Goal: Transaction & Acquisition: Purchase product/service

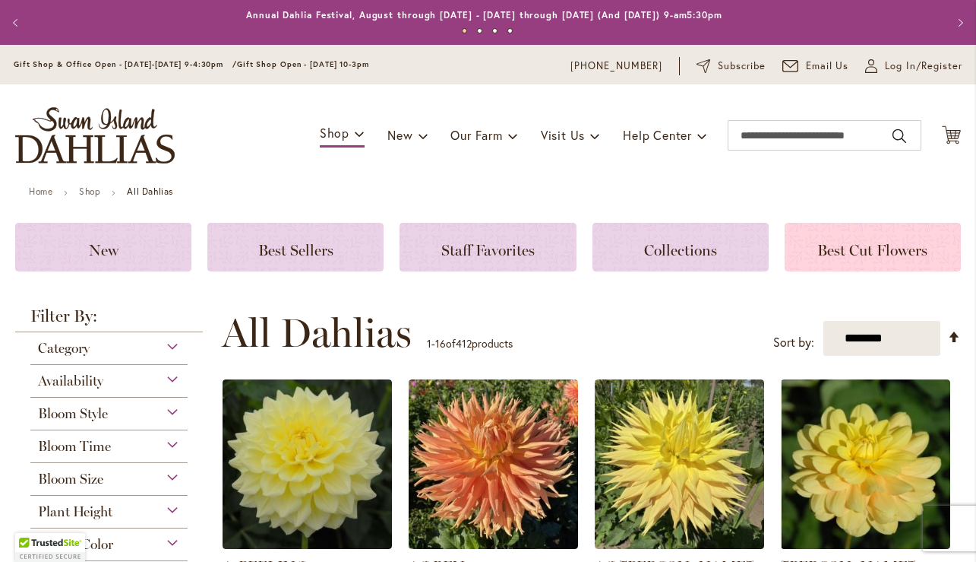
click at [824, 257] on span "Best Cut Flowers" at bounding box center [873, 250] width 110 height 18
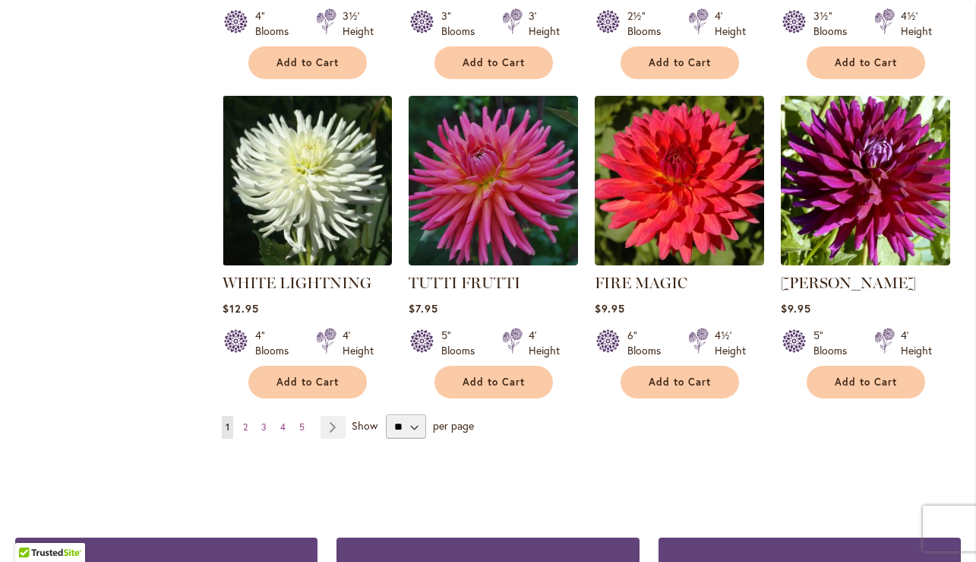
scroll to position [1249, 0]
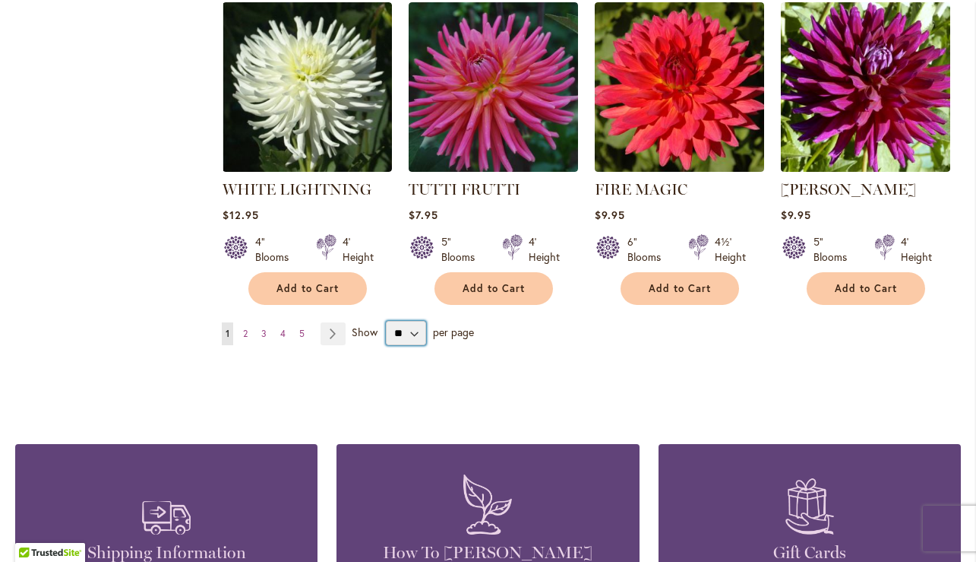
click at [408, 331] on select "** ** ** **" at bounding box center [406, 333] width 40 height 24
select select "**"
click at [386, 321] on select "** ** ** **" at bounding box center [406, 333] width 40 height 24
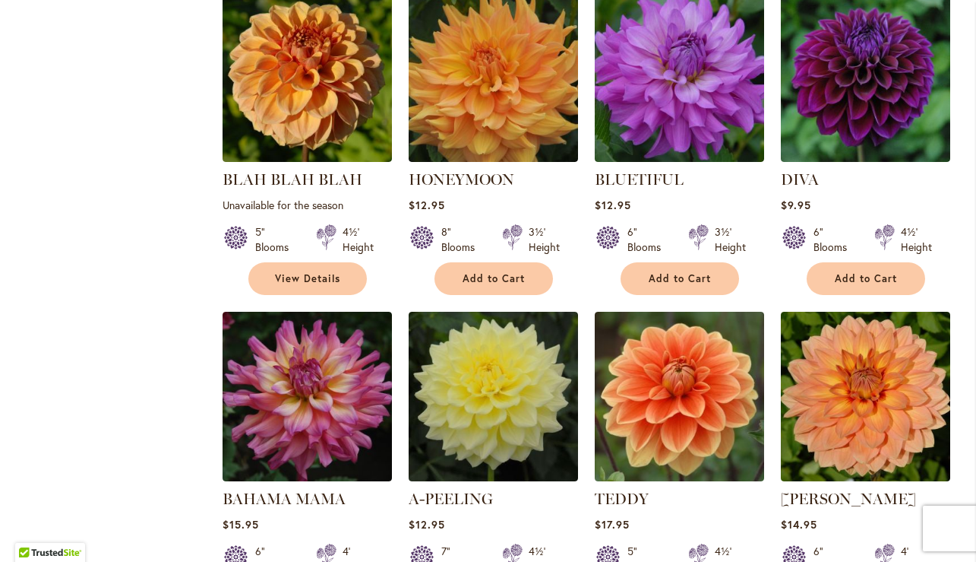
scroll to position [4986, 0]
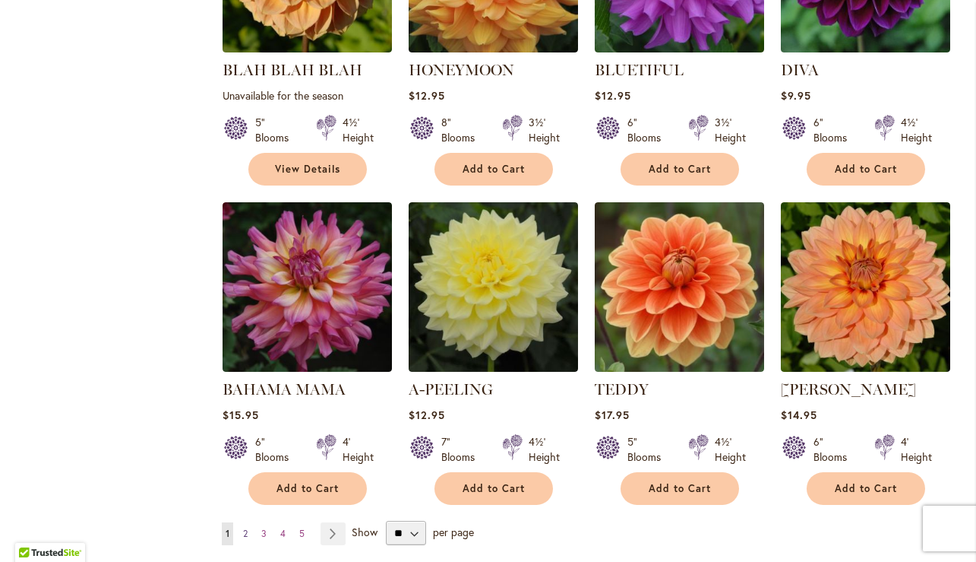
click at [243, 527] on span "2" at bounding box center [245, 532] width 5 height 11
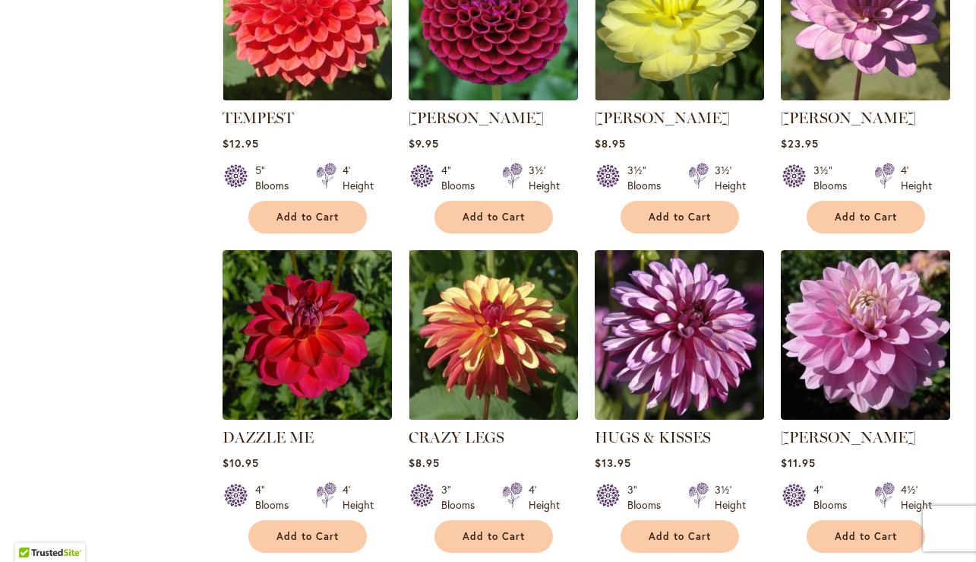
scroll to position [4045, 0]
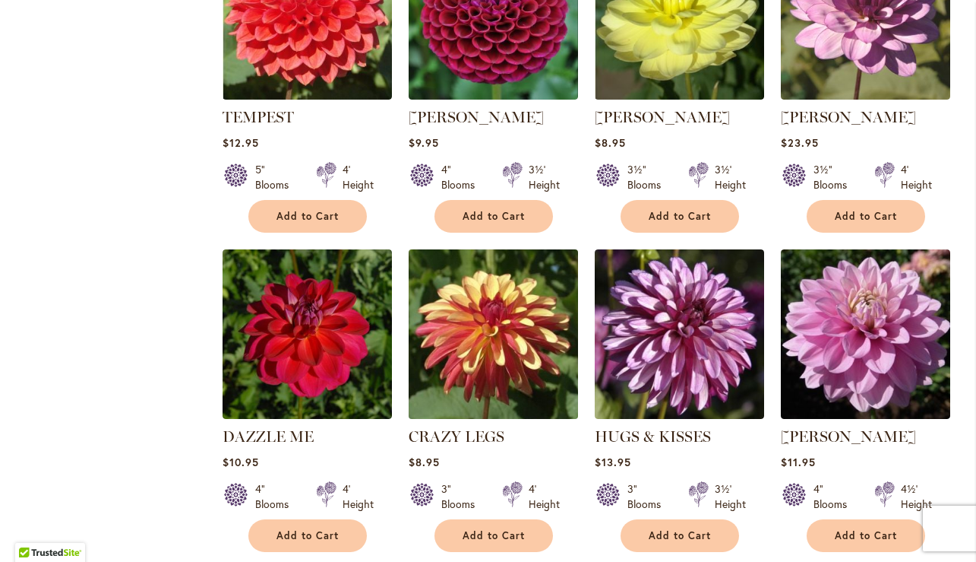
click at [484, 245] on img at bounding box center [493, 334] width 178 height 178
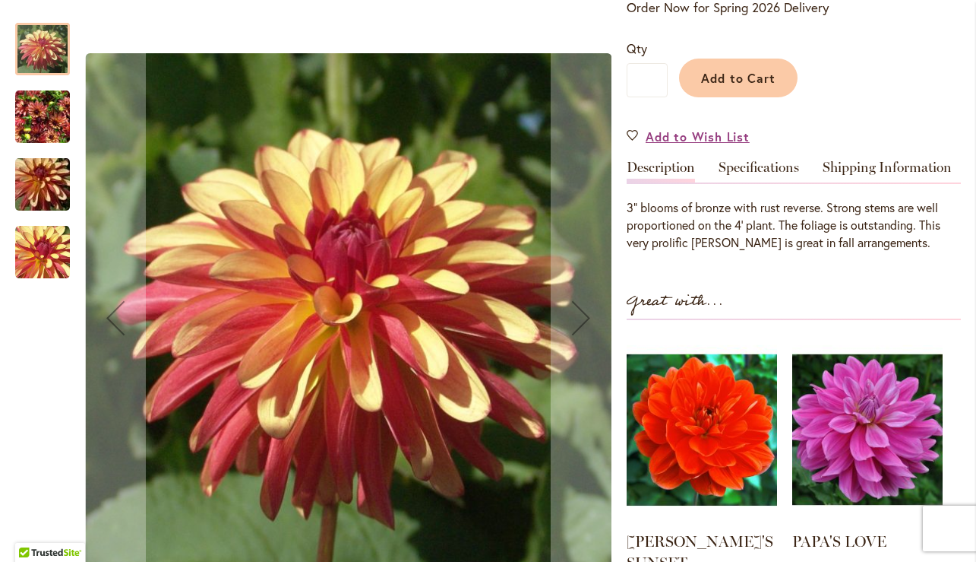
scroll to position [426, 0]
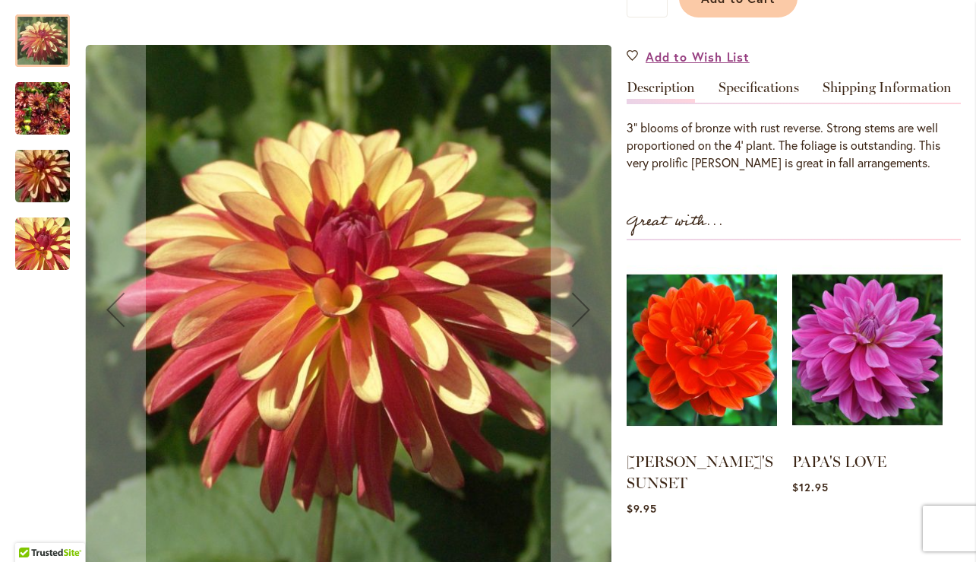
click at [34, 120] on img "CRAZY LEGS" at bounding box center [42, 108] width 55 height 73
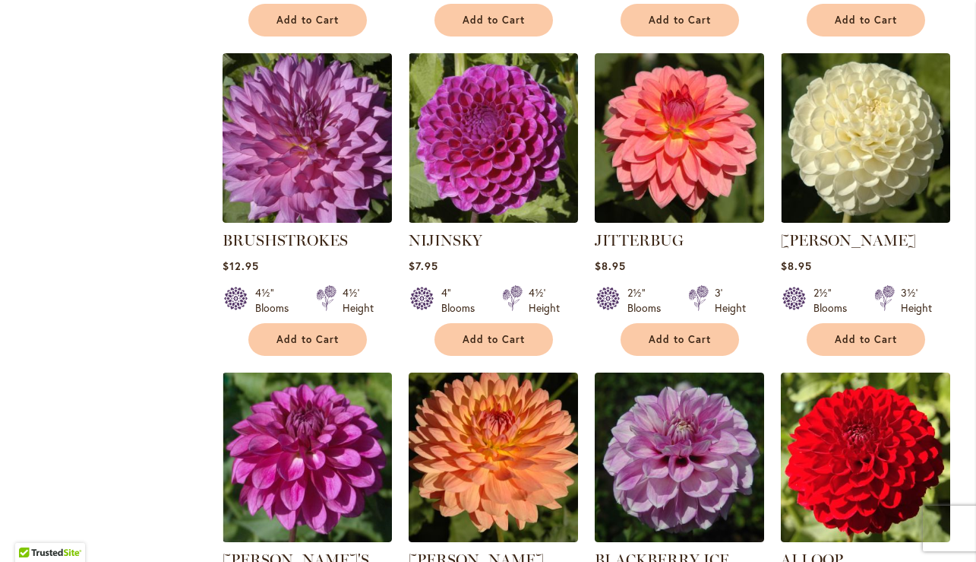
scroll to position [4869, 0]
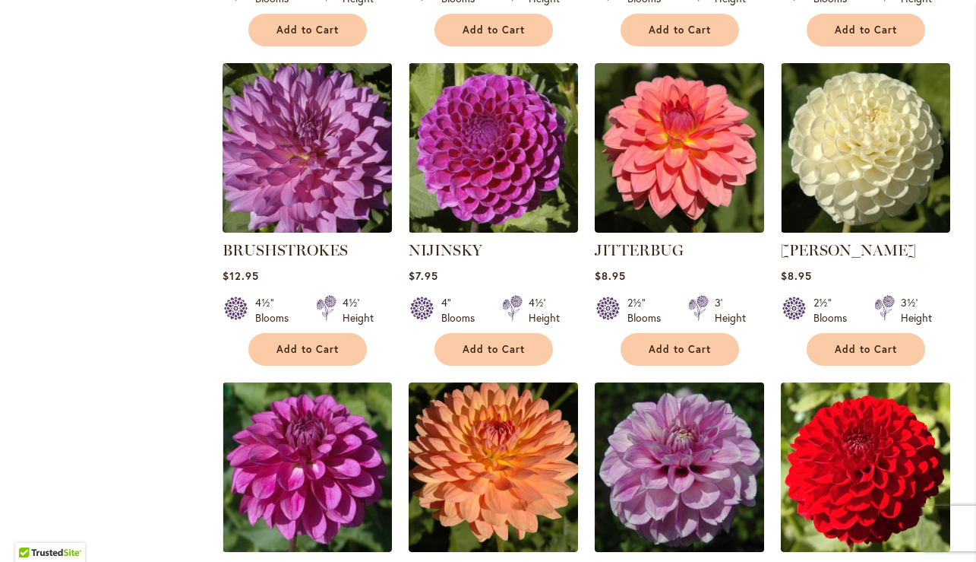
click at [675, 391] on img at bounding box center [679, 467] width 178 height 178
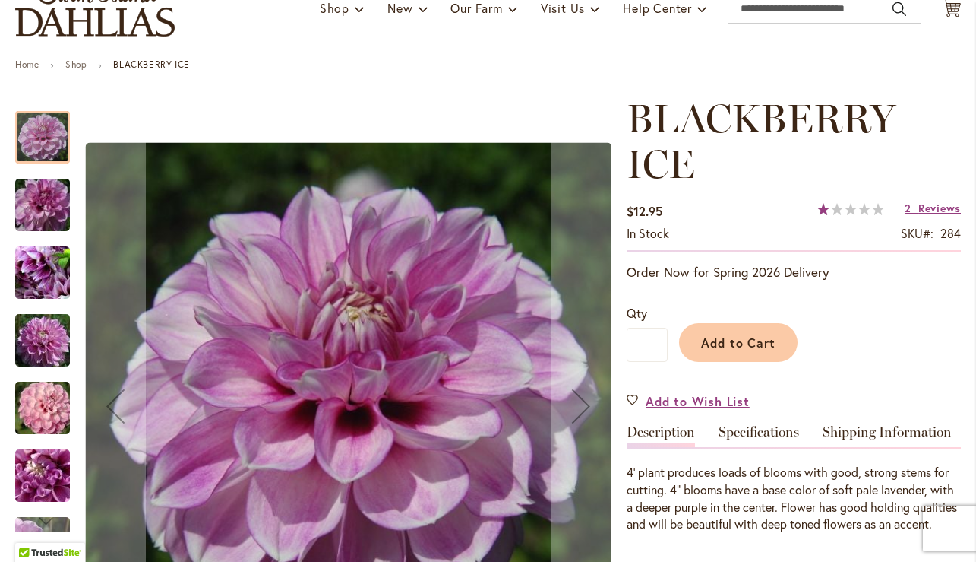
scroll to position [128, 0]
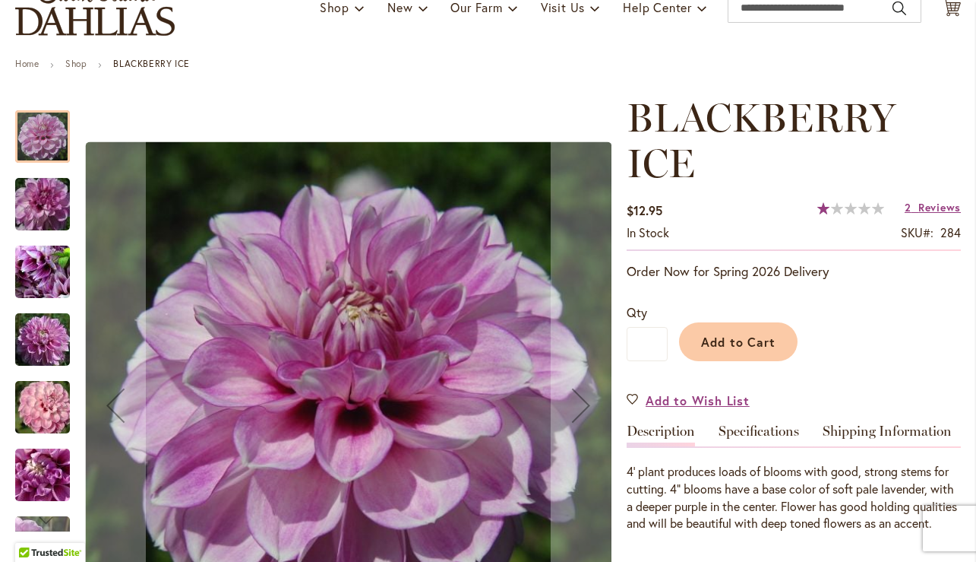
click at [33, 205] on img "BLACKBERRY ICE" at bounding box center [42, 204] width 109 height 73
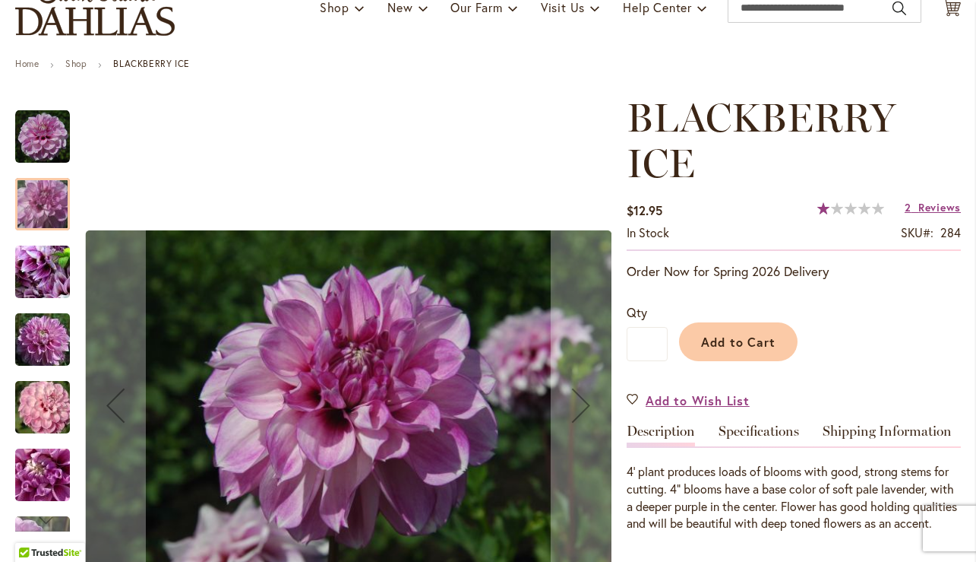
click at [30, 280] on img "BLACKBERRY ICE" at bounding box center [42, 272] width 109 height 82
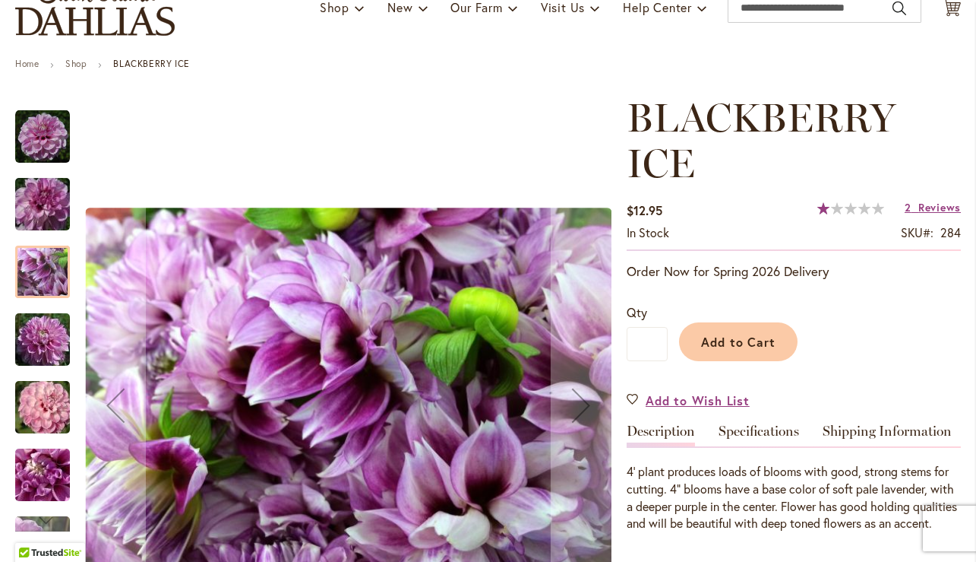
click at [27, 333] on img "BLACKBERRY ICE" at bounding box center [42, 339] width 109 height 73
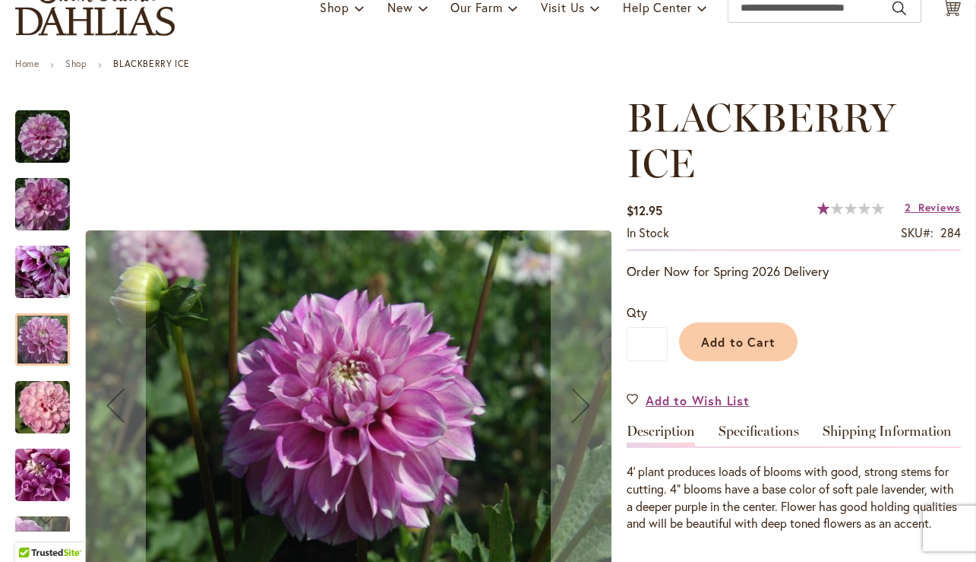
click at [48, 408] on img "BLACKBERRY ICE" at bounding box center [42, 407] width 109 height 73
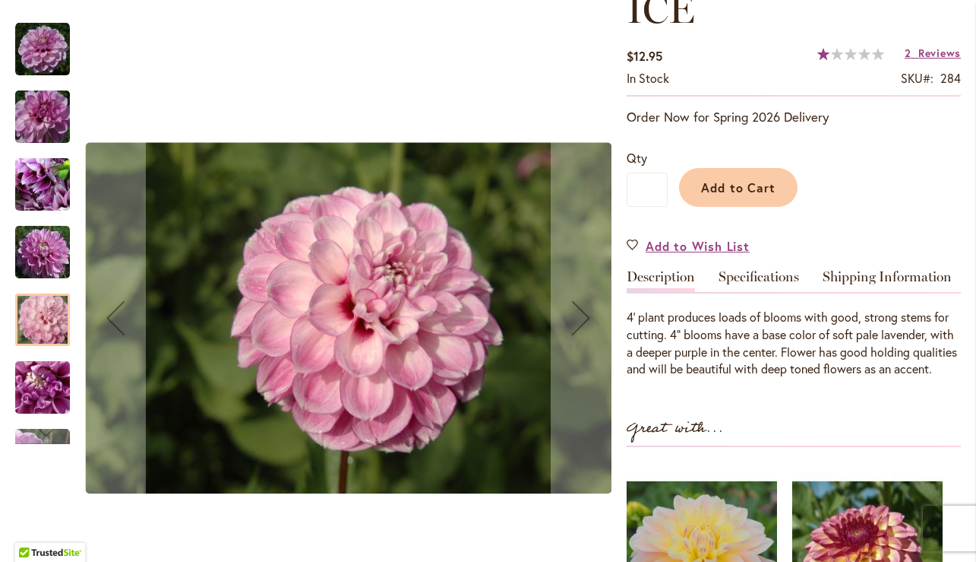
scroll to position [469, 0]
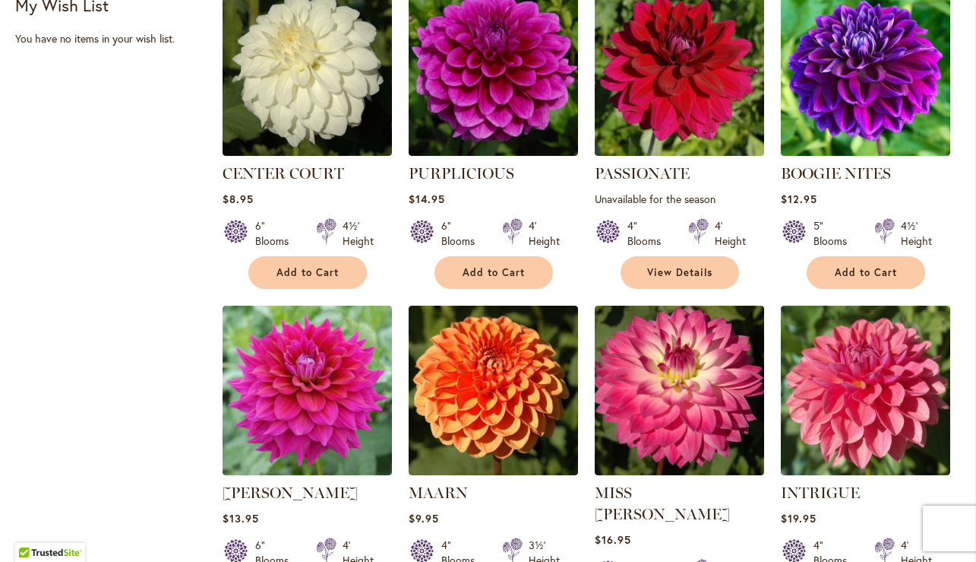
scroll to position [790, 0]
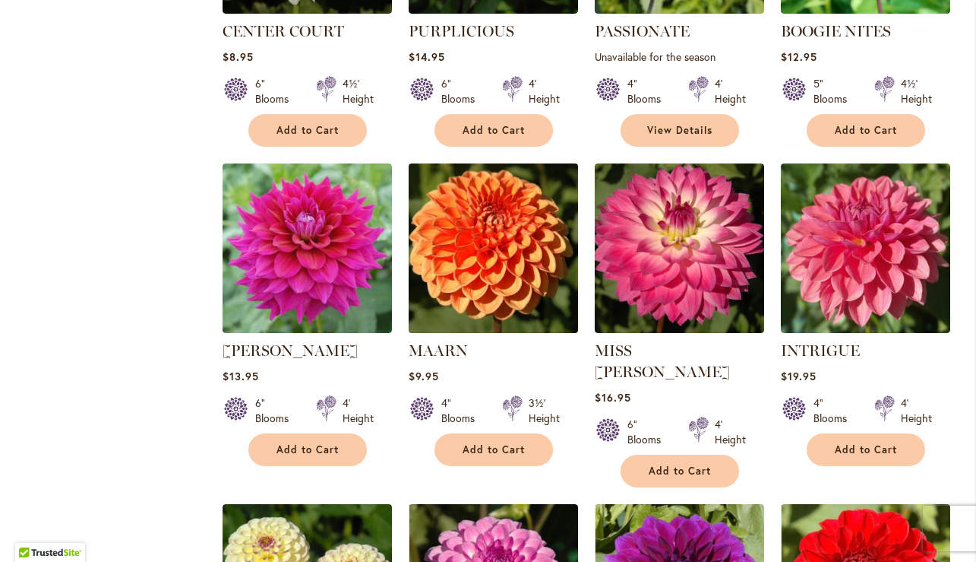
click at [484, 270] on img at bounding box center [493, 248] width 178 height 178
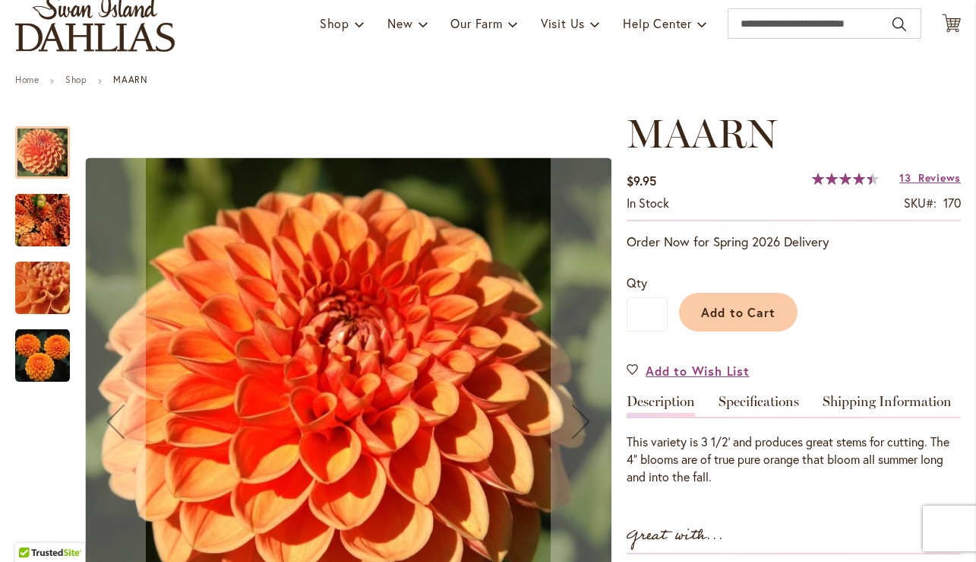
scroll to position [221, 0]
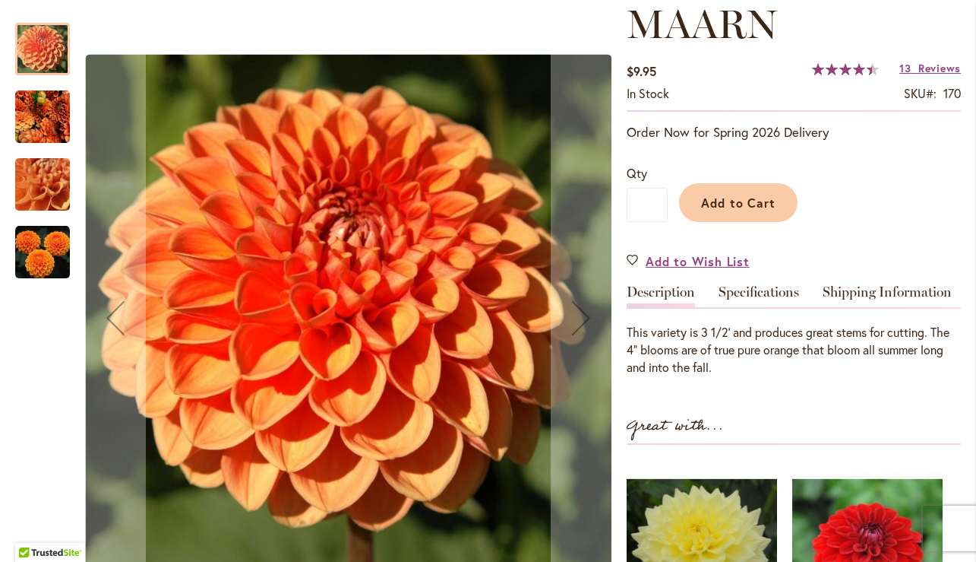
click at [19, 261] on img "MAARN" at bounding box center [42, 252] width 55 height 55
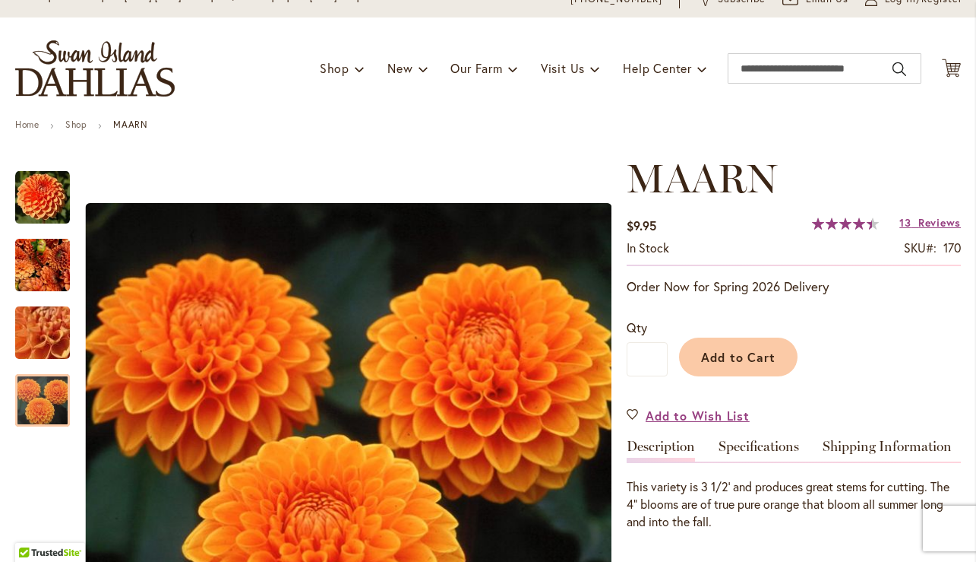
scroll to position [0, 0]
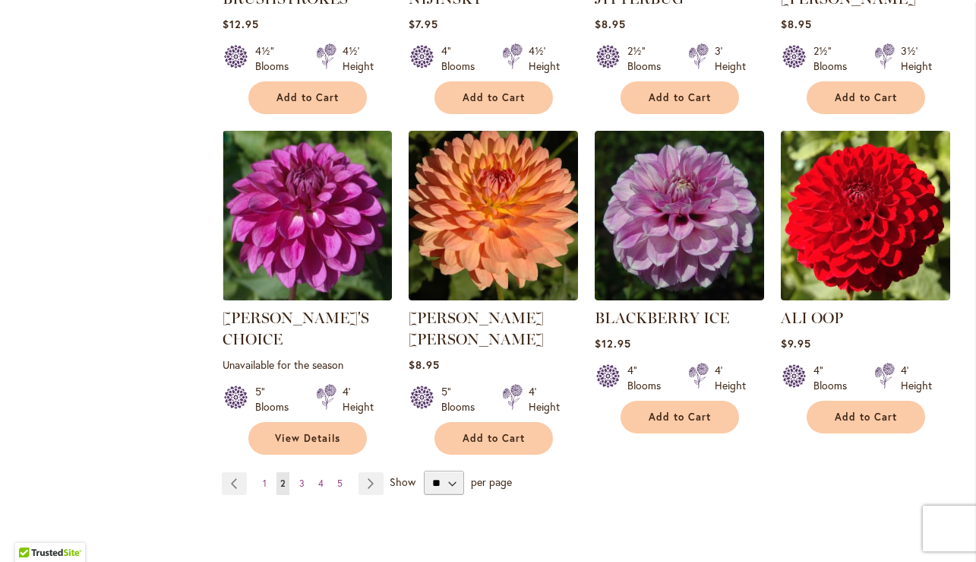
scroll to position [5015, 0]
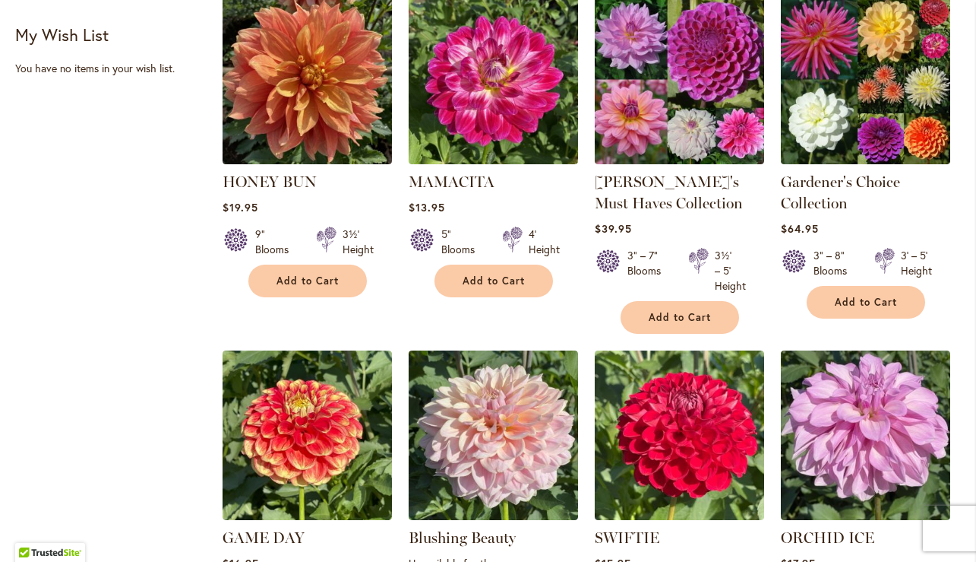
scroll to position [540, 0]
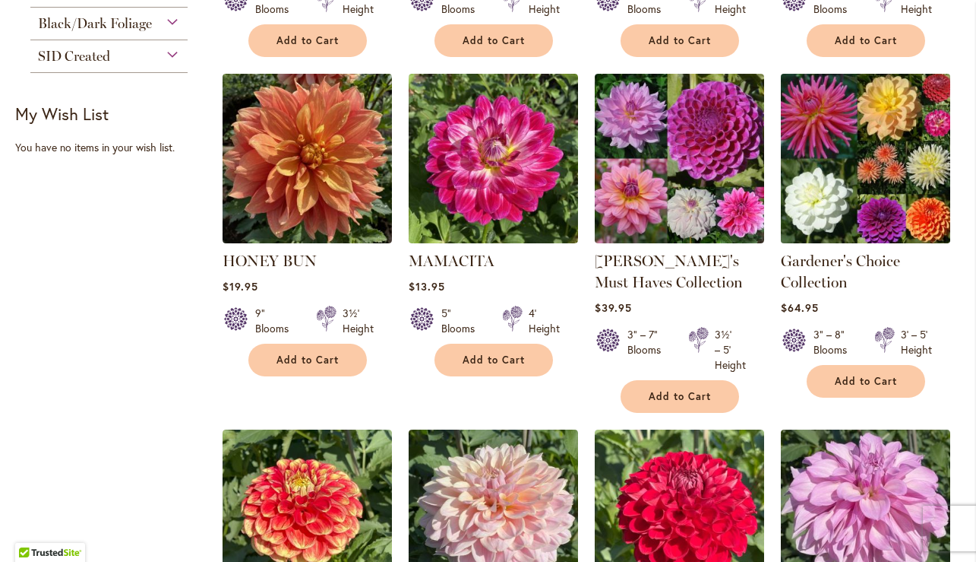
click at [854, 194] on img at bounding box center [866, 158] width 178 height 178
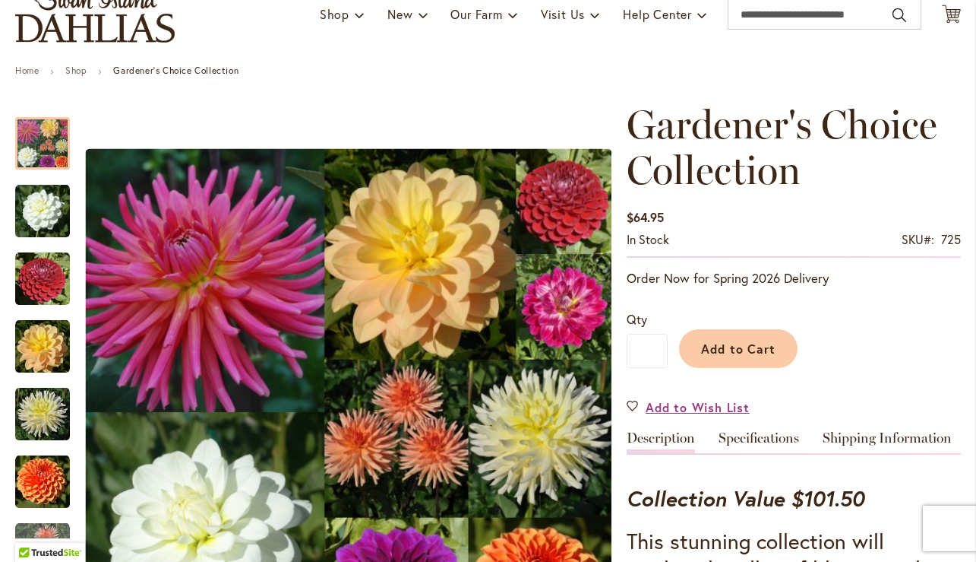
scroll to position [139, 0]
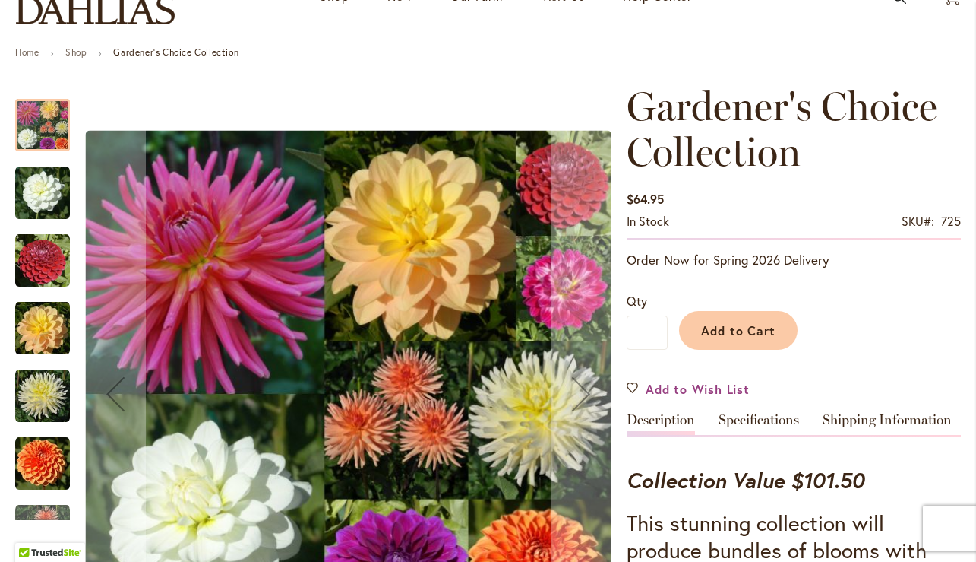
click at [52, 272] on img "CORNEL" at bounding box center [42, 260] width 55 height 55
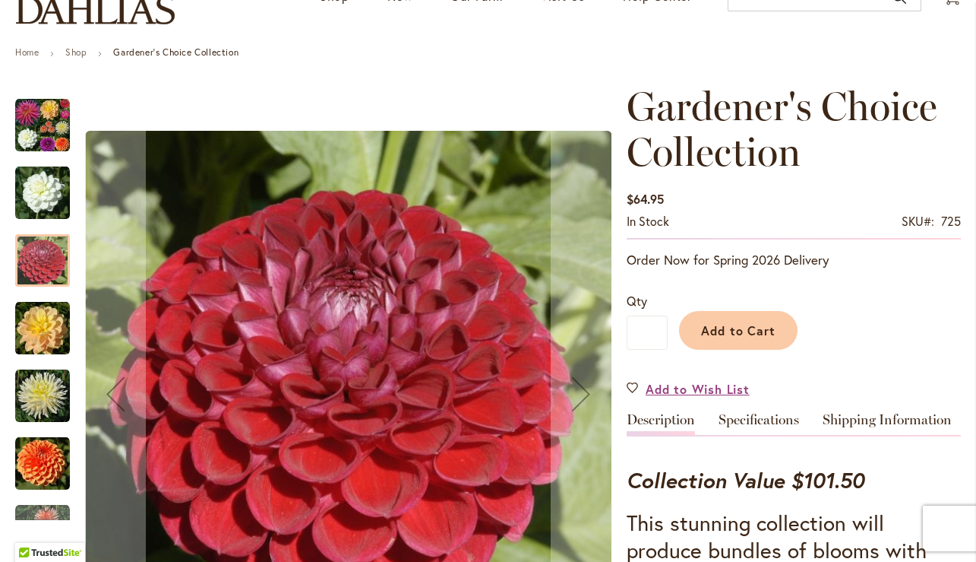
click at [46, 210] on img "BRIDE TO BE" at bounding box center [42, 193] width 55 height 55
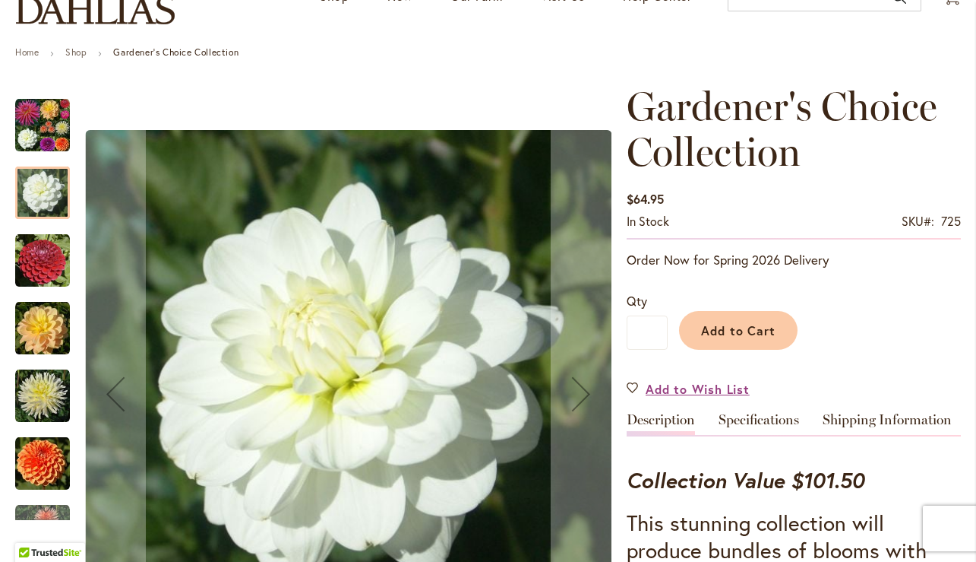
click at [32, 391] on img "IN MEMORY OF" at bounding box center [42, 396] width 55 height 55
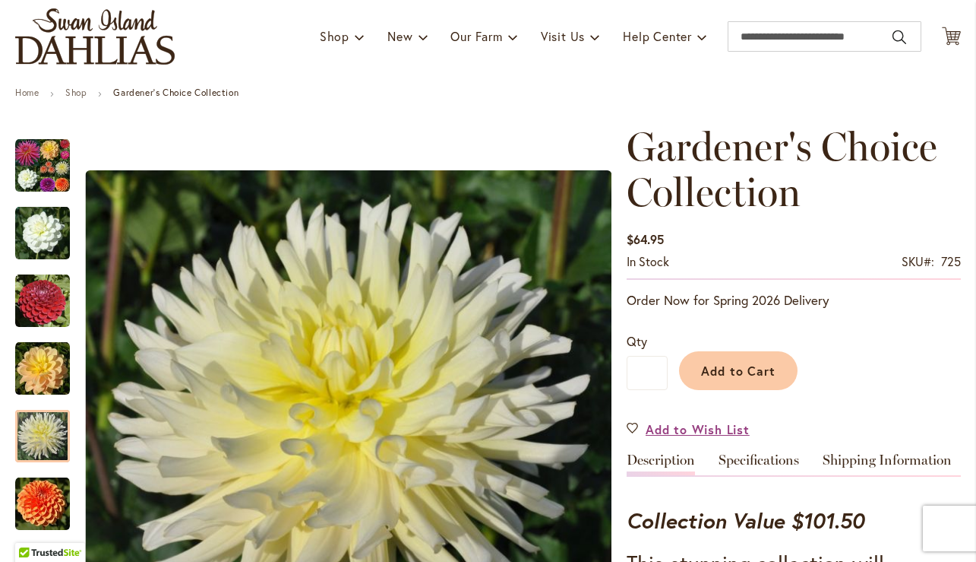
scroll to position [116, 0]
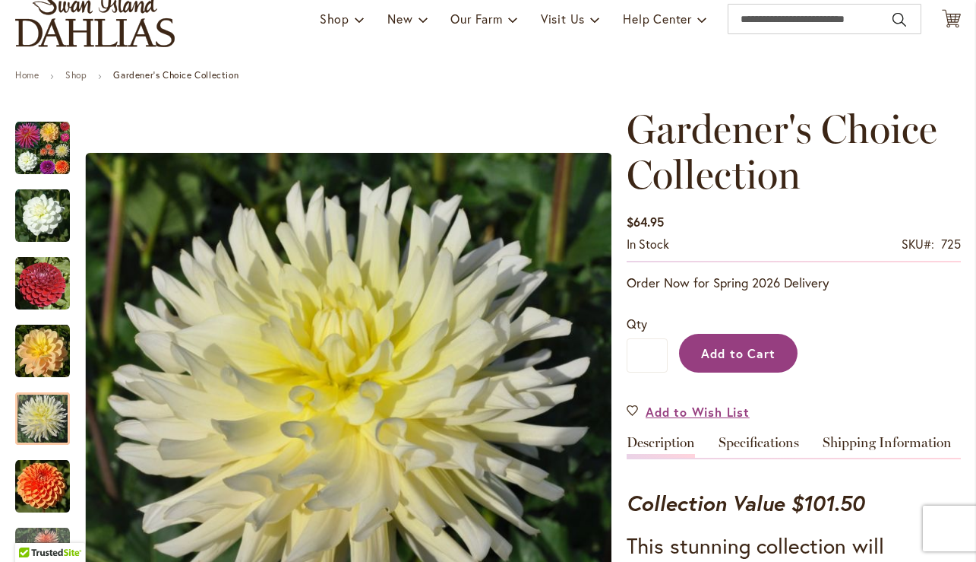
click at [758, 359] on span "Add to Cart" at bounding box center [738, 353] width 75 height 16
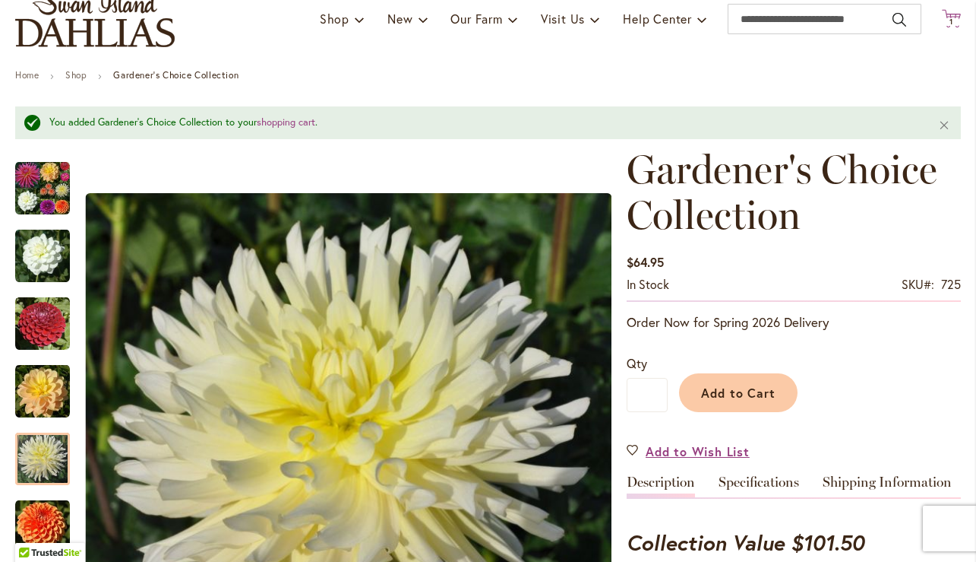
click at [950, 25] on span "1" at bounding box center [952, 22] width 4 height 10
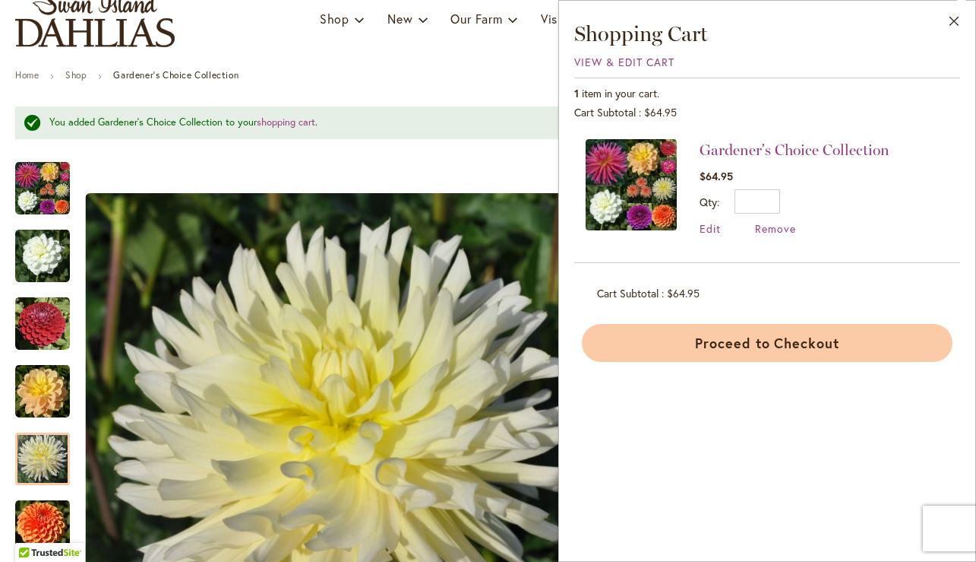
click at [790, 343] on button "Proceed to Checkout" at bounding box center [767, 343] width 371 height 38
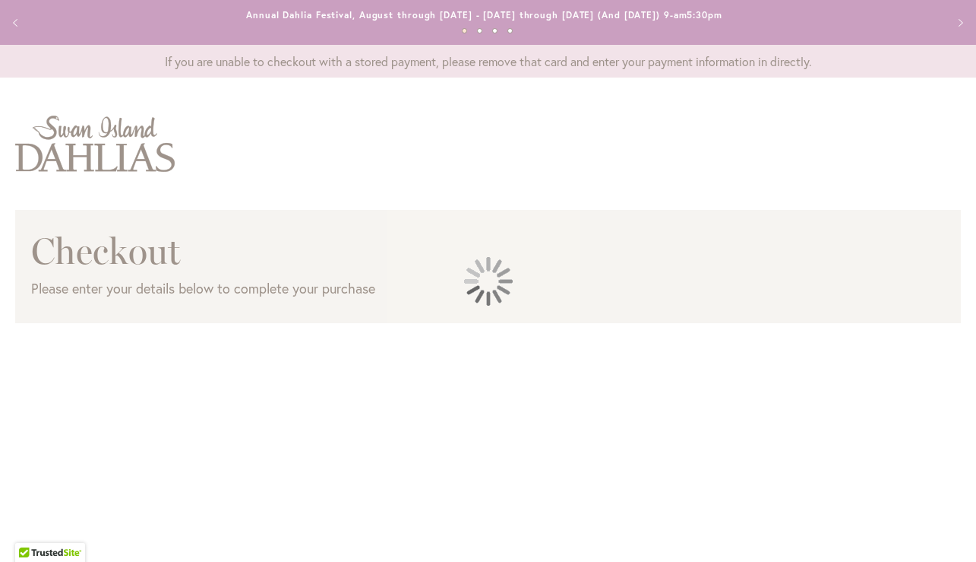
select select "**"
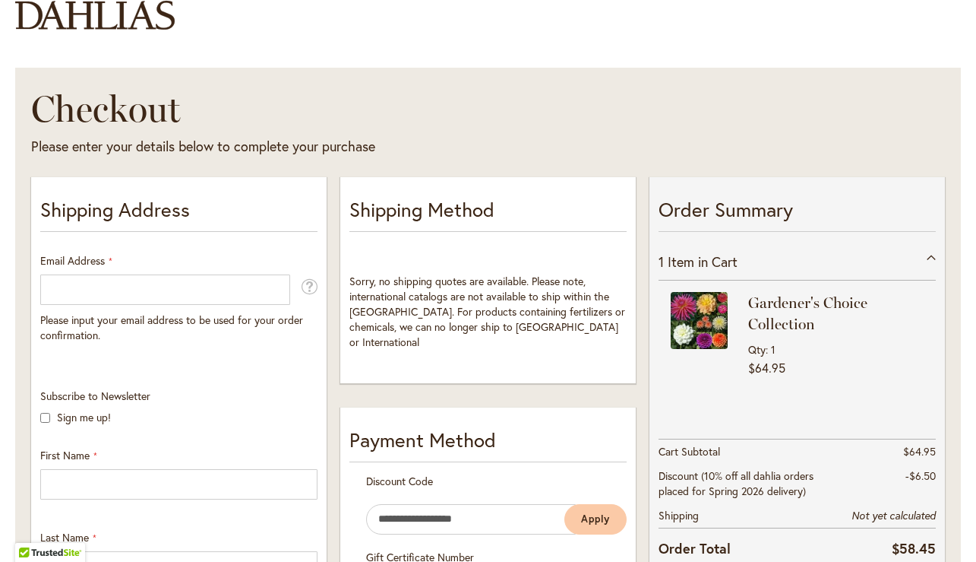
scroll to position [221, 0]
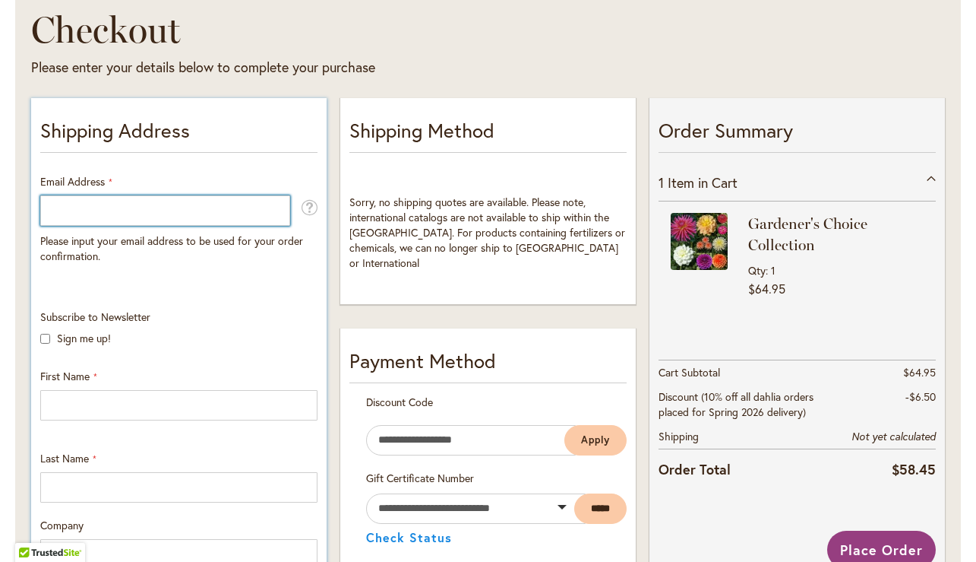
click at [179, 210] on input "Email Address" at bounding box center [165, 210] width 250 height 30
type input "**********"
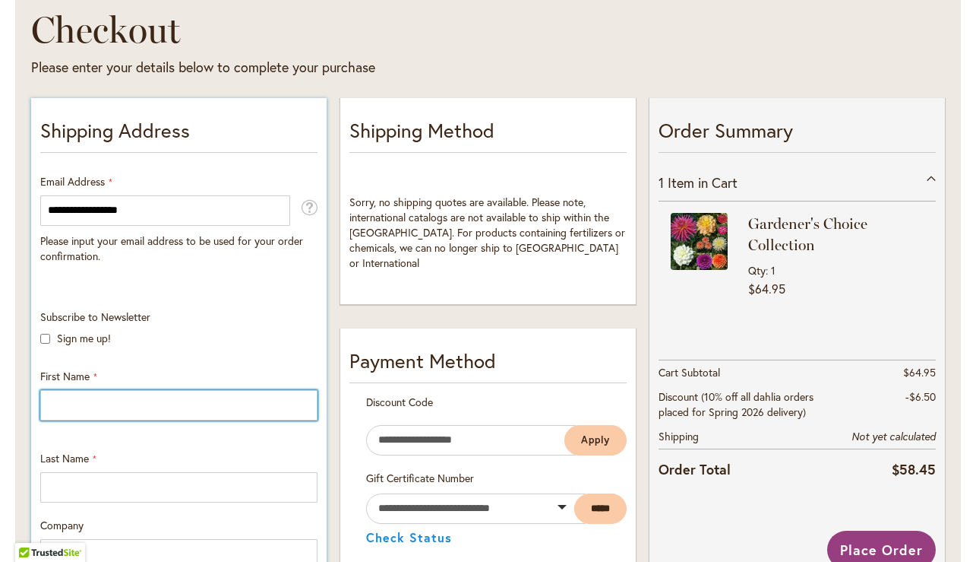
click at [116, 392] on input "First Name" at bounding box center [178, 405] width 277 height 30
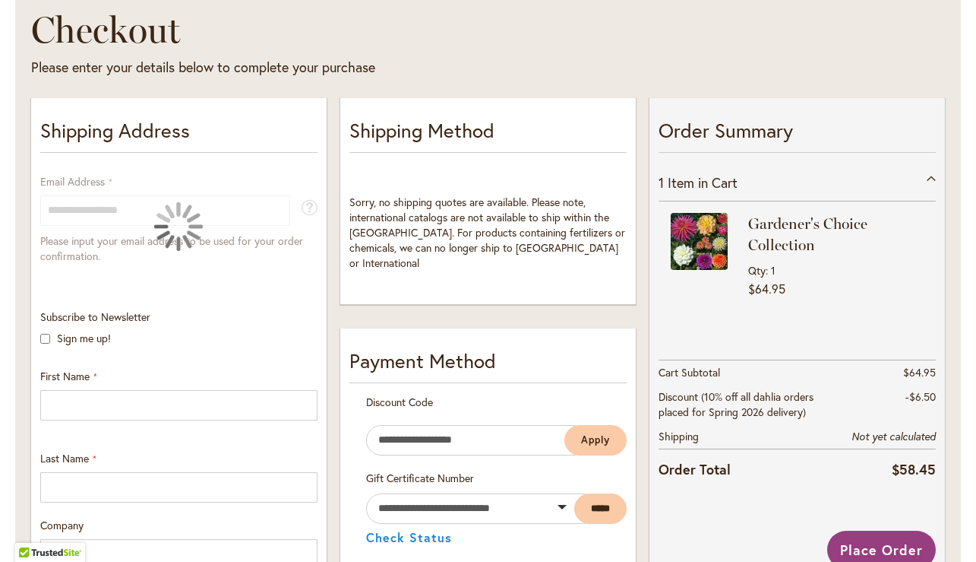
click at [518, 60] on div "Please enter your details below to complete your purchase" at bounding box center [356, 68] width 650 height 20
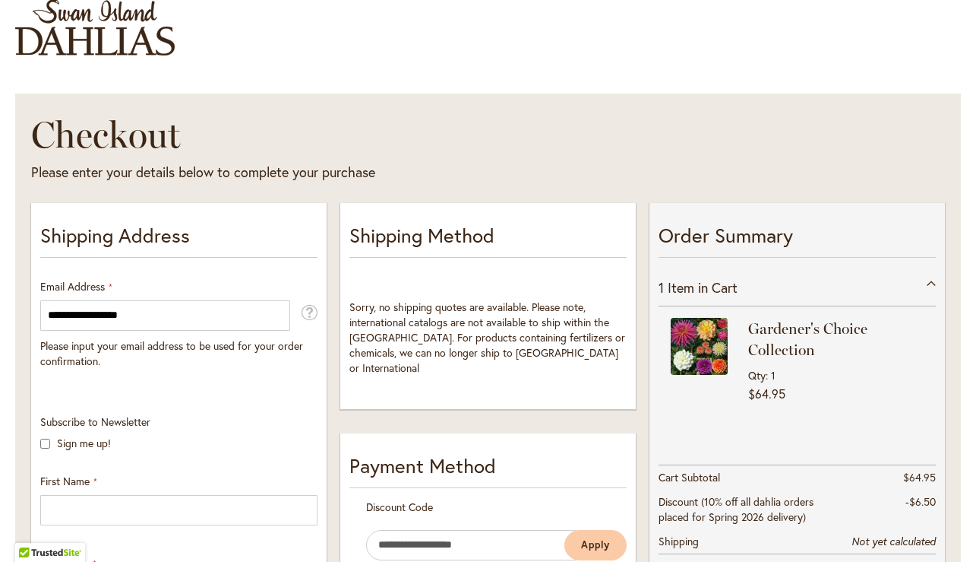
scroll to position [214, 0]
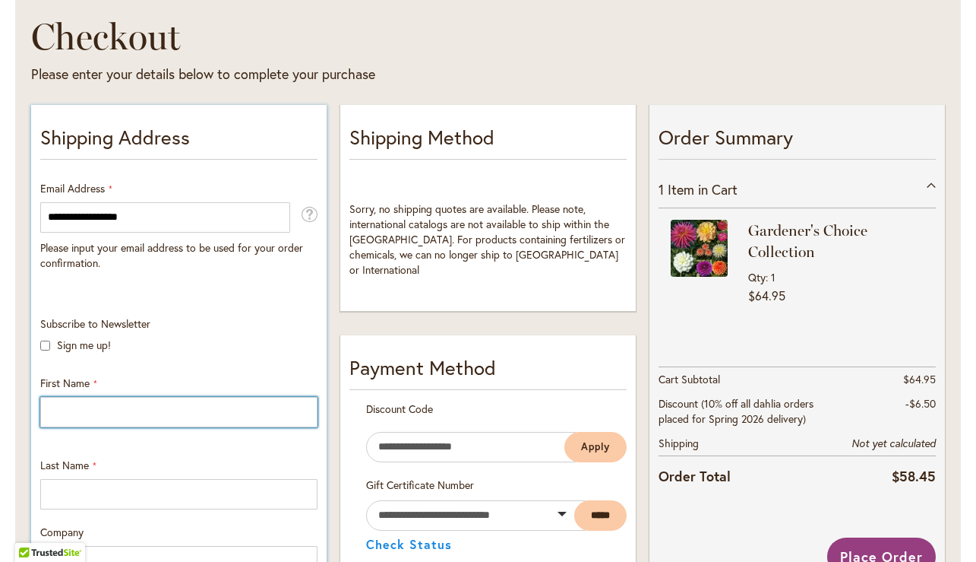
click at [155, 406] on input "First Name" at bounding box center [178, 412] width 277 height 30
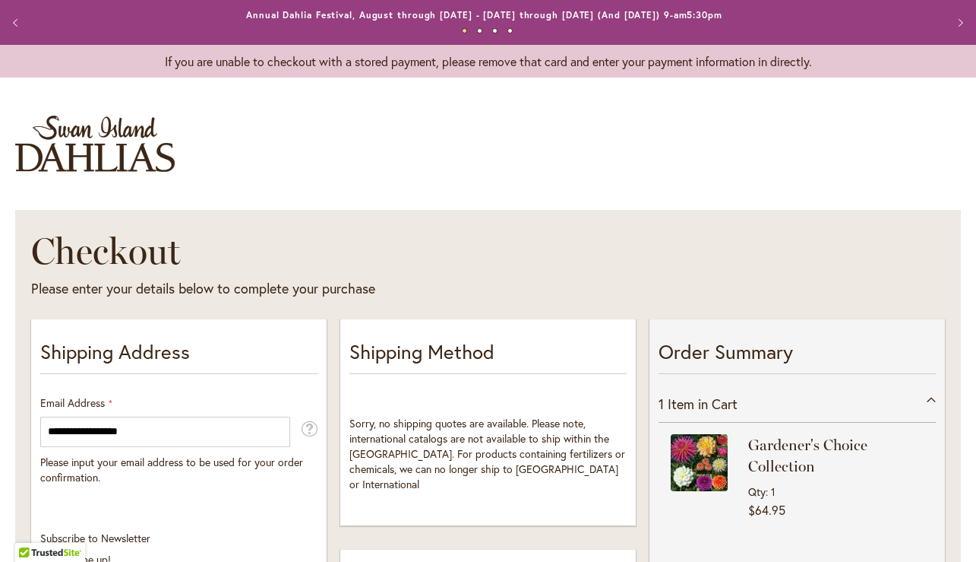
click at [128, 160] on img "store logo" at bounding box center [95, 144] width 160 height 56
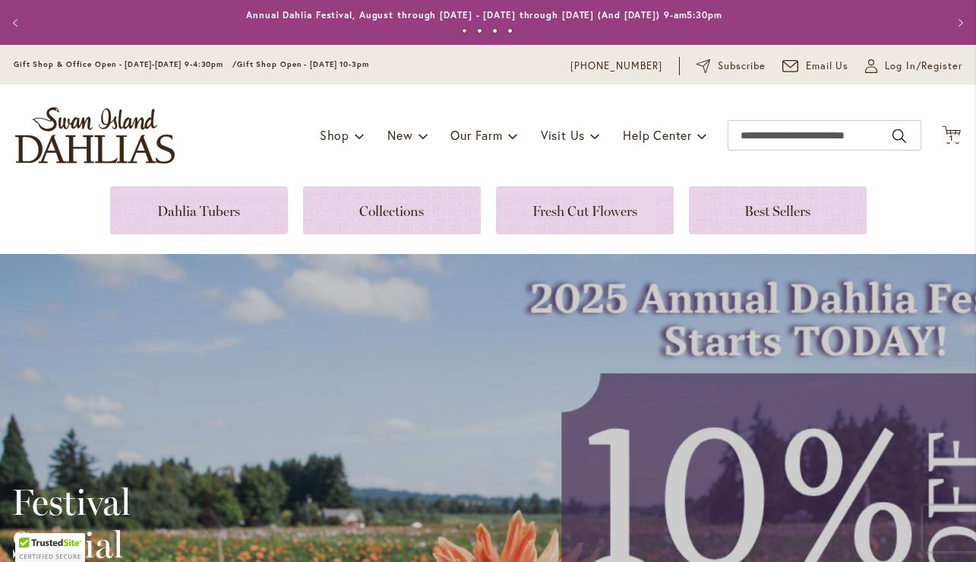
click at [882, 73] on div "My Account Log In/Register" at bounding box center [914, 66] width 97 height 18
click at [904, 65] on span "Log In/Register" at bounding box center [924, 66] width 78 height 15
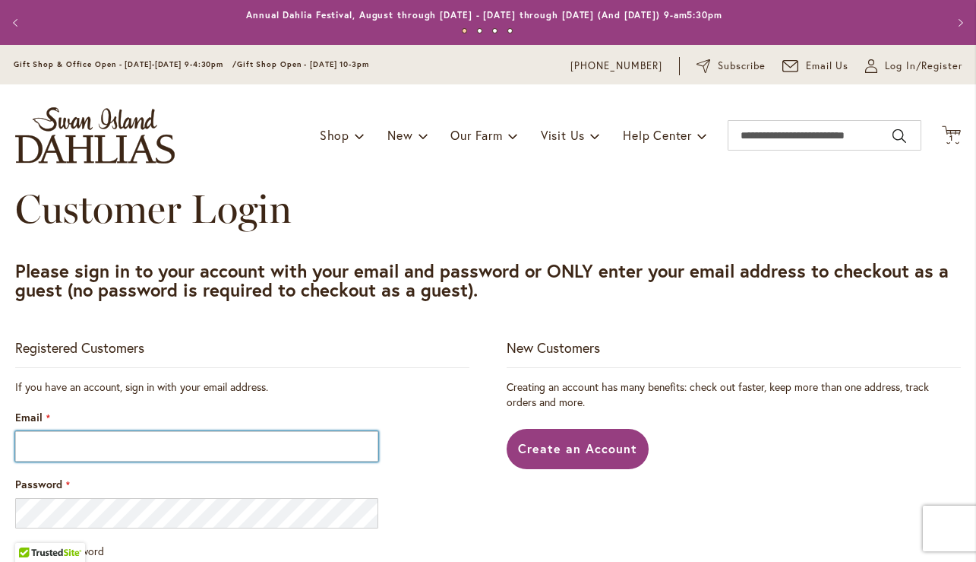
click at [131, 454] on input "Email" at bounding box center [196, 446] width 363 height 30
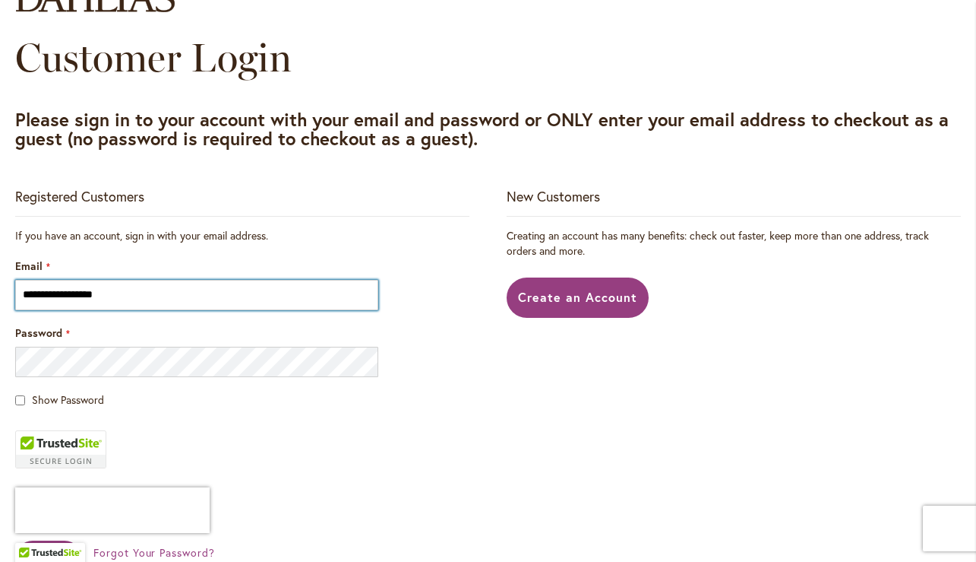
scroll to position [213, 0]
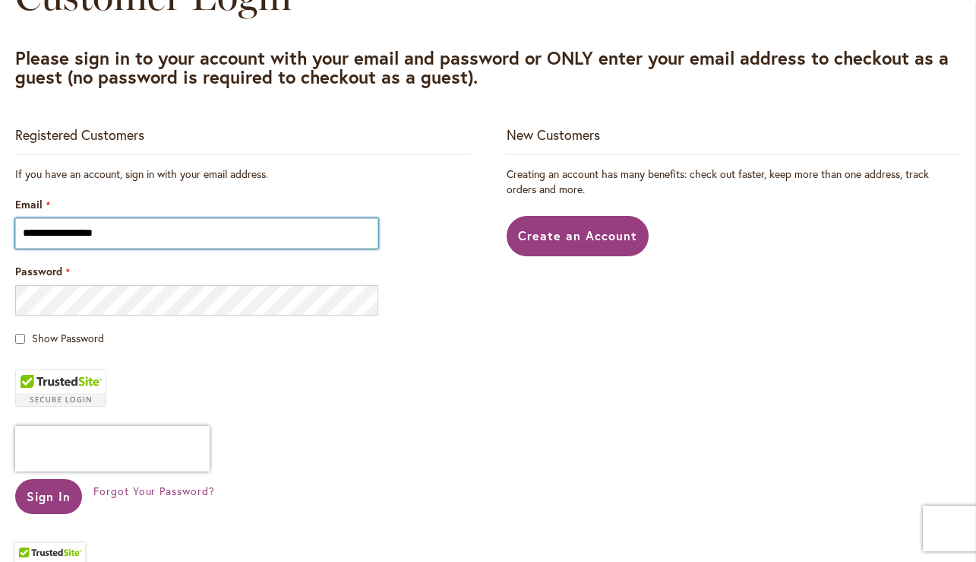
type input "**********"
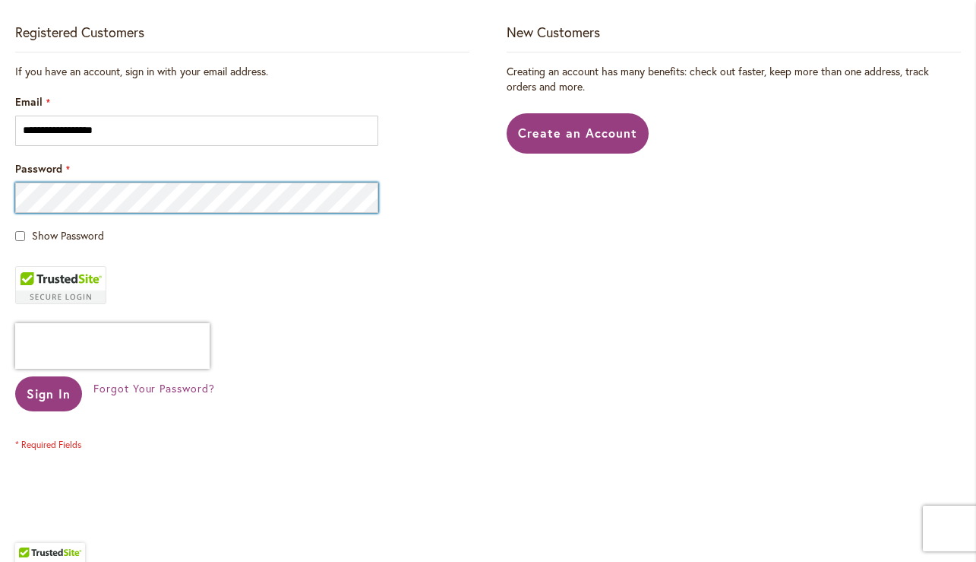
scroll to position [395, 0]
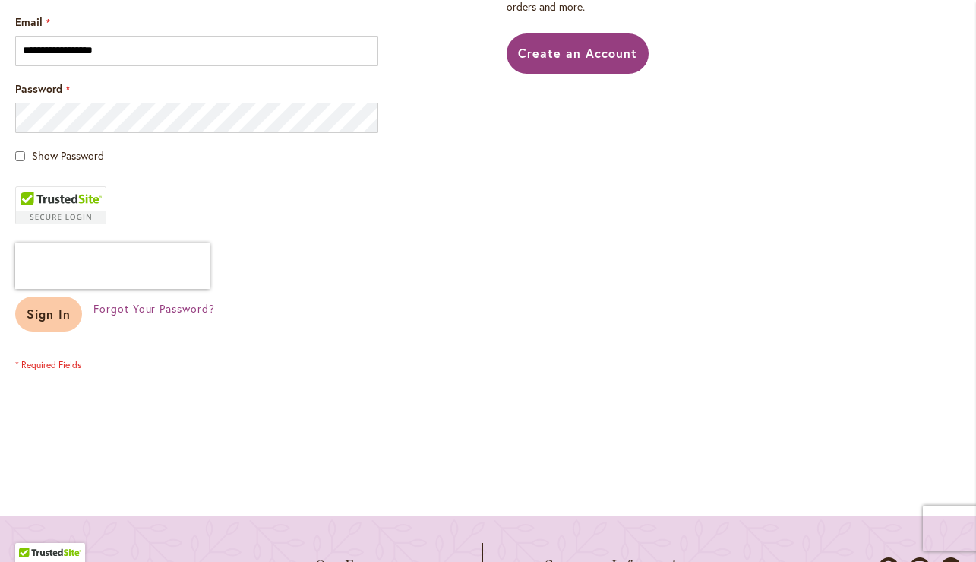
click at [68, 331] on button "Sign In" at bounding box center [48, 313] width 67 height 35
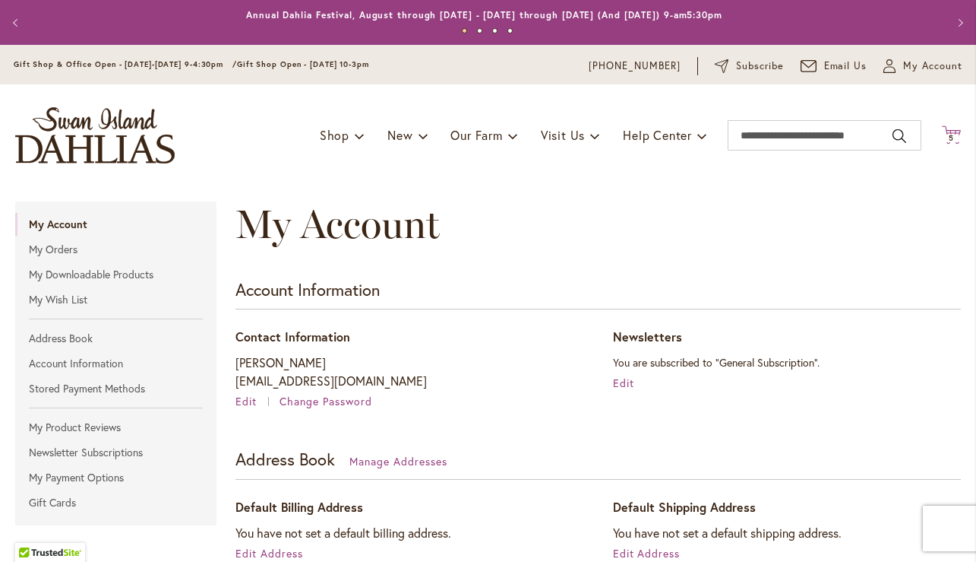
click at [942, 144] on span "Cart .cls-1 { fill: #231f20; }" at bounding box center [951, 135] width 19 height 21
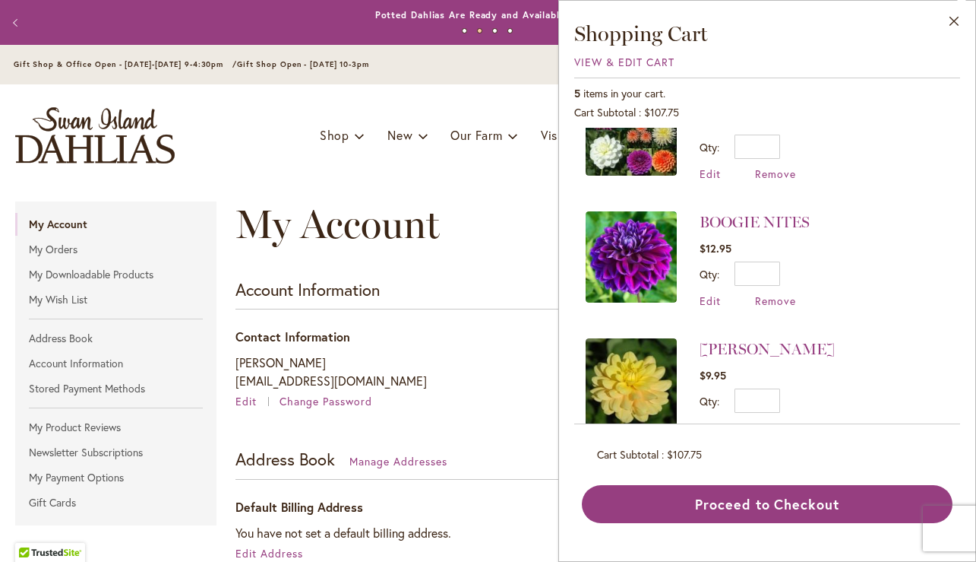
scroll to position [84, 0]
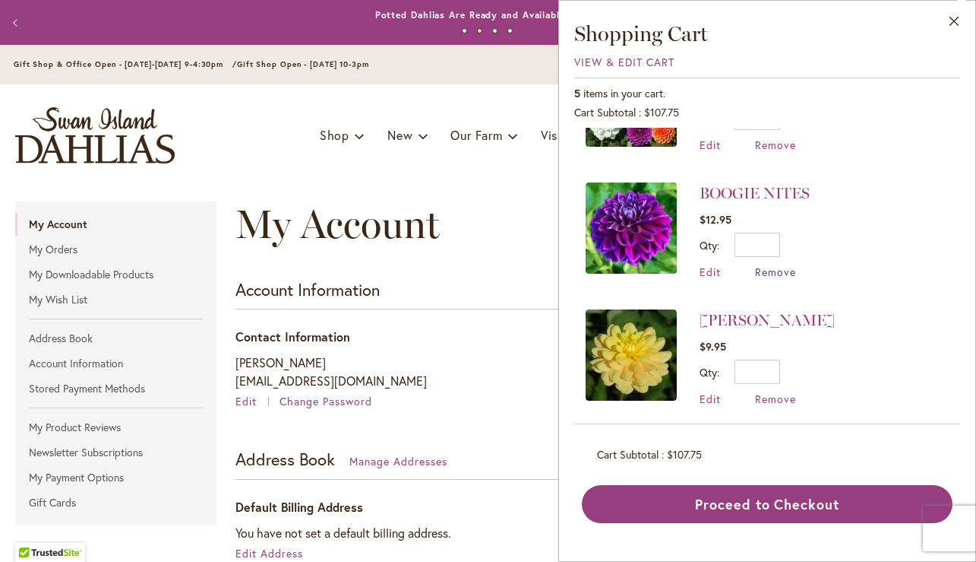
click at [791, 274] on span "Remove" at bounding box center [775, 271] width 41 height 14
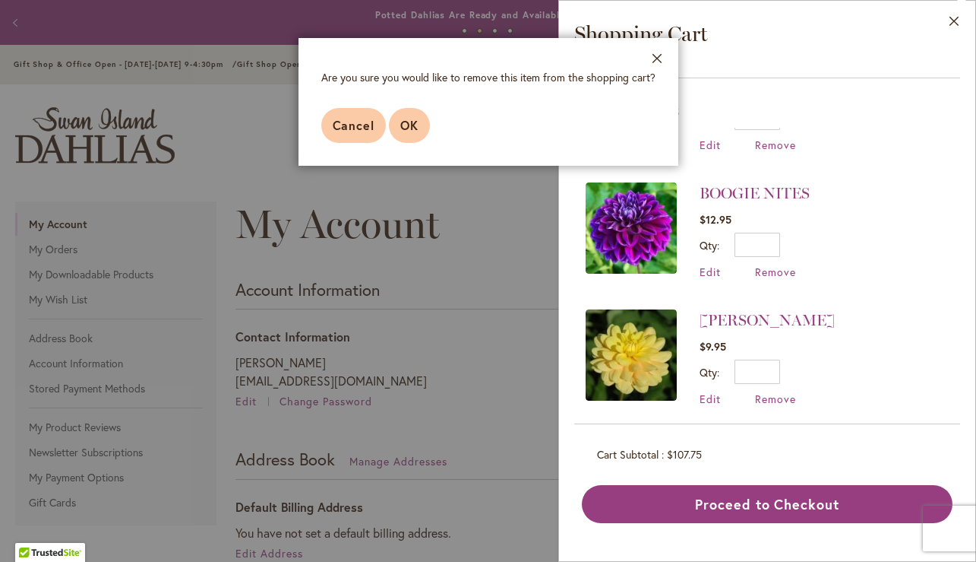
click at [398, 127] on button "OK" at bounding box center [409, 125] width 41 height 35
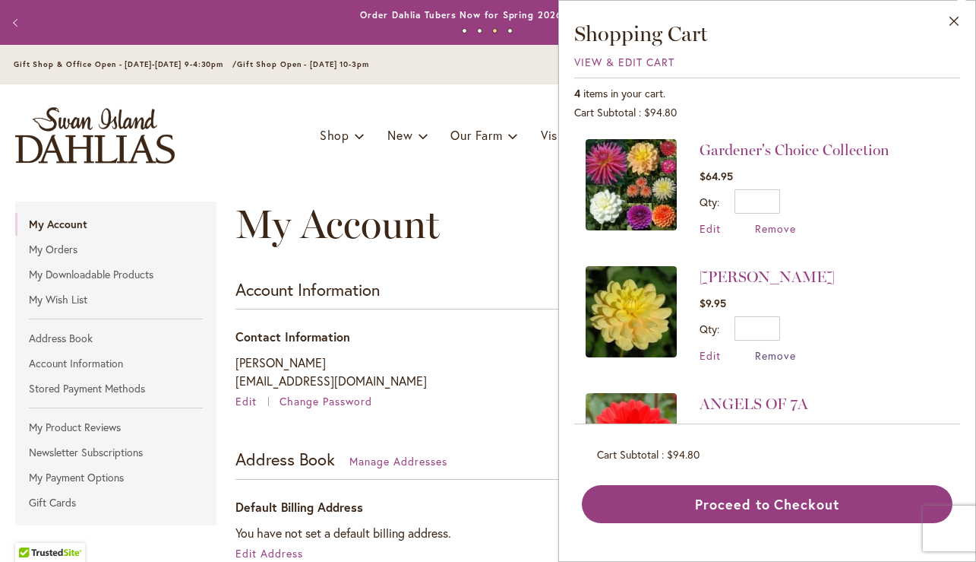
click at [777, 357] on span "Remove" at bounding box center [775, 355] width 41 height 14
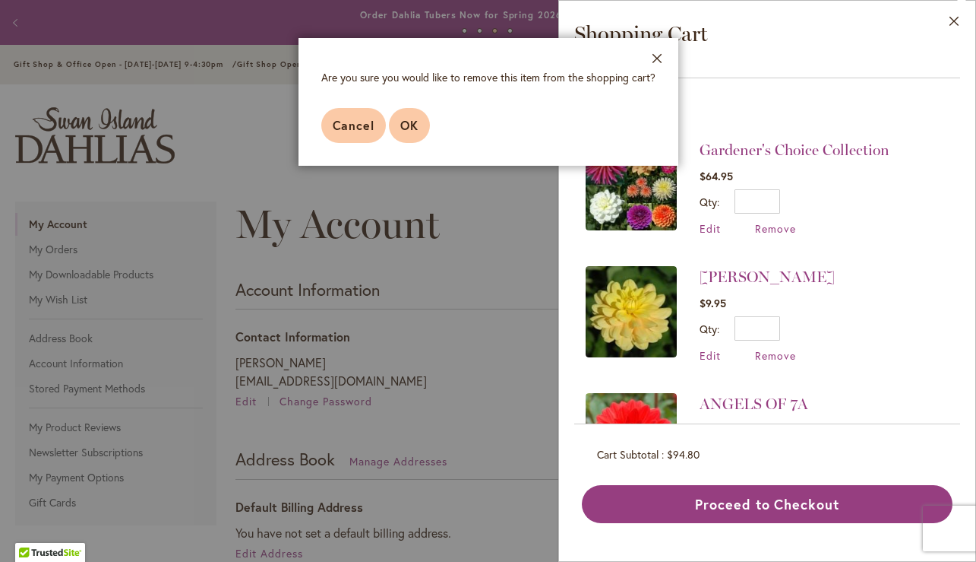
click at [418, 130] on span "OK" at bounding box center [409, 125] width 18 height 16
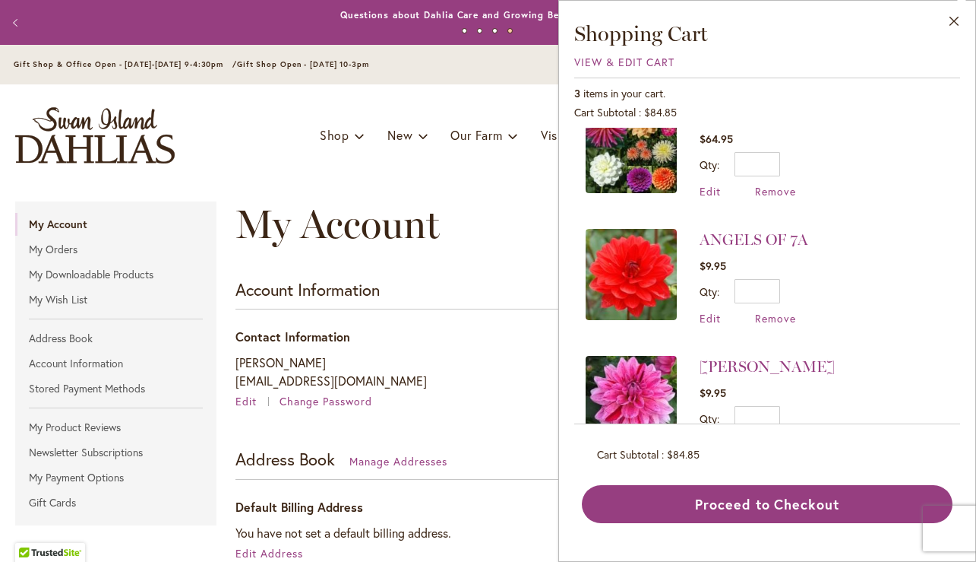
scroll to position [39, 0]
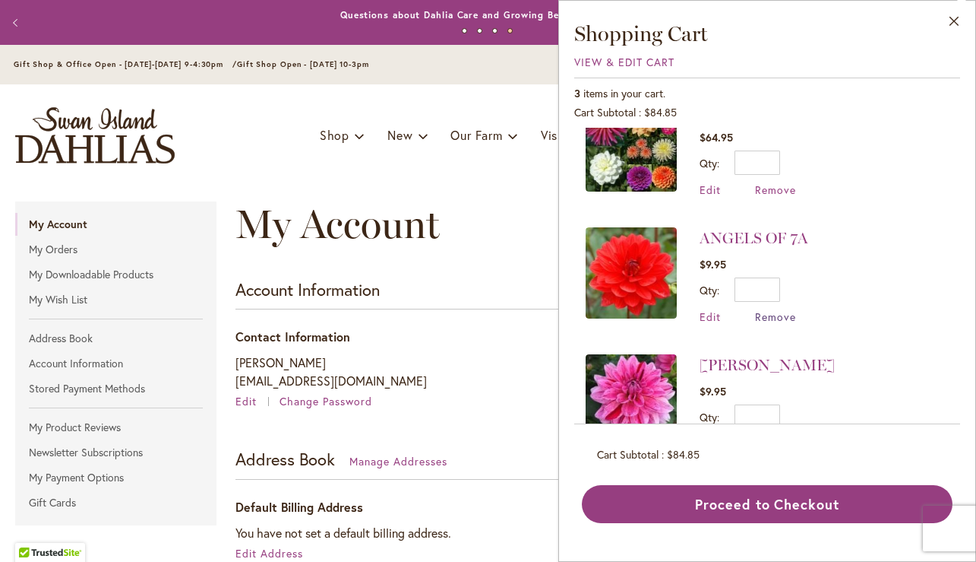
click at [774, 315] on span "Remove" at bounding box center [775, 316] width 41 height 14
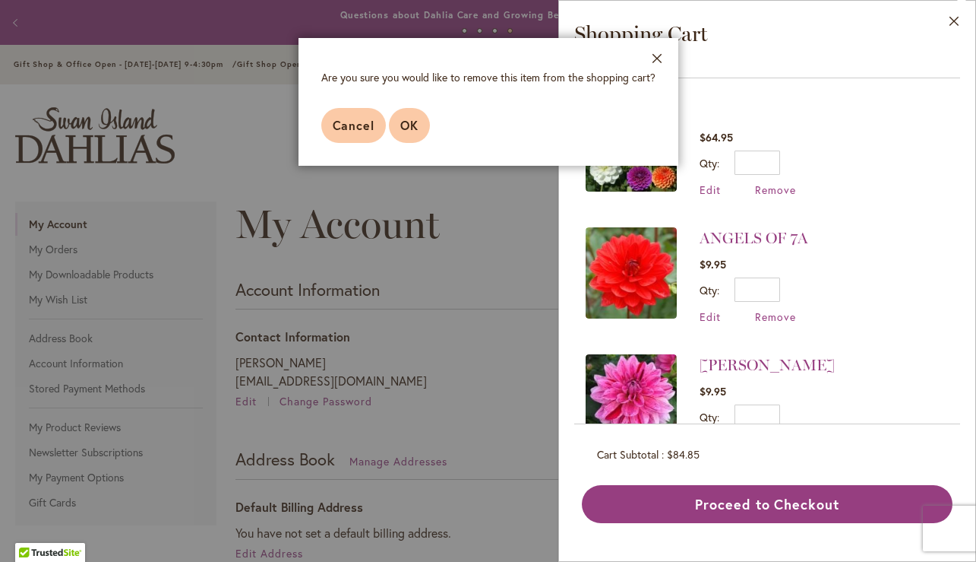
click at [416, 135] on button "OK" at bounding box center [409, 125] width 41 height 35
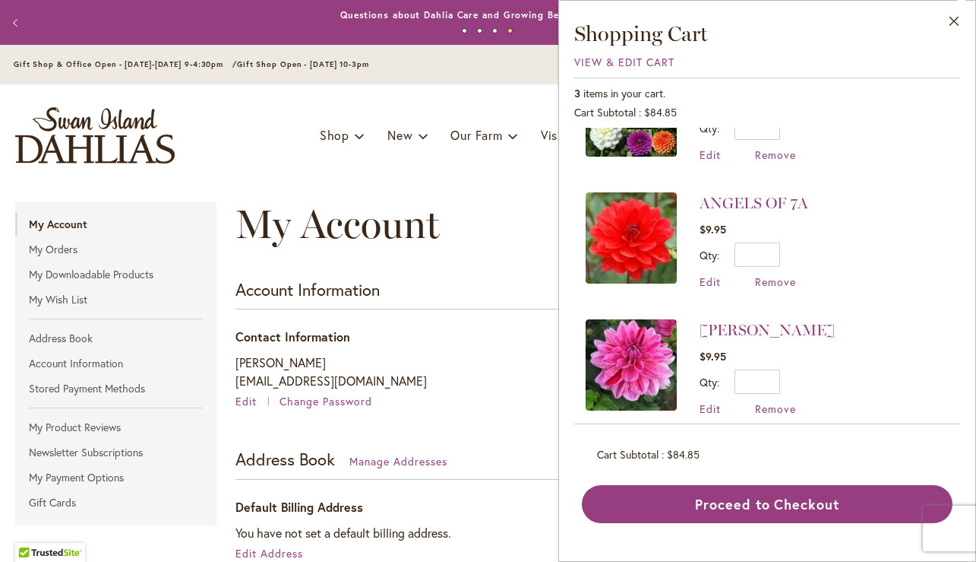
scroll to position [0, 0]
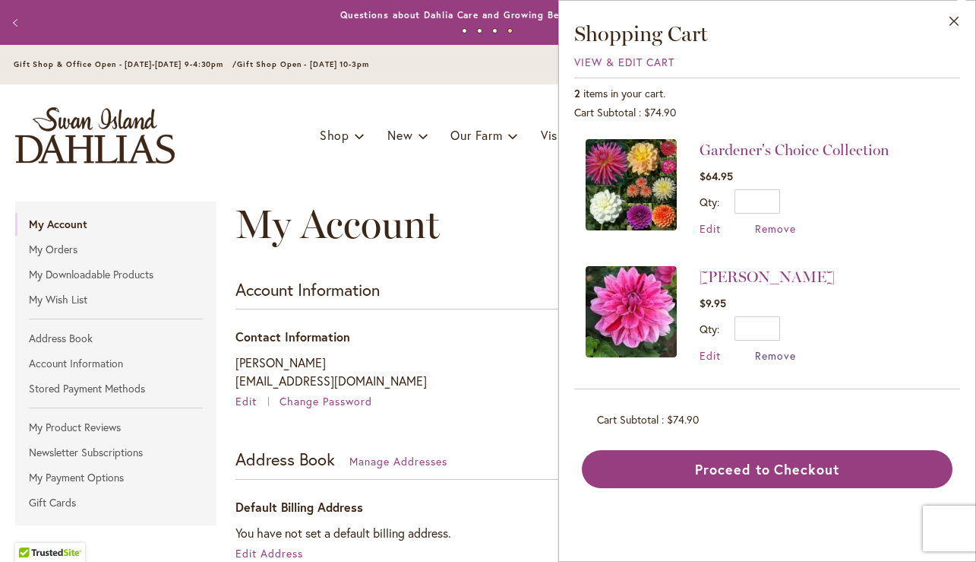
click at [778, 357] on span "Remove" at bounding box center [775, 355] width 41 height 14
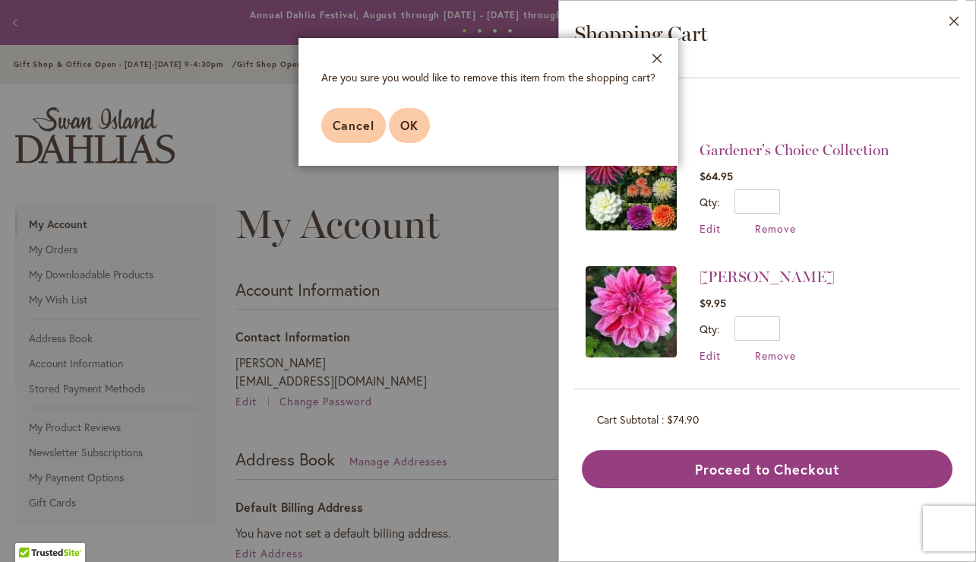
click at [413, 130] on span "OK" at bounding box center [409, 125] width 18 height 16
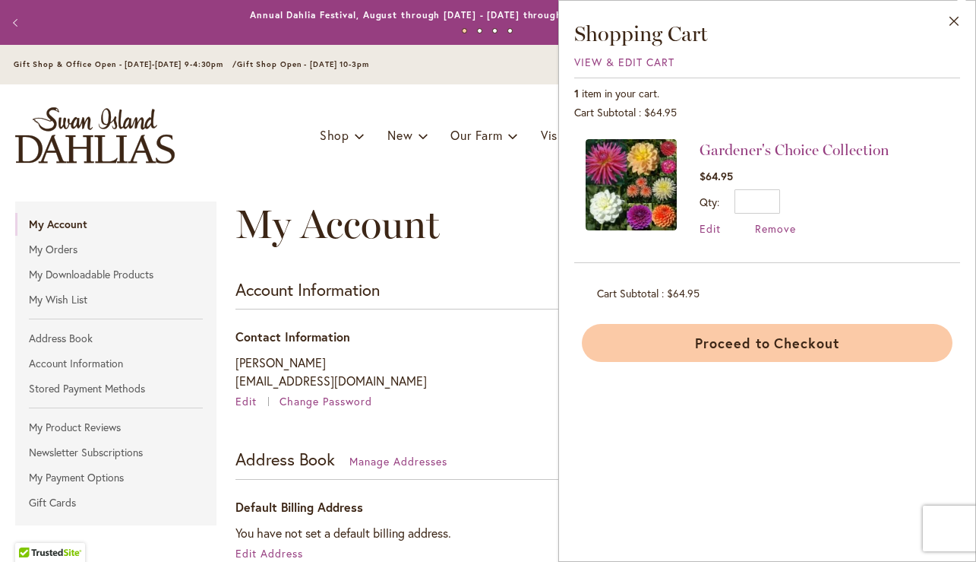
click at [783, 346] on button "Proceed to Checkout" at bounding box center [767, 343] width 371 height 38
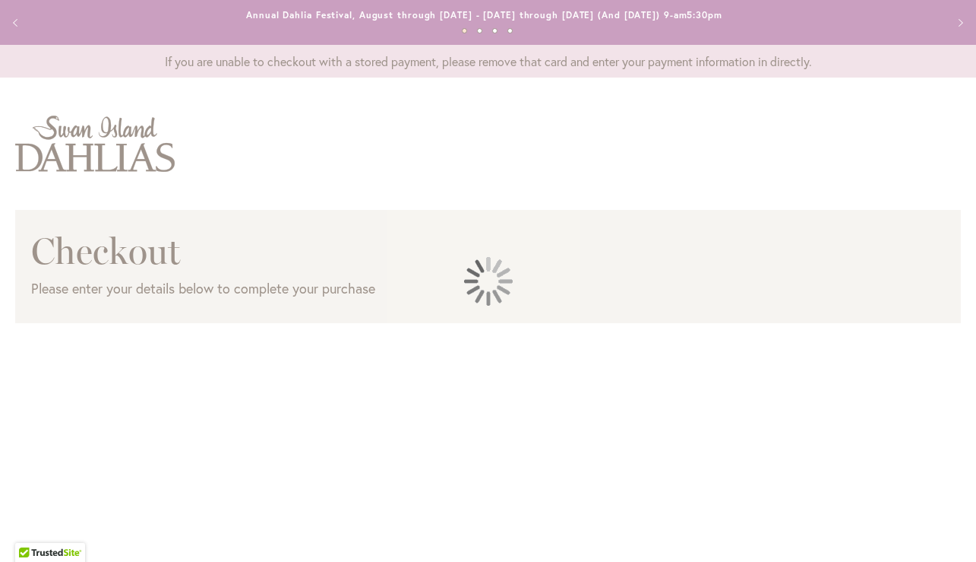
select select "**"
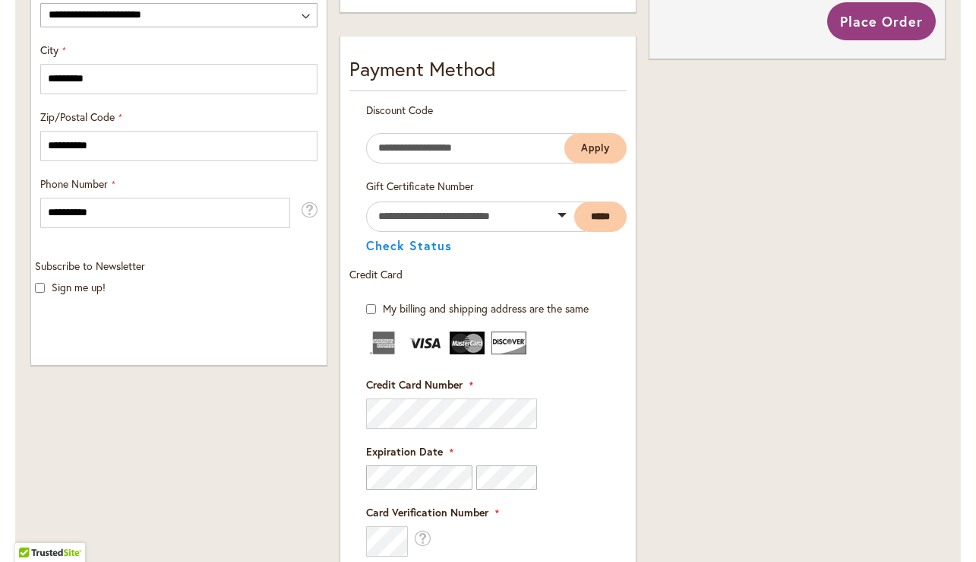
scroll to position [784, 0]
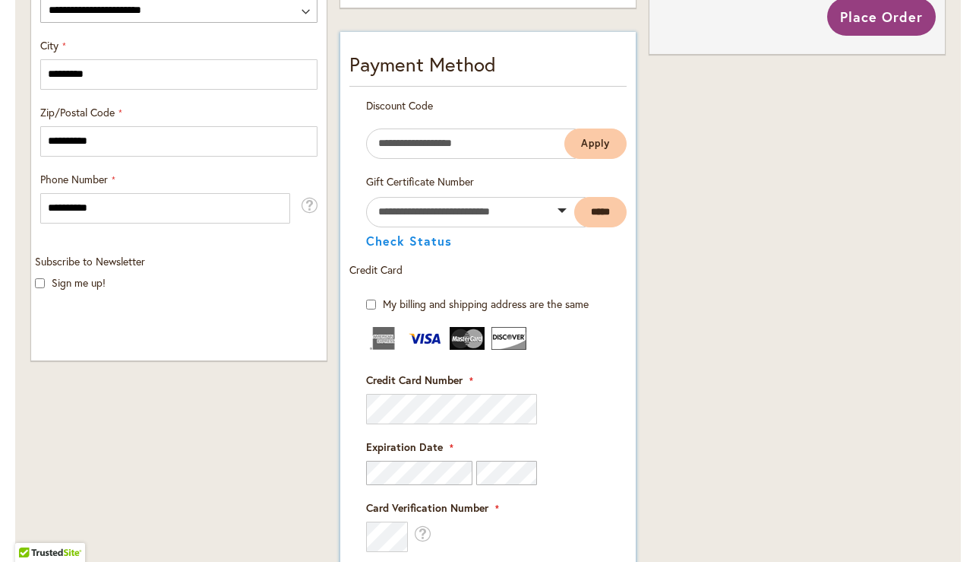
click at [592, 381] on fieldset "Credit Card Information Credit Card Number" at bounding box center [488, 462] width 244 height 271
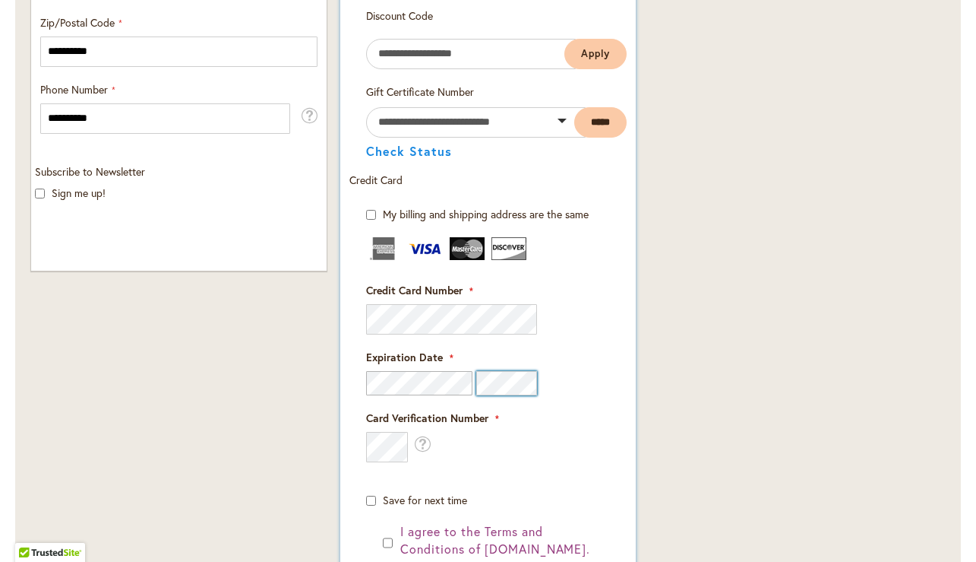
scroll to position [925, 0]
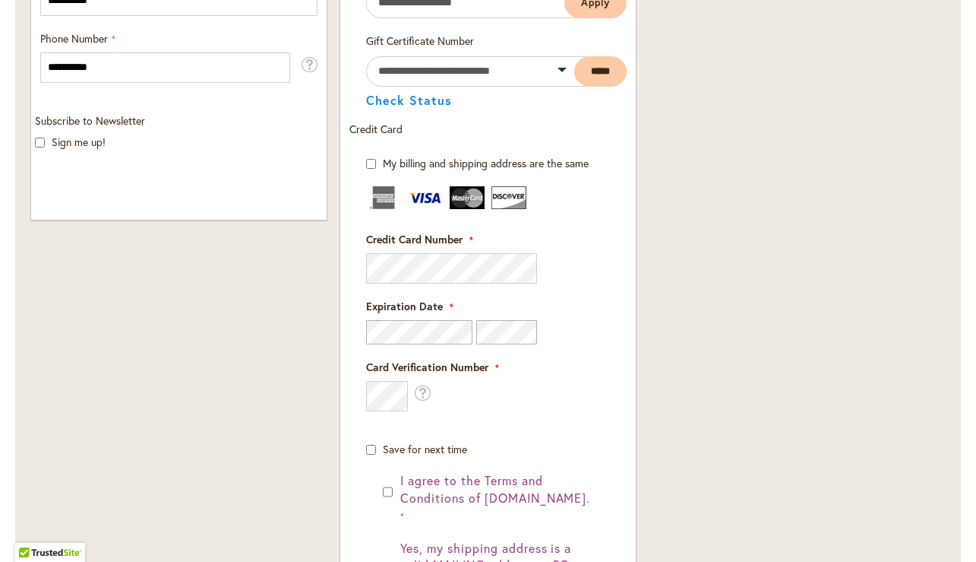
click at [685, 395] on div "Order Summary 1 Item in [GEOGRAPHIC_DATA] Gardener's Choice Collection Qty 1 $6…" at bounding box center [797, 110] width 309 height 1443
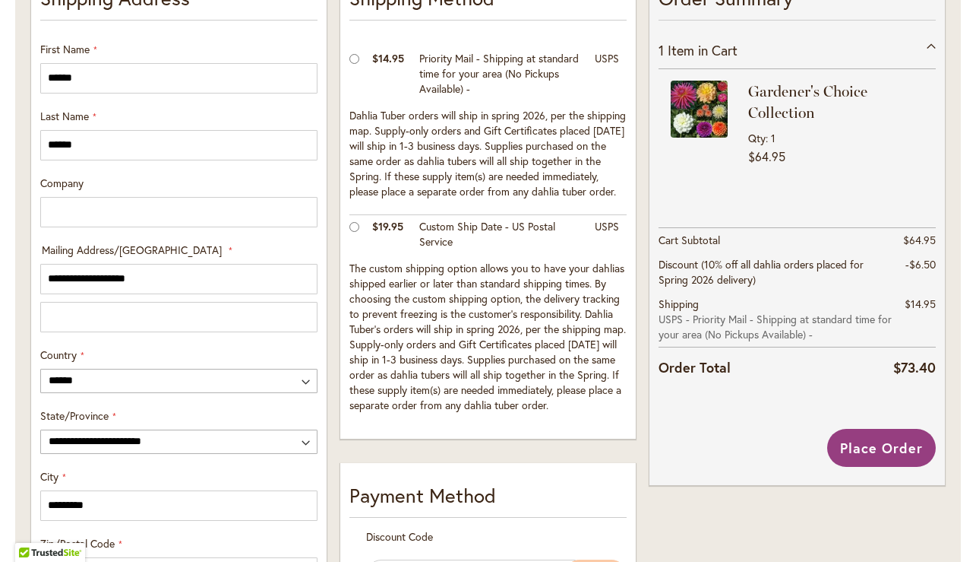
scroll to position [0, 0]
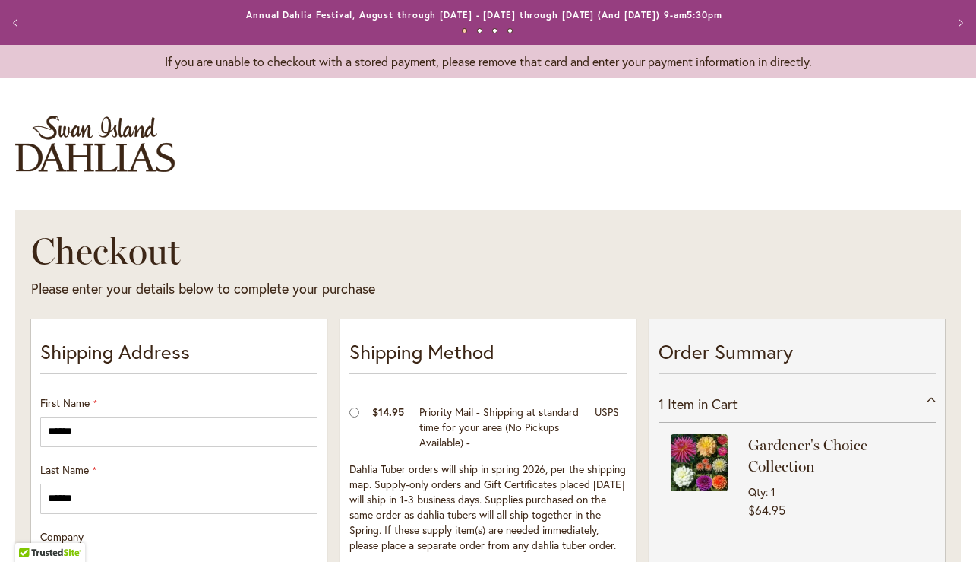
click at [131, 151] on img "store logo" at bounding box center [95, 144] width 160 height 56
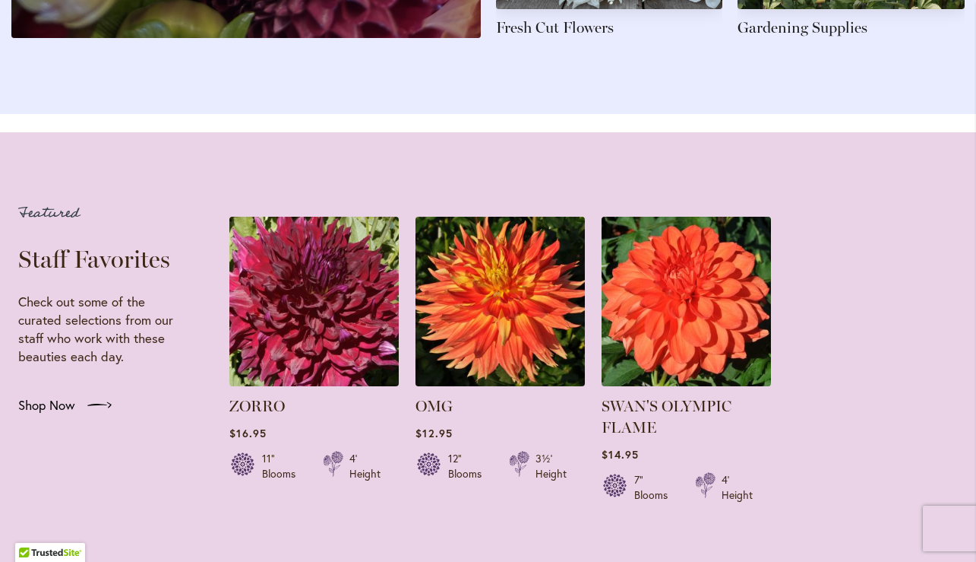
scroll to position [2875, 0]
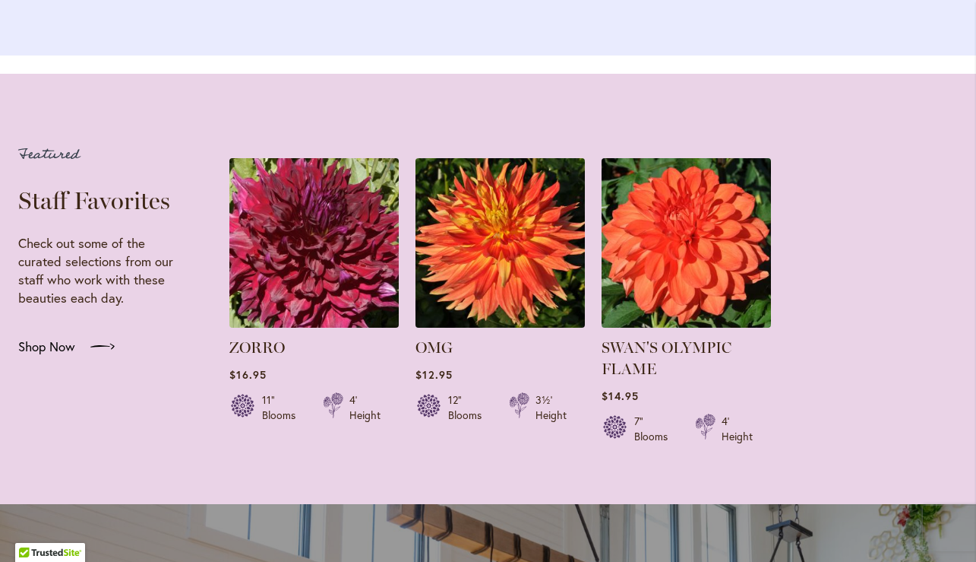
click at [49, 356] on span "Shop Now" at bounding box center [46, 346] width 57 height 18
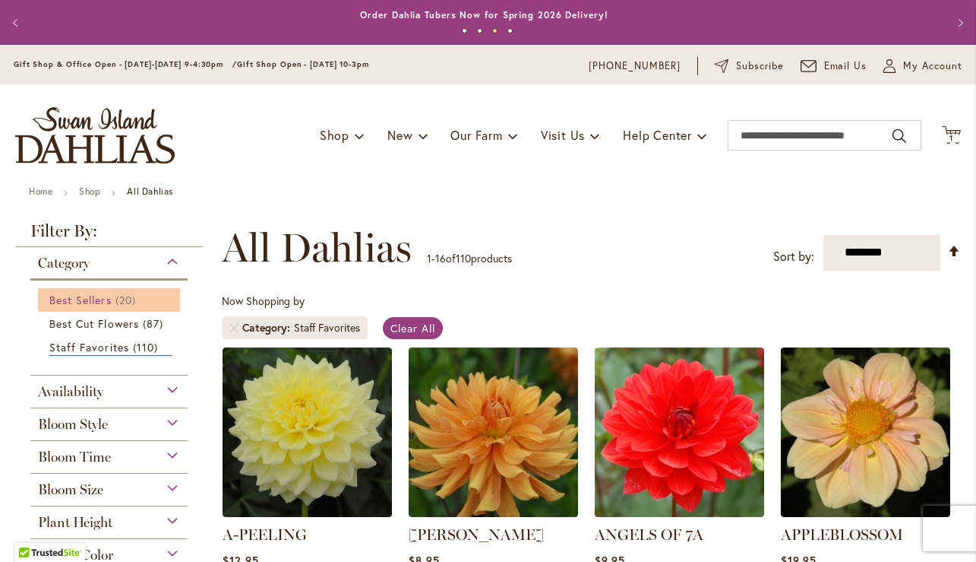
click at [100, 296] on span "Best Sellers" at bounding box center [80, 300] width 62 height 14
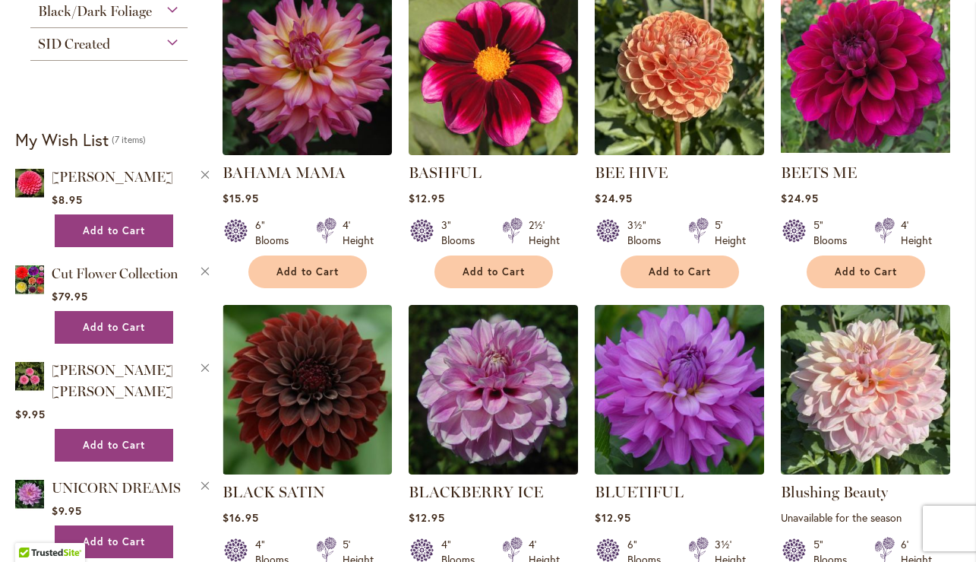
scroll to position [652, 0]
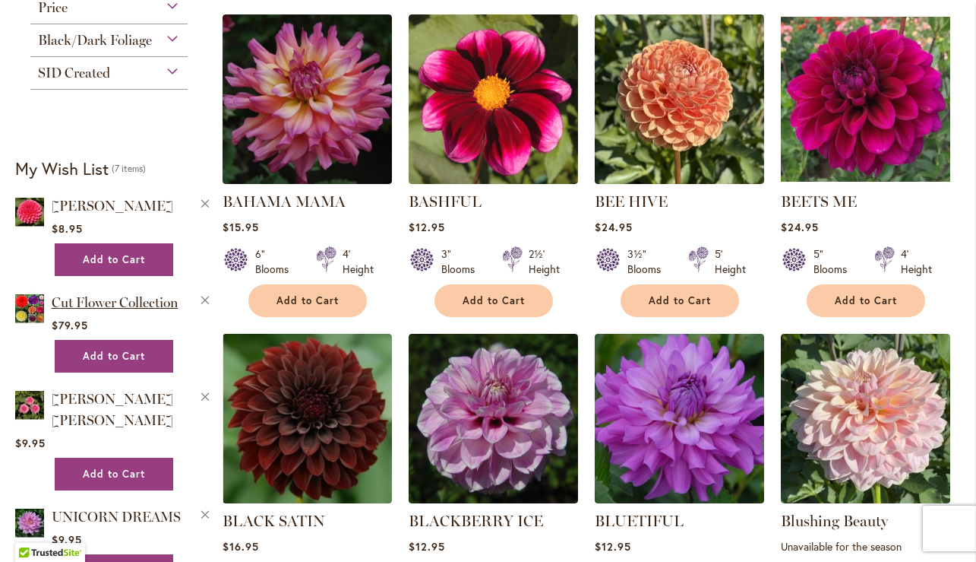
click at [135, 296] on span "Cut Flower Collection" at bounding box center [115, 302] width 127 height 17
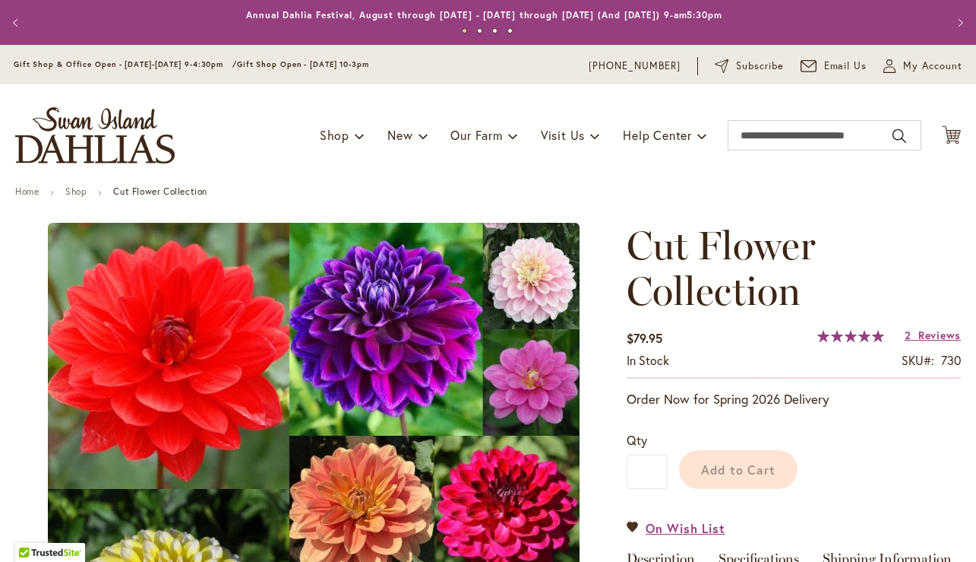
type input "******"
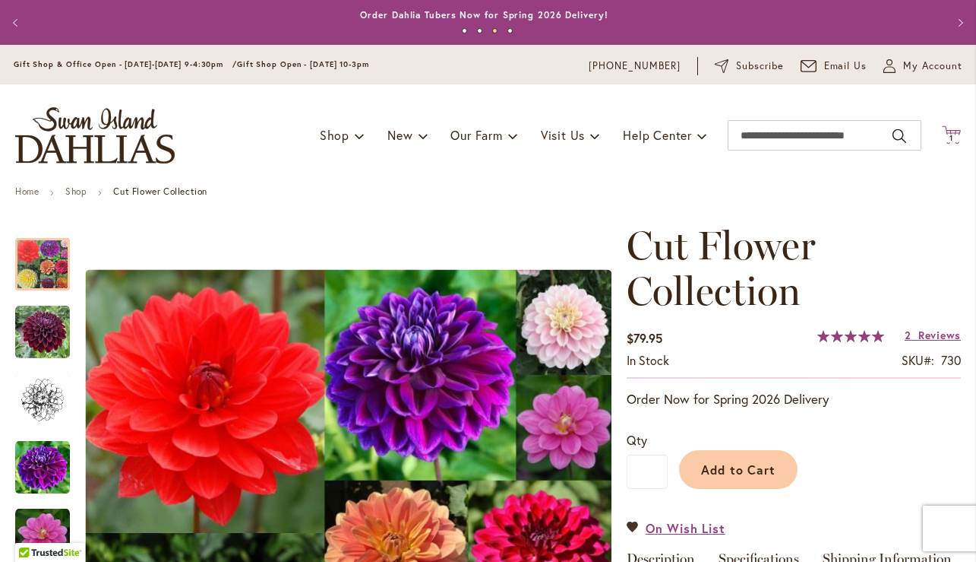
click at [950, 135] on span "1" at bounding box center [952, 138] width 4 height 10
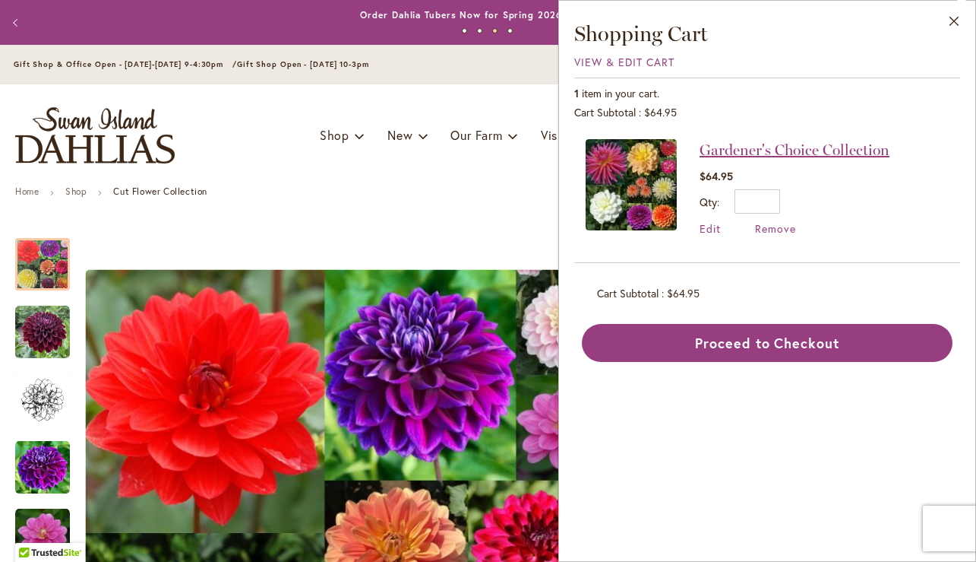
click at [790, 154] on link "Gardener's Choice Collection" at bounding box center [795, 150] width 190 height 18
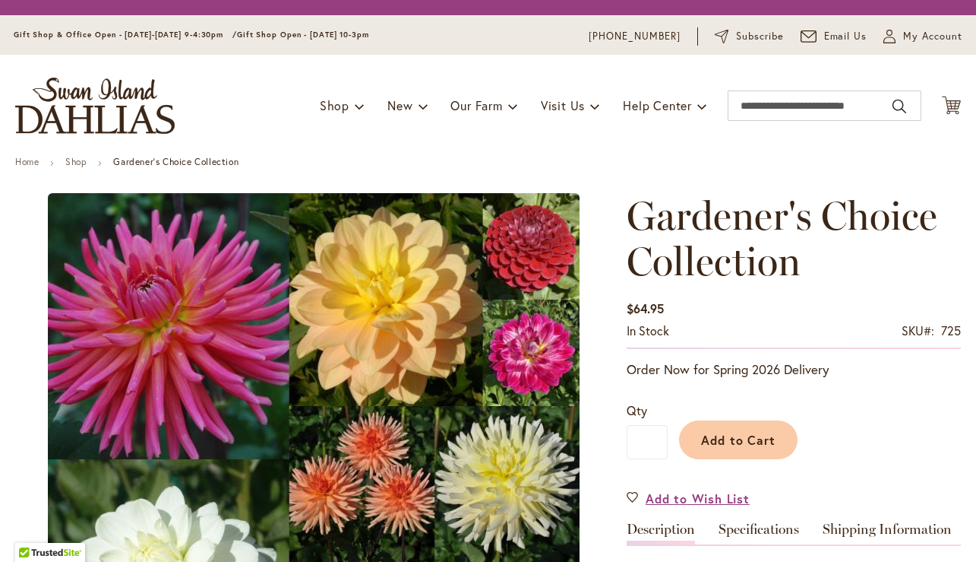
type input "******"
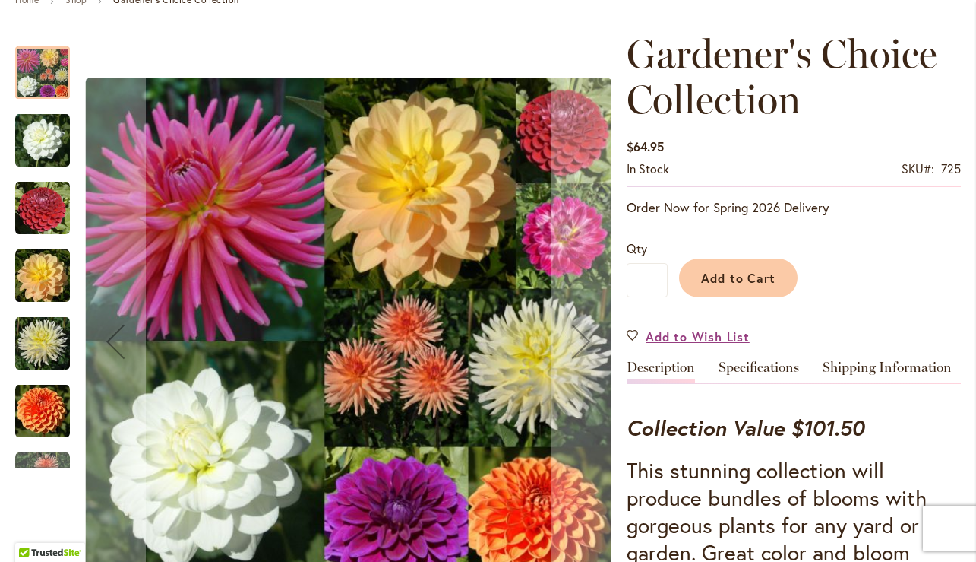
scroll to position [180, 0]
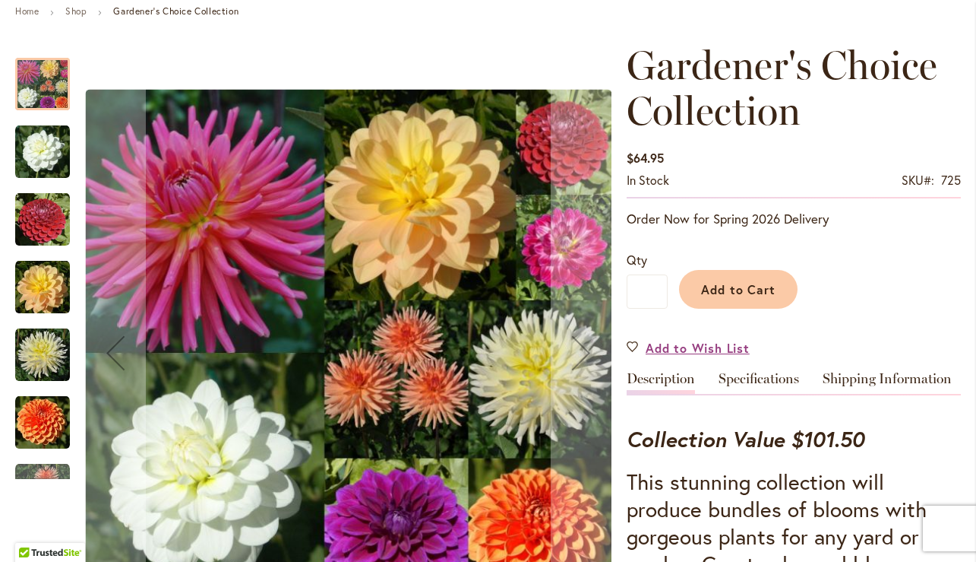
click at [44, 153] on img "BRIDE TO BE" at bounding box center [42, 152] width 55 height 55
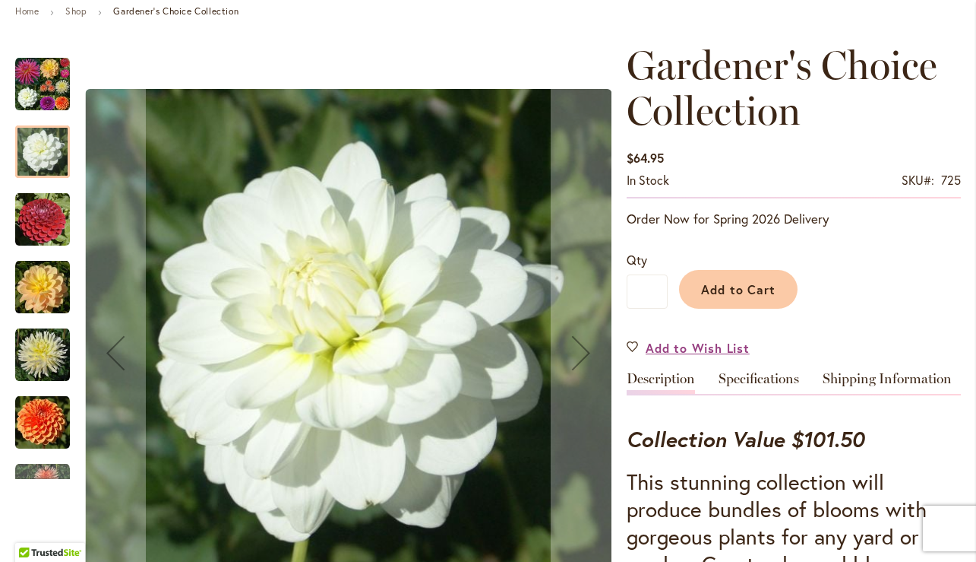
click at [38, 224] on img "CORNEL" at bounding box center [42, 219] width 55 height 55
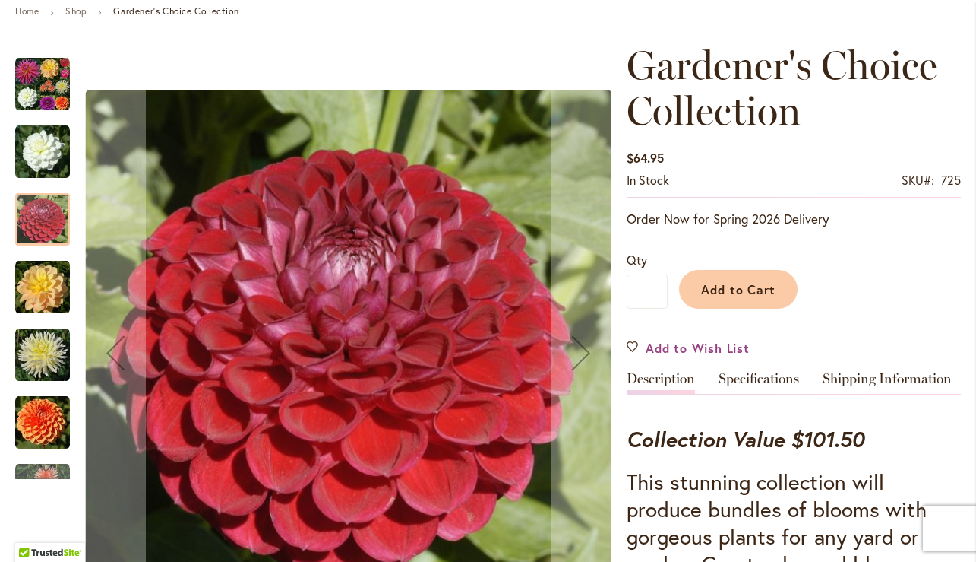
click at [32, 288] on img "DAY DREAMER" at bounding box center [42, 287] width 55 height 55
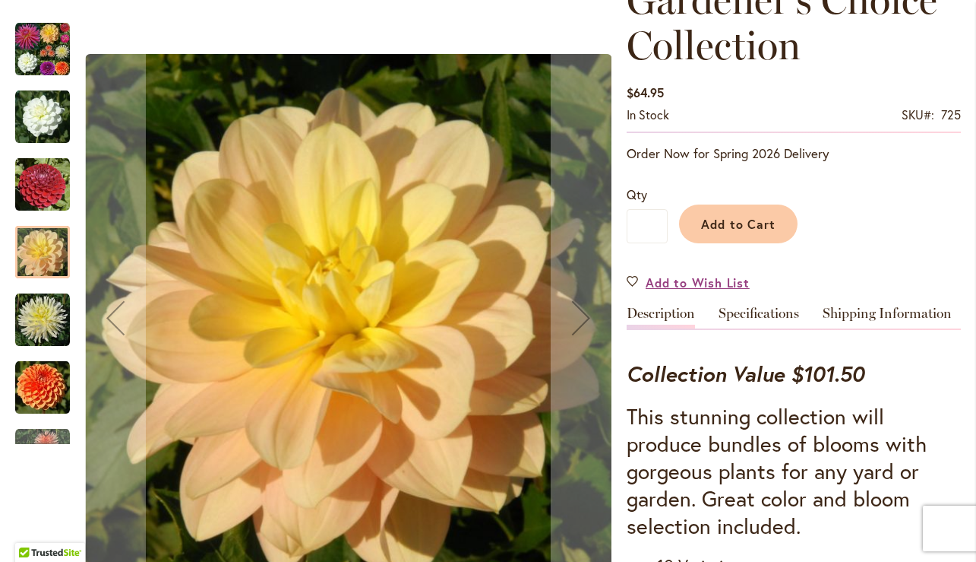
scroll to position [257, 0]
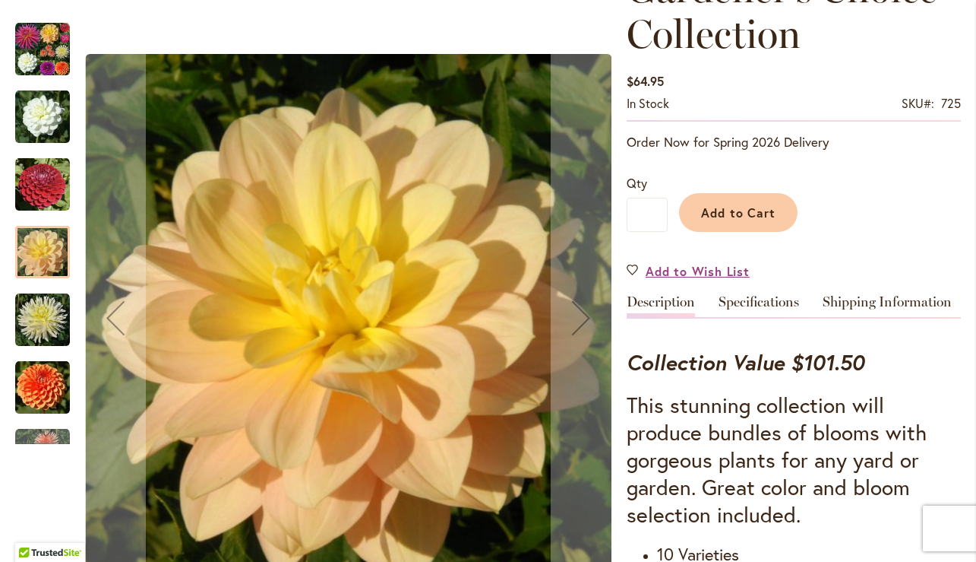
click at [43, 333] on img "IN MEMORY OF" at bounding box center [42, 320] width 55 height 55
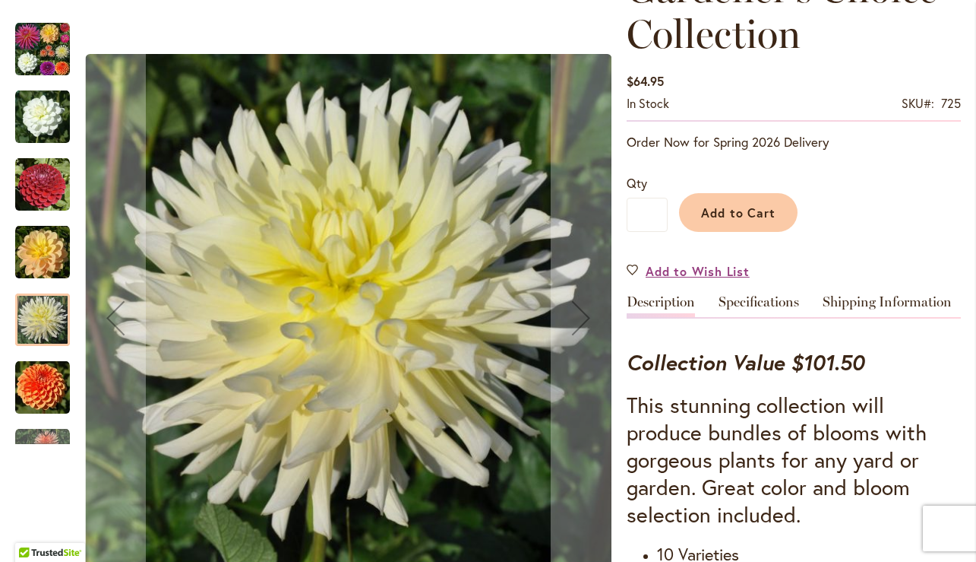
scroll to position [315, 0]
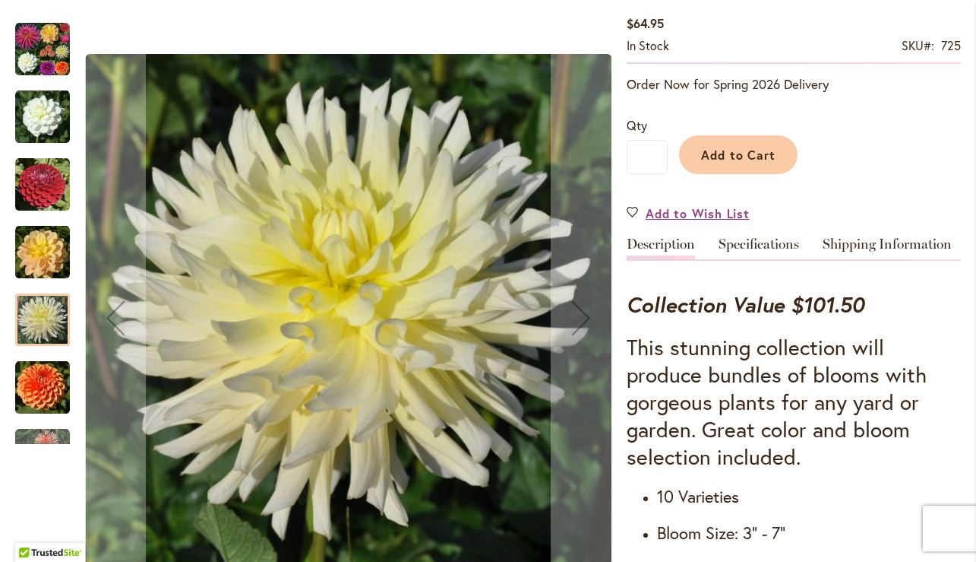
click at [40, 391] on img "MAARN" at bounding box center [42, 387] width 55 height 55
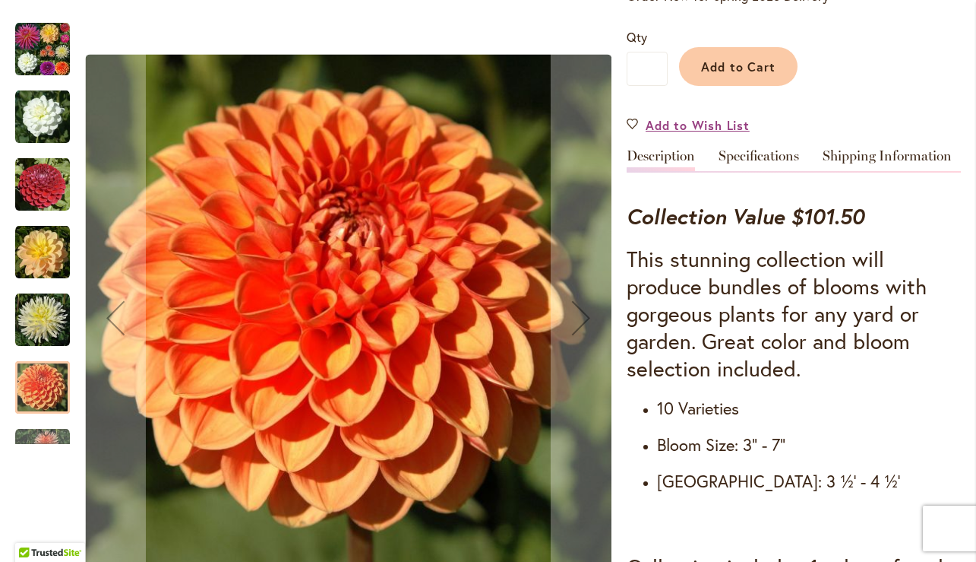
scroll to position [431, 0]
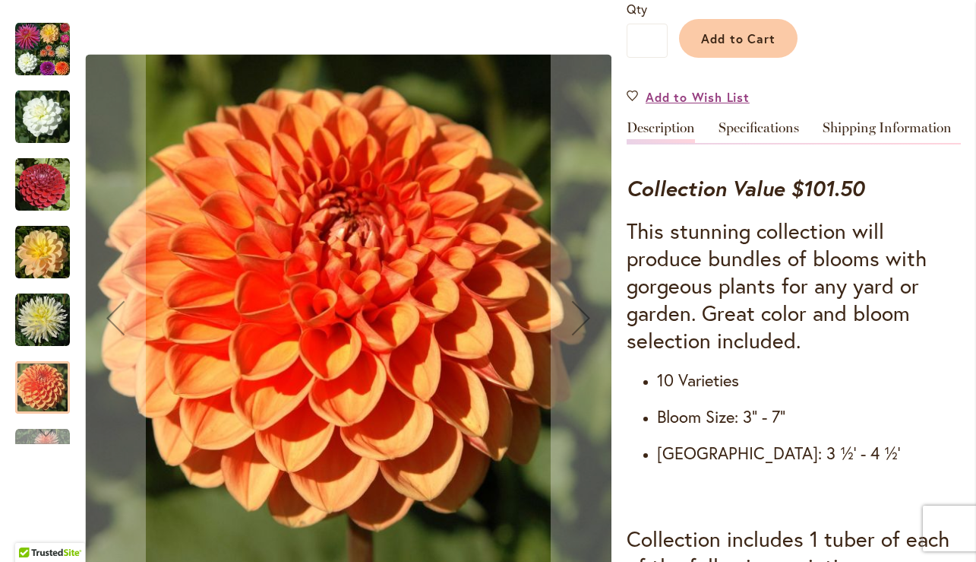
click at [40, 437] on div "Next" at bounding box center [42, 432] width 23 height 23
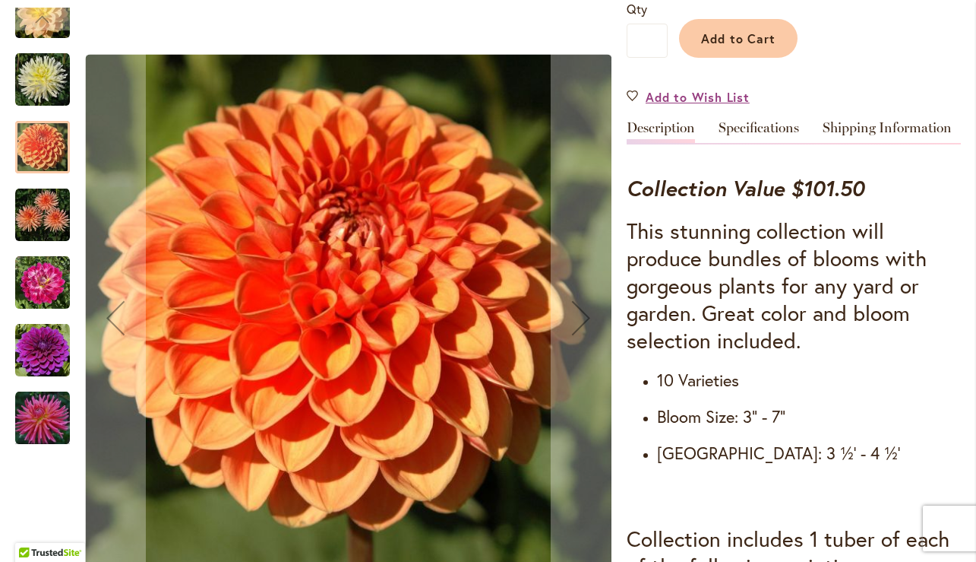
click at [30, 215] on img "PEACH FUZZ" at bounding box center [42, 215] width 55 height 55
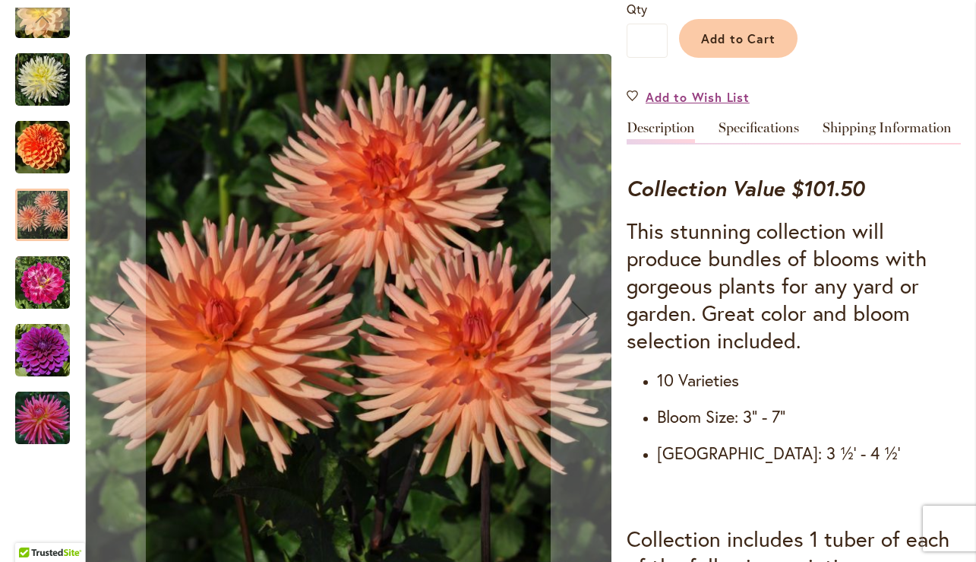
click at [42, 295] on img "MAMACITA" at bounding box center [42, 282] width 55 height 55
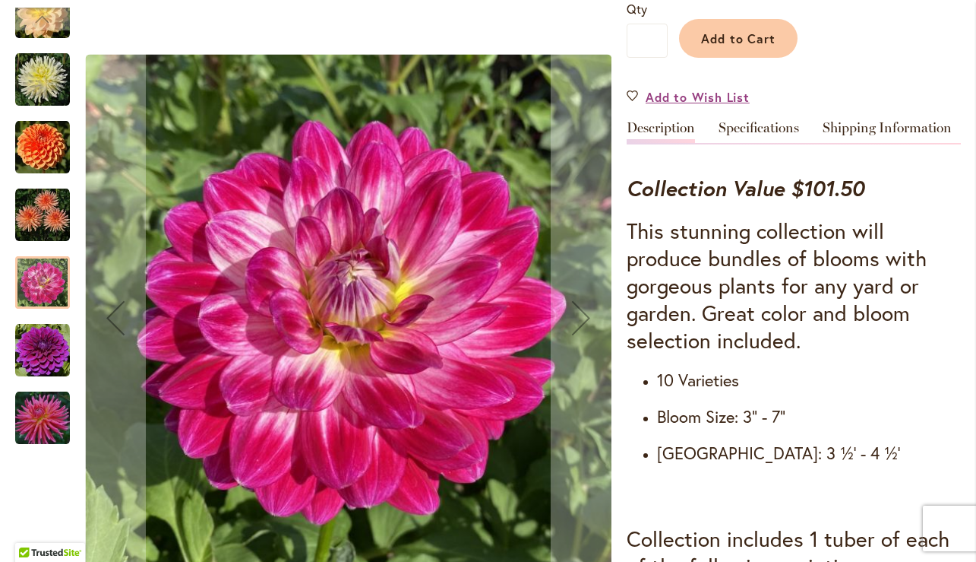
click at [37, 347] on img "TABOO" at bounding box center [42, 350] width 55 height 55
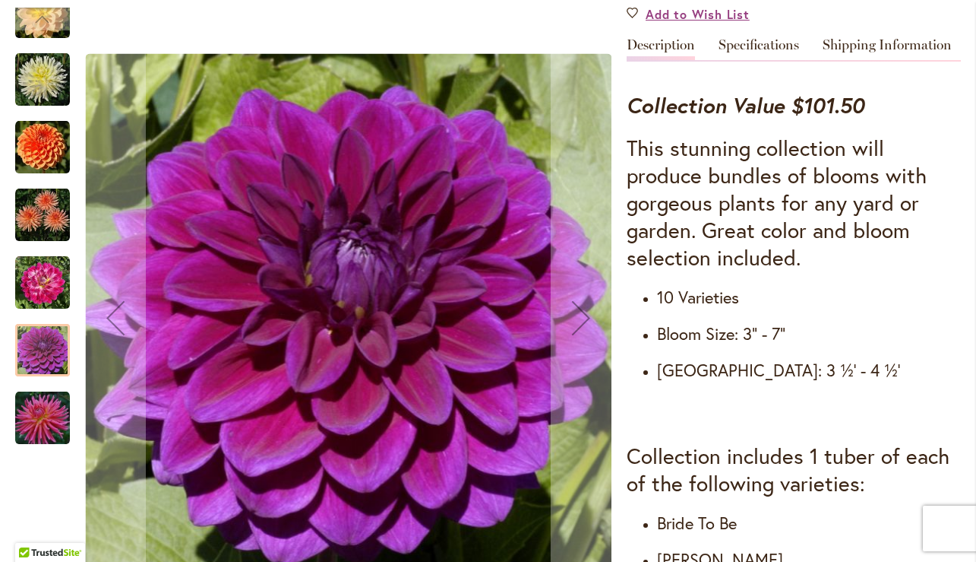
scroll to position [513, 0]
click at [34, 448] on div at bounding box center [313, 318] width 597 height 620
click at [36, 421] on img "TUTTI FRUTTI" at bounding box center [42, 418] width 55 height 55
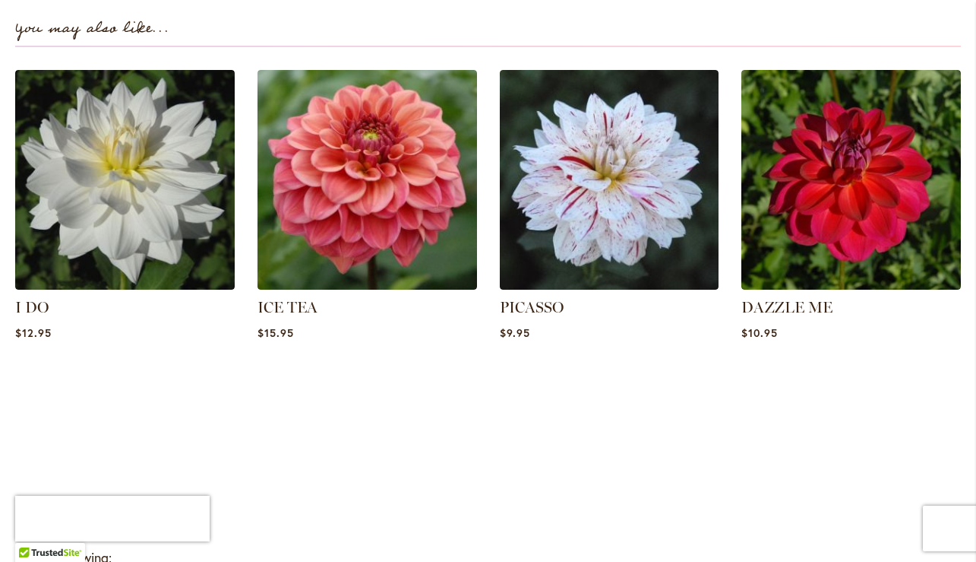
scroll to position [1914, 0]
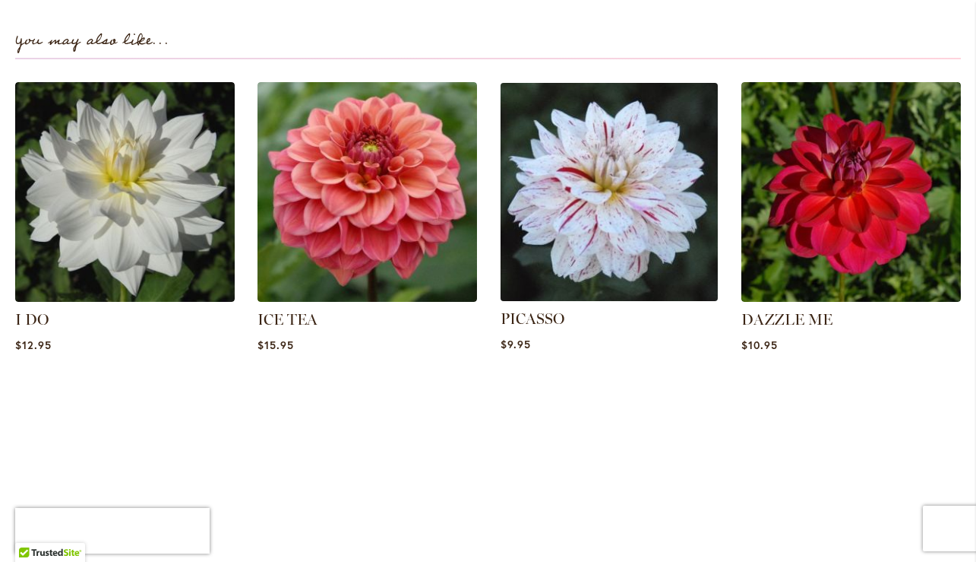
click at [610, 207] on img at bounding box center [609, 192] width 229 height 229
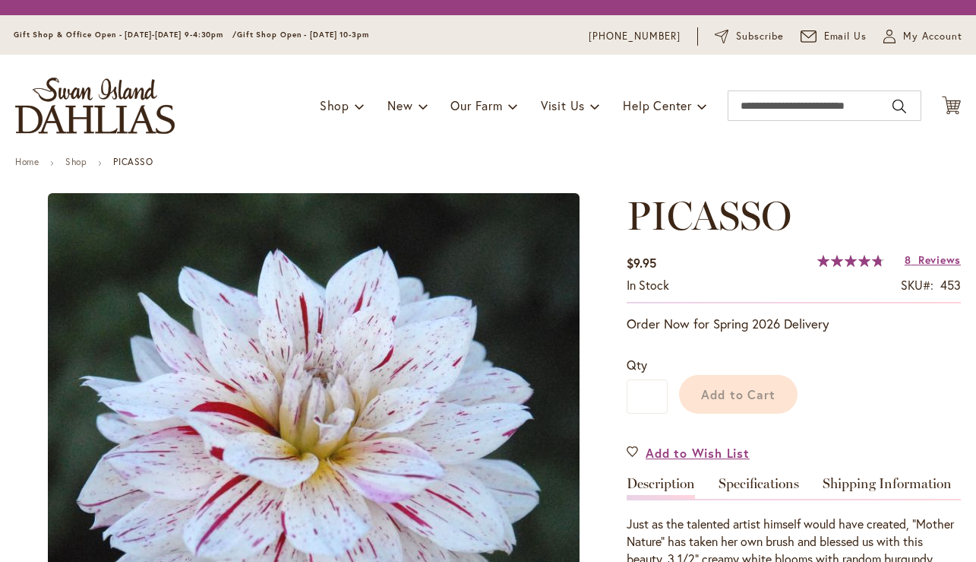
type input "******"
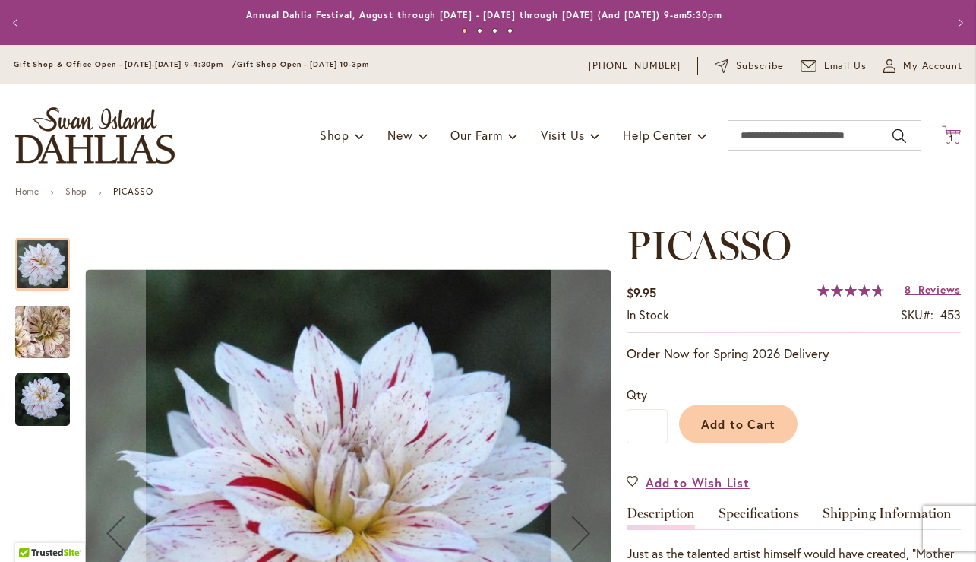
click at [942, 132] on icon at bounding box center [951, 134] width 19 height 18
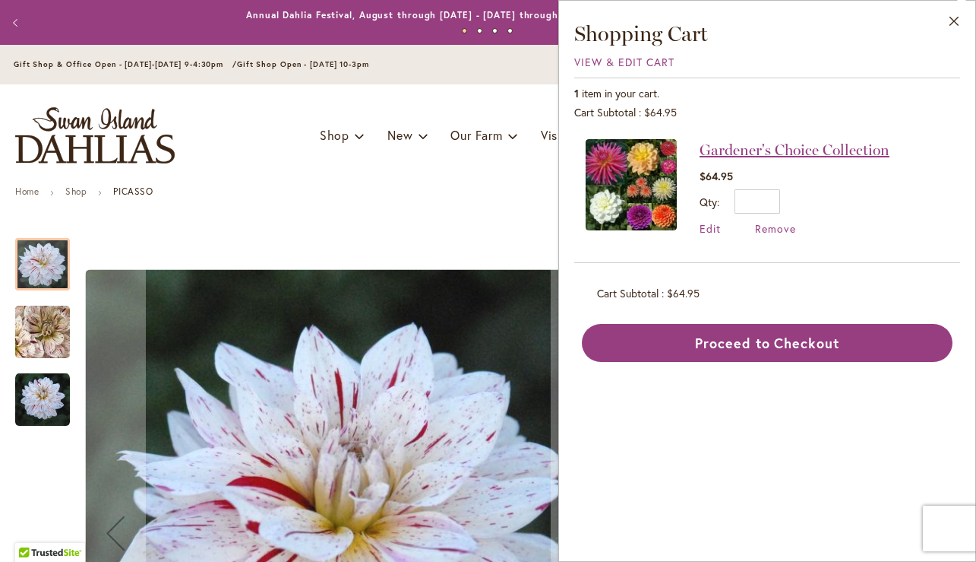
click at [784, 150] on link "Gardener's Choice Collection" at bounding box center [795, 150] width 190 height 18
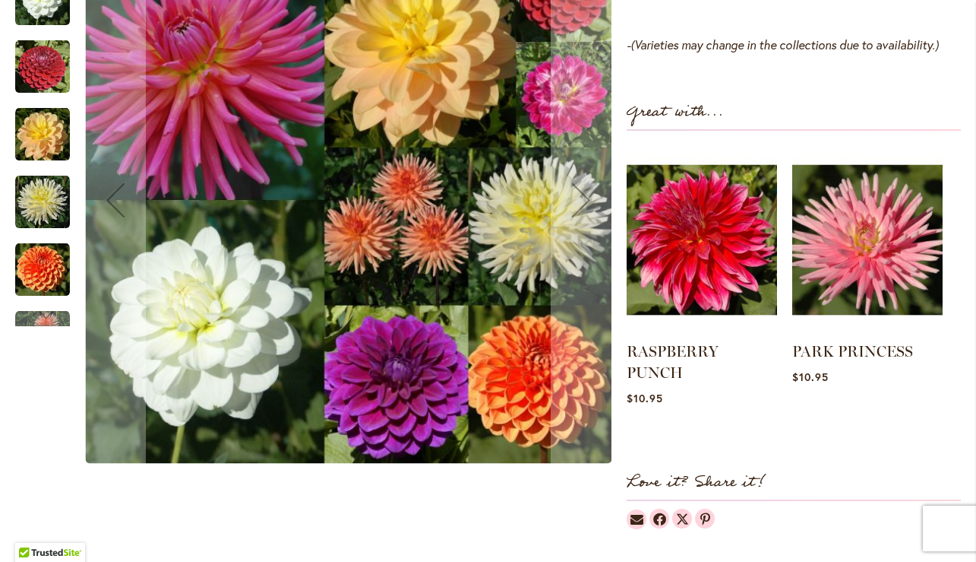
scroll to position [1329, 0]
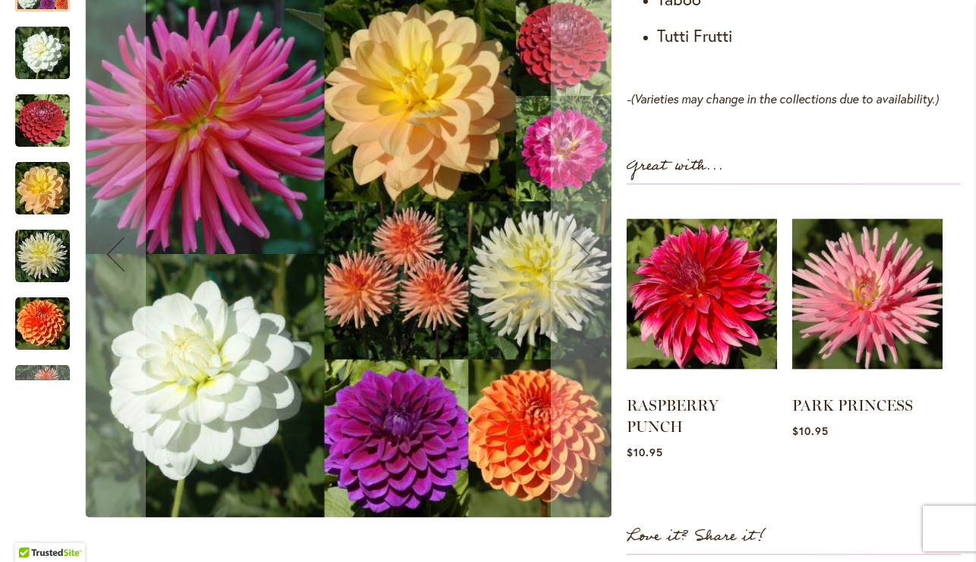
click at [40, 338] on img "MAARN" at bounding box center [42, 323] width 55 height 55
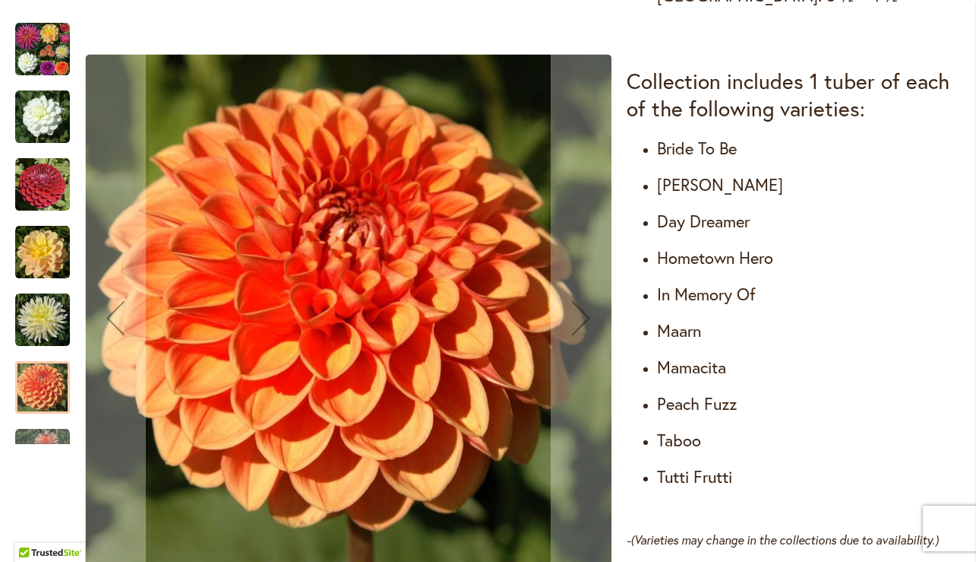
scroll to position [895, 0]
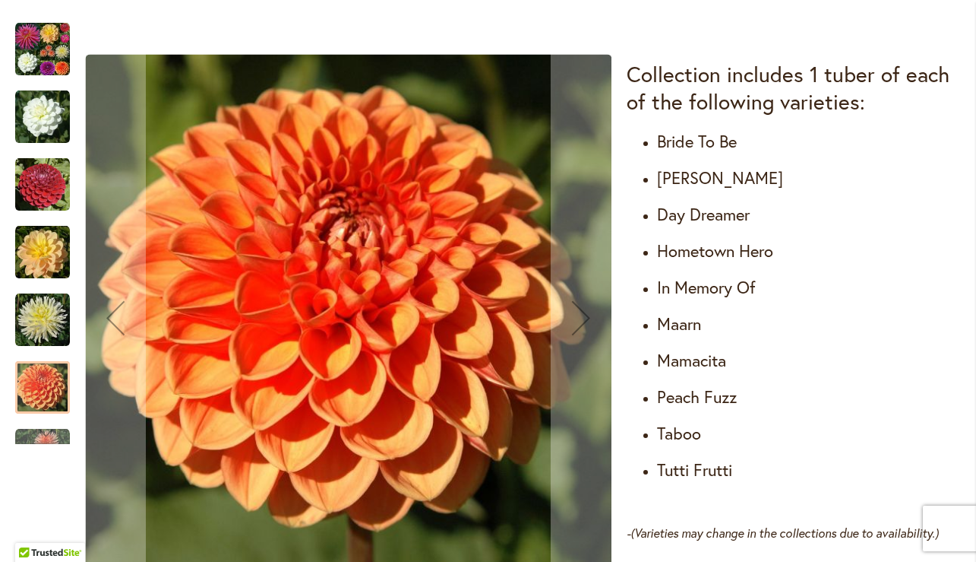
click at [52, 201] on img "CORNEL" at bounding box center [42, 184] width 55 height 55
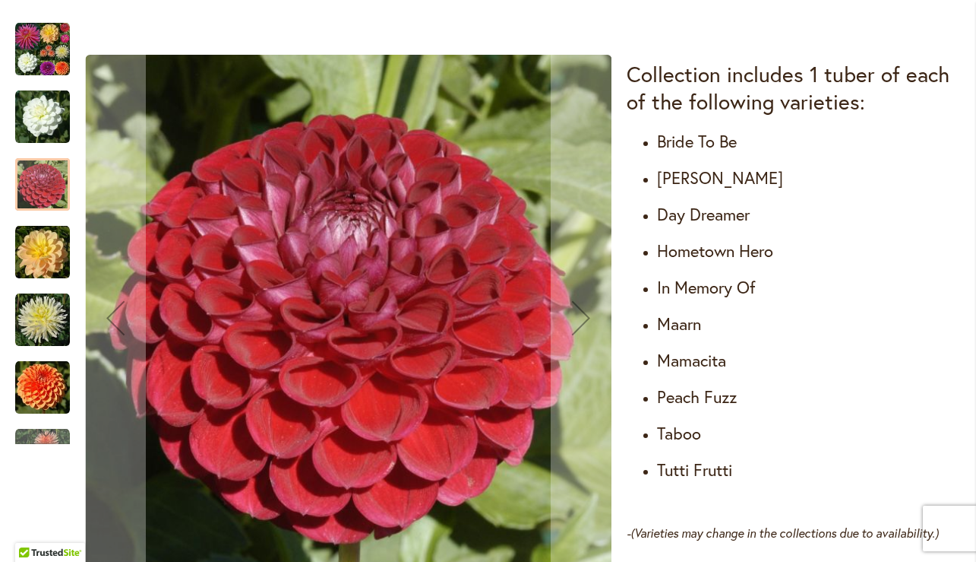
click at [43, 125] on img "BRIDE TO BE" at bounding box center [42, 117] width 55 height 55
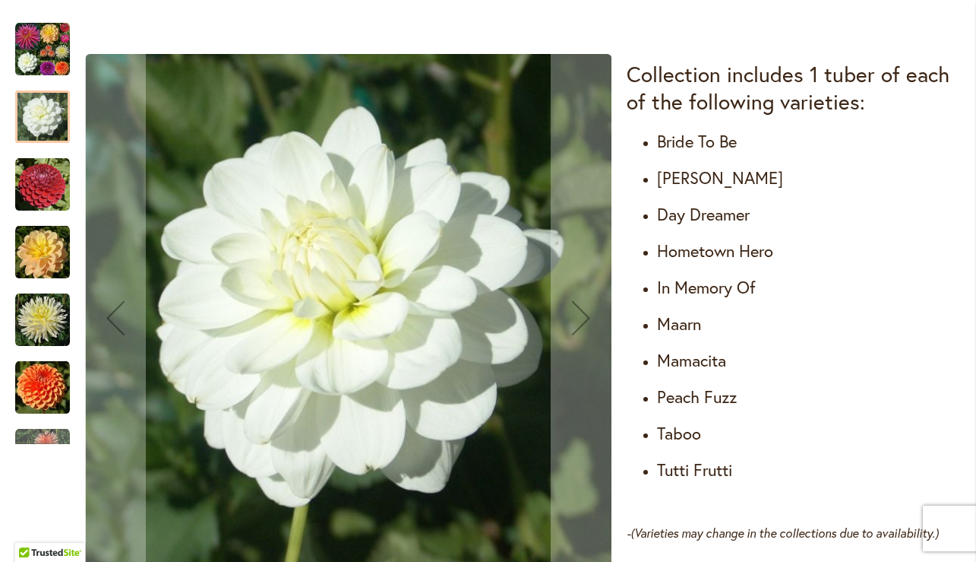
click at [39, 64] on img "Gardener's Choice Collection" at bounding box center [42, 49] width 55 height 55
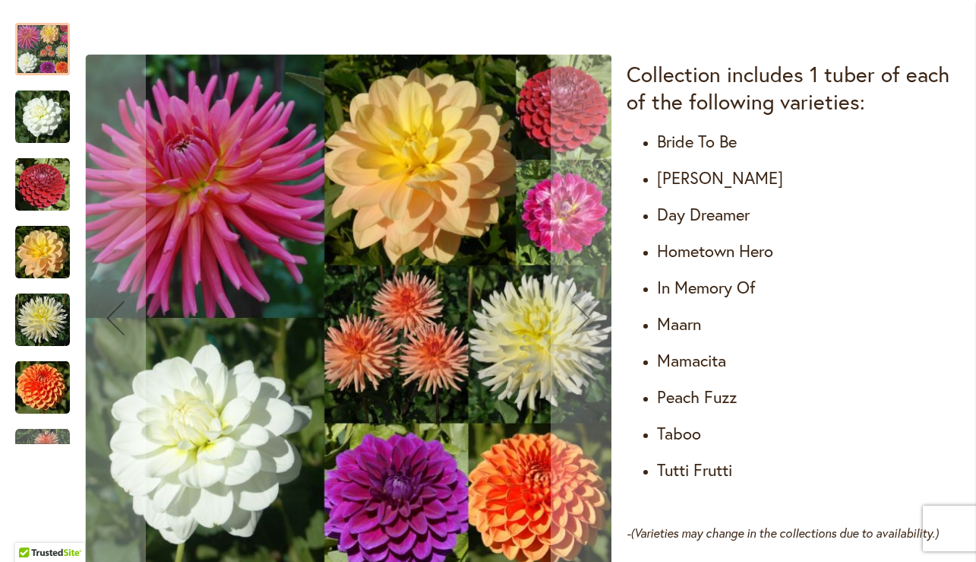
click at [42, 391] on img "MAARN" at bounding box center [42, 387] width 55 height 55
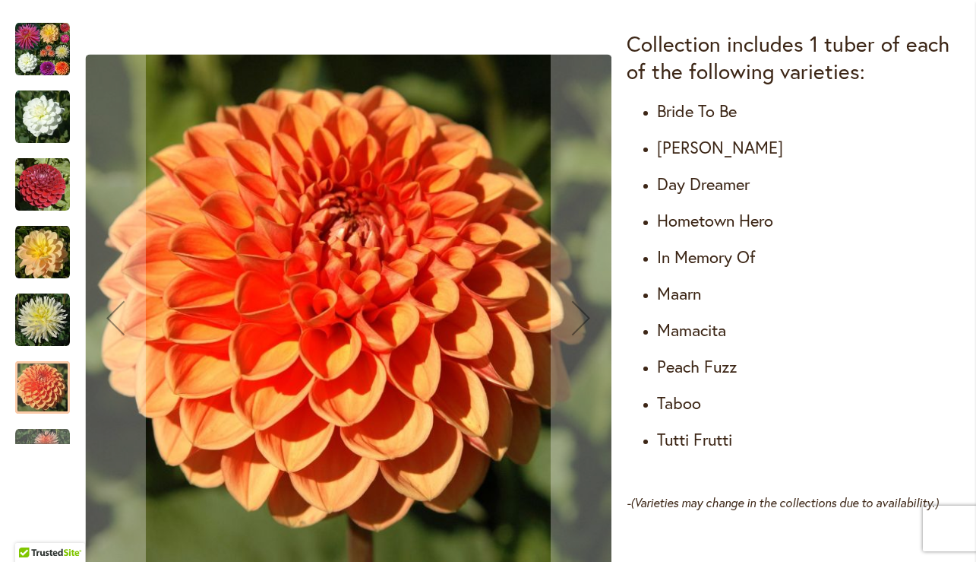
scroll to position [925, 0]
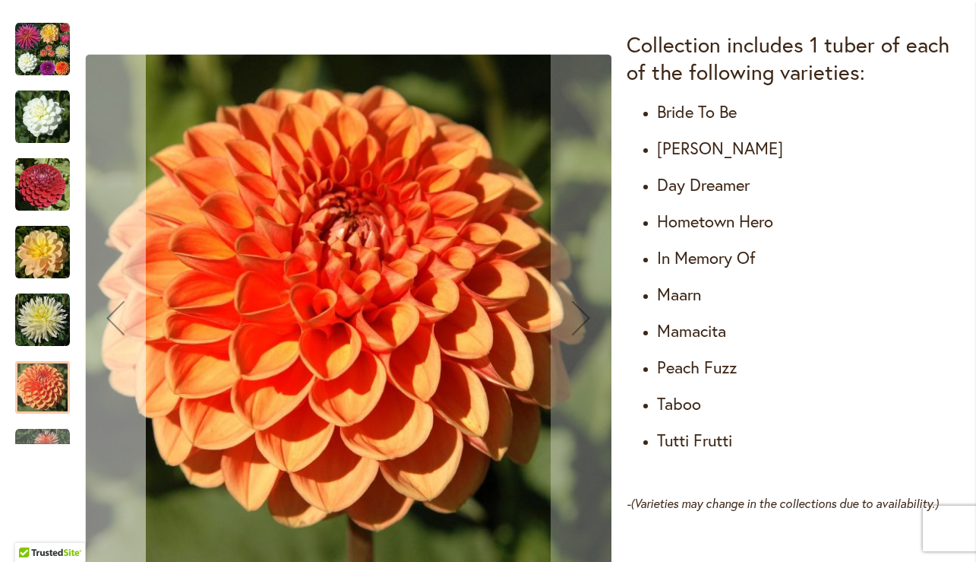
click at [116, 321] on div "Previous" at bounding box center [115, 317] width 61 height 61
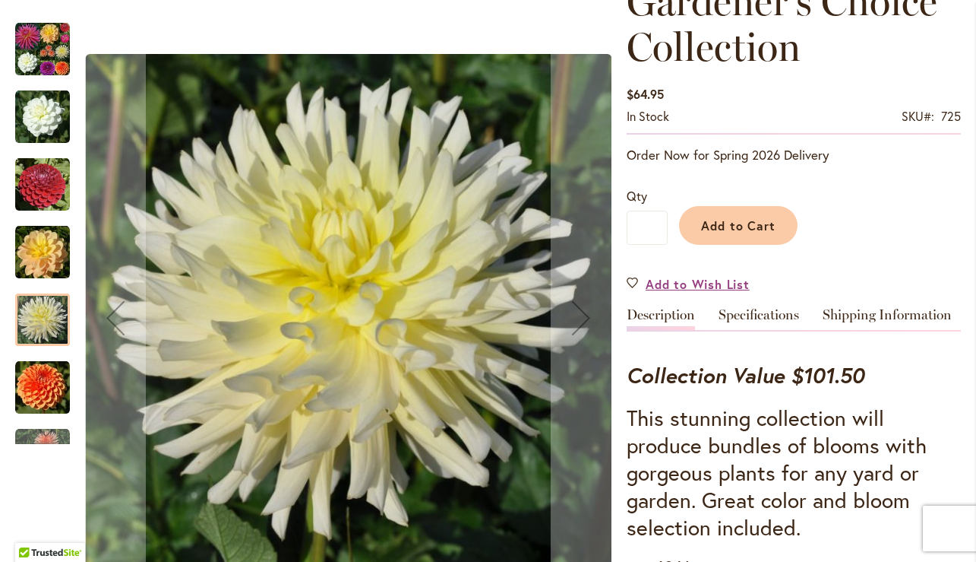
scroll to position [0, 0]
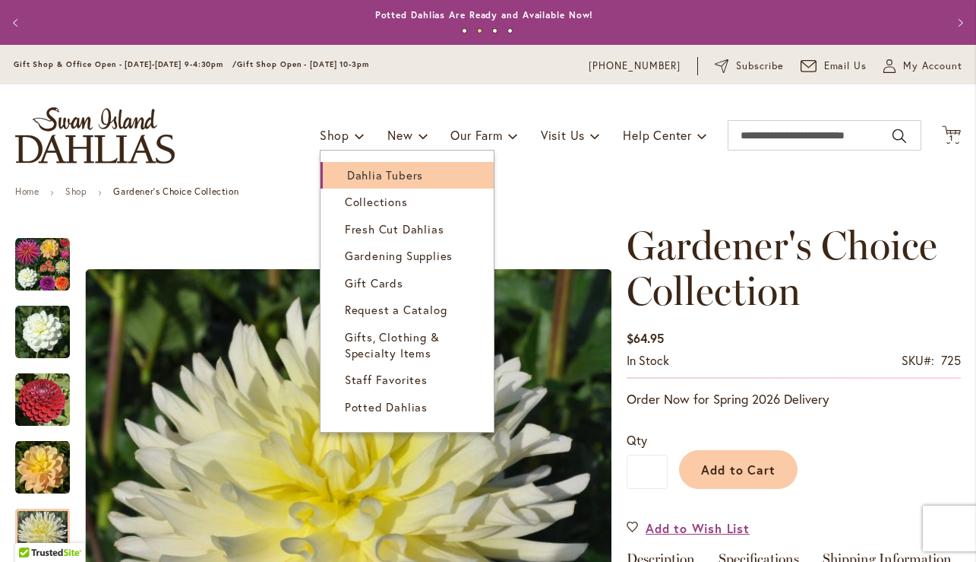
click at [347, 169] on span "Dahlia Tubers" at bounding box center [385, 174] width 76 height 15
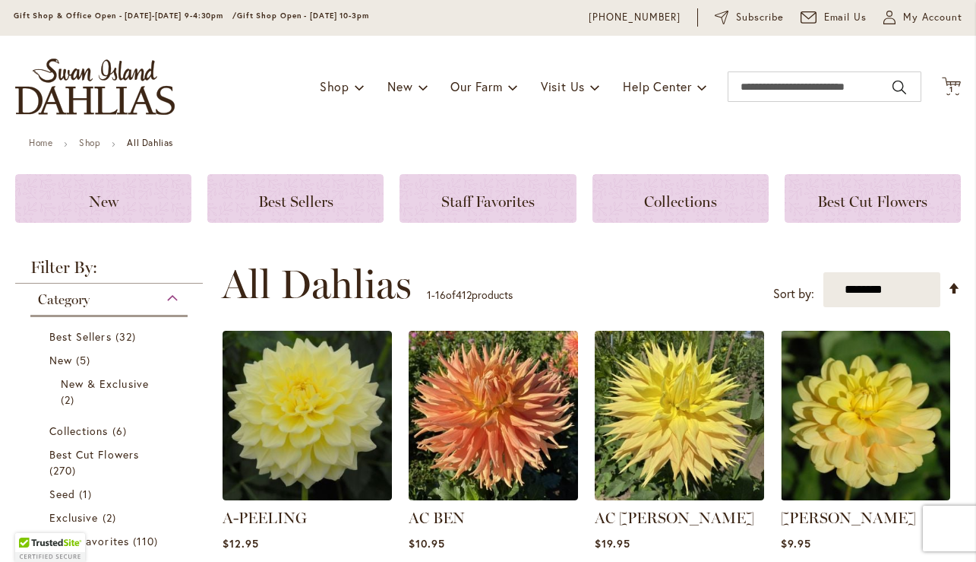
scroll to position [100, 0]
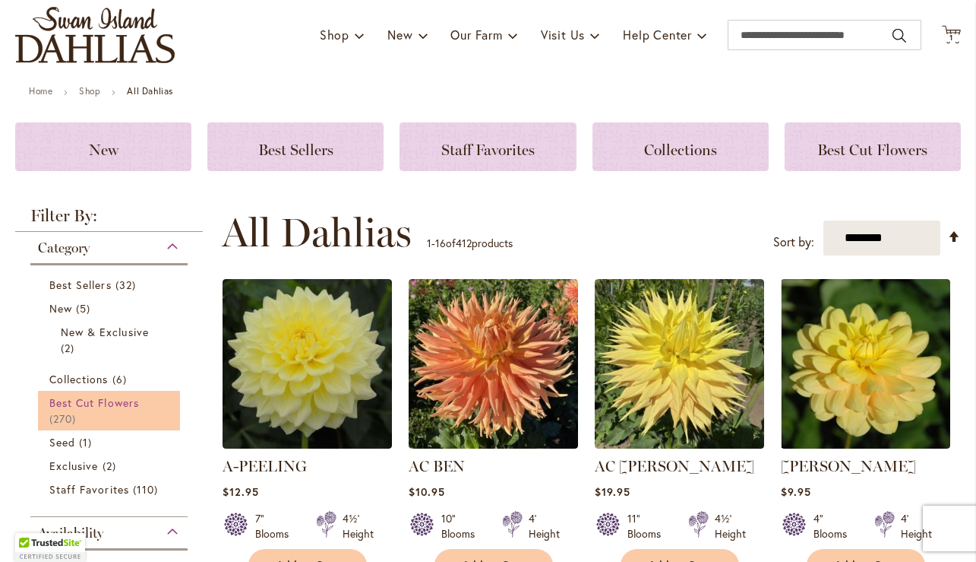
click at [112, 402] on span "Best Cut Flowers" at bounding box center [94, 402] width 90 height 14
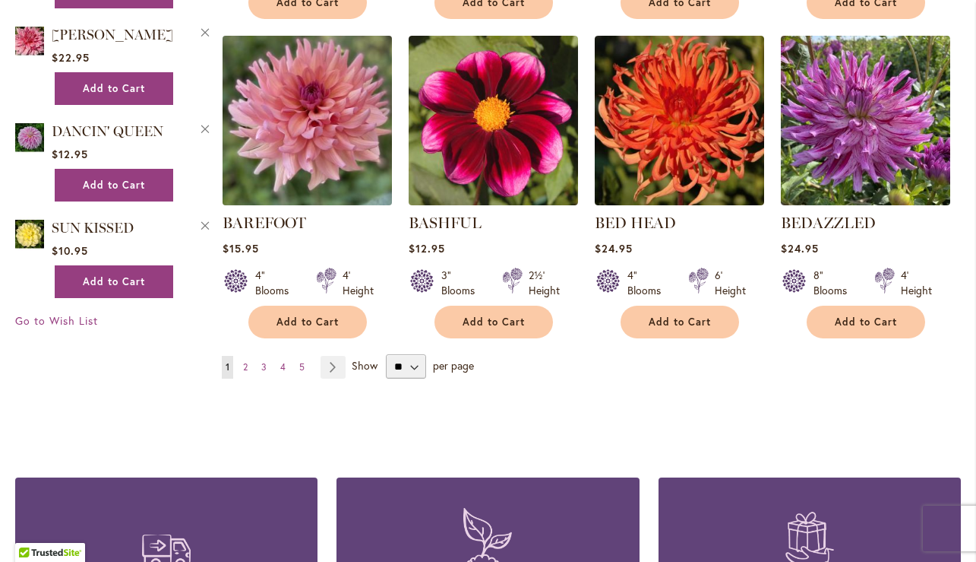
scroll to position [1268, 0]
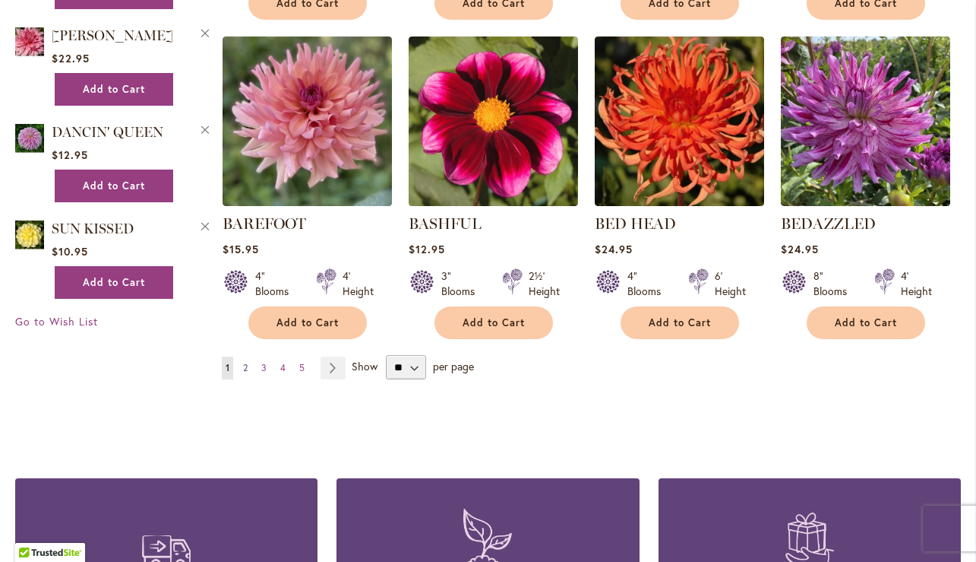
click at [243, 364] on span "2" at bounding box center [245, 367] width 5 height 11
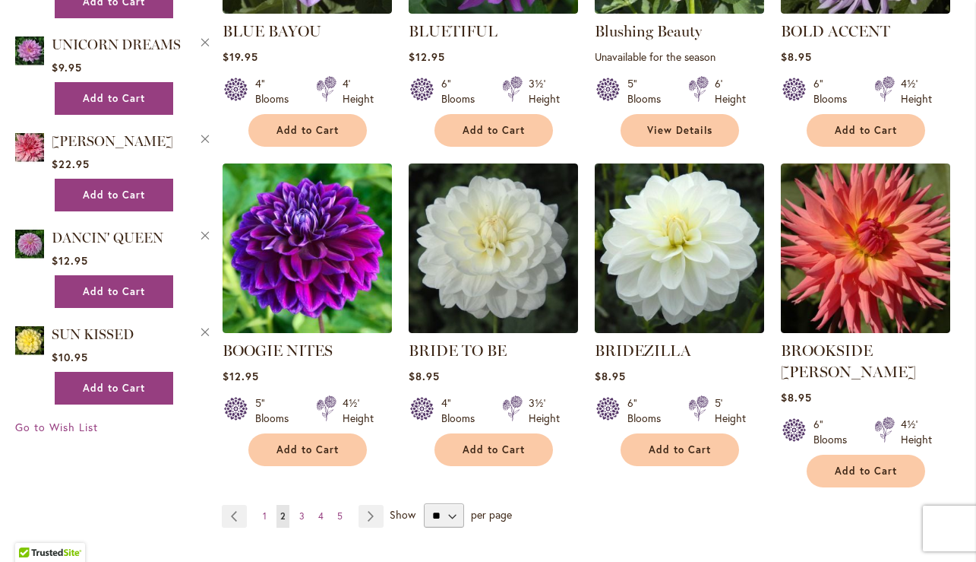
scroll to position [1270, 0]
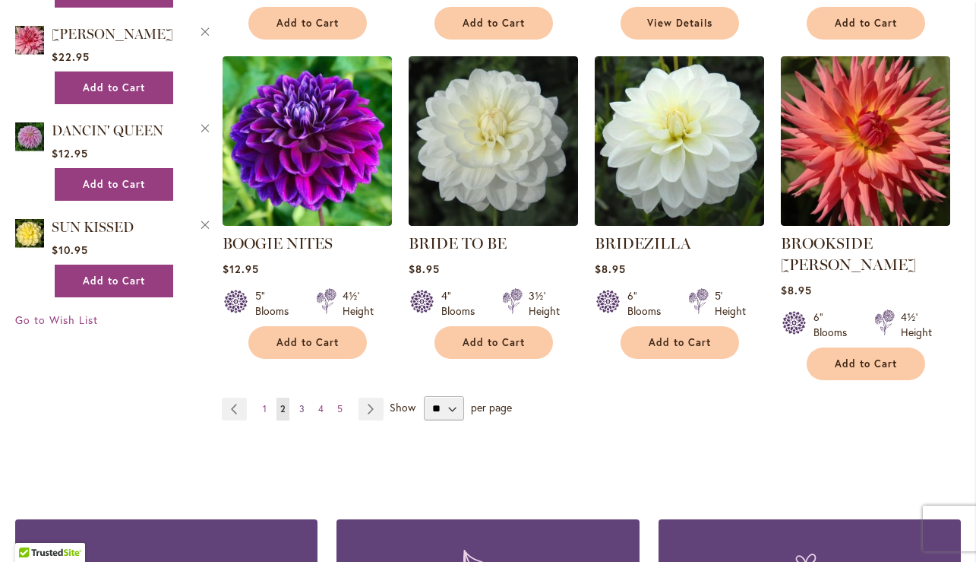
click at [299, 403] on span "3" at bounding box center [301, 408] width 5 height 11
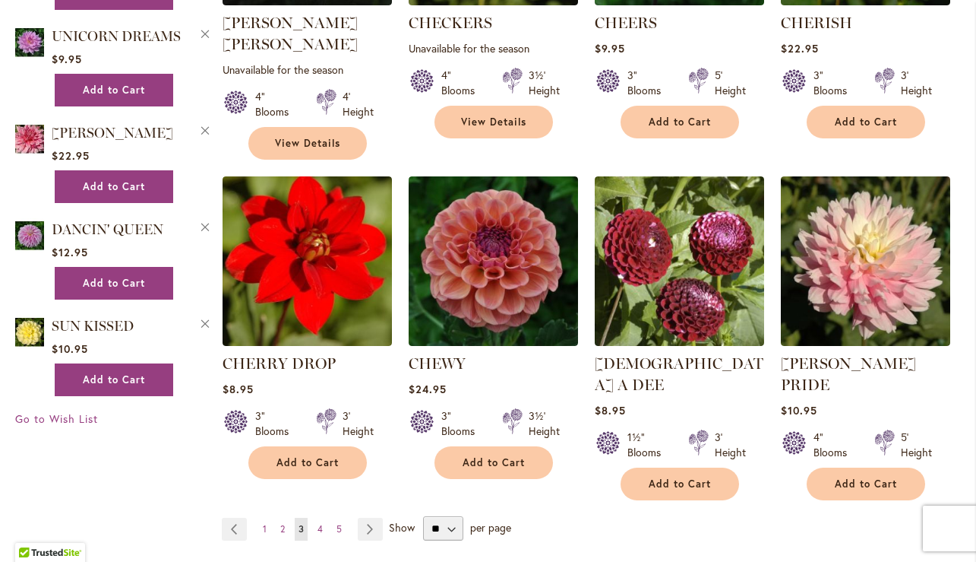
scroll to position [1207, 0]
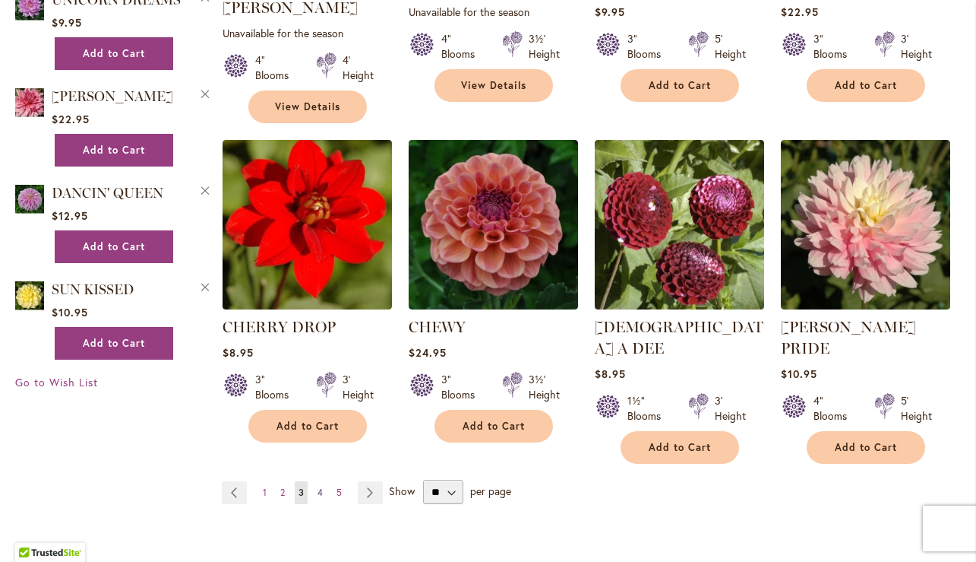
click at [318, 486] on span "4" at bounding box center [320, 491] width 5 height 11
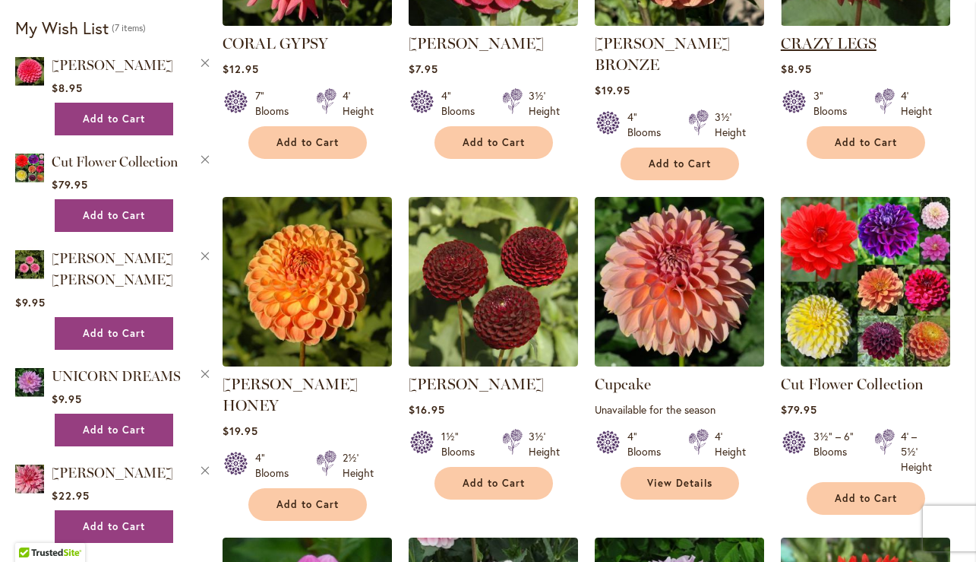
scroll to position [869, 0]
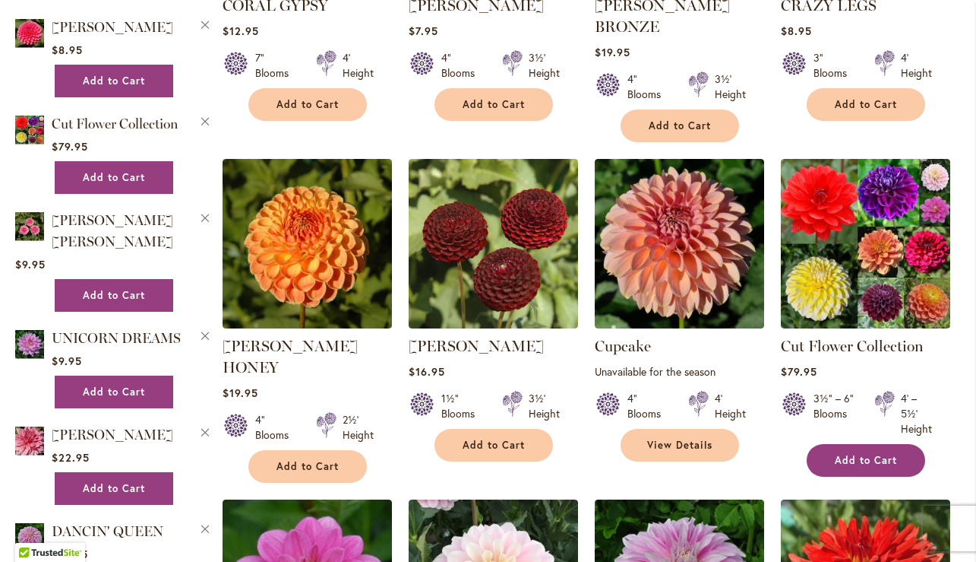
click at [860, 454] on span "Add to Cart" at bounding box center [866, 460] width 62 height 13
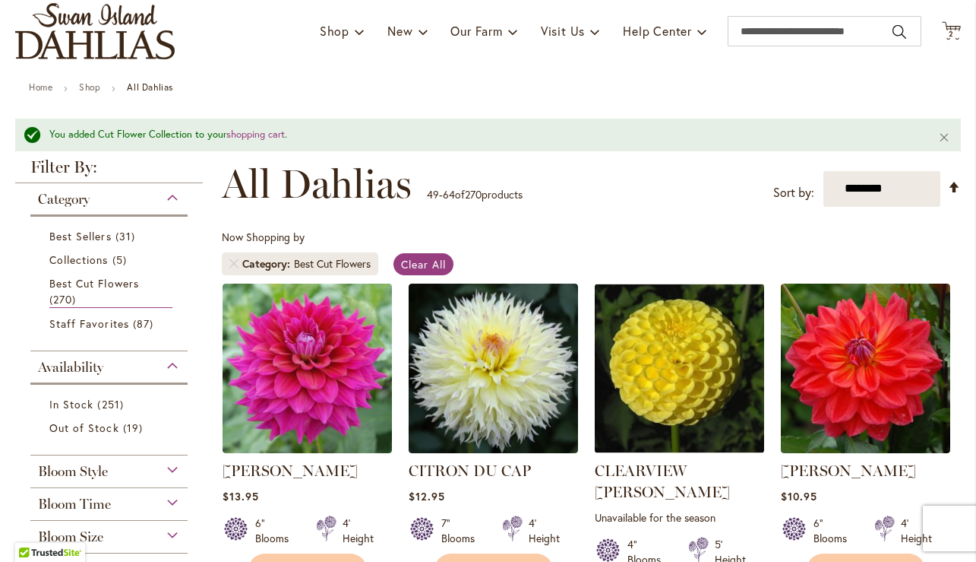
scroll to position [0, 0]
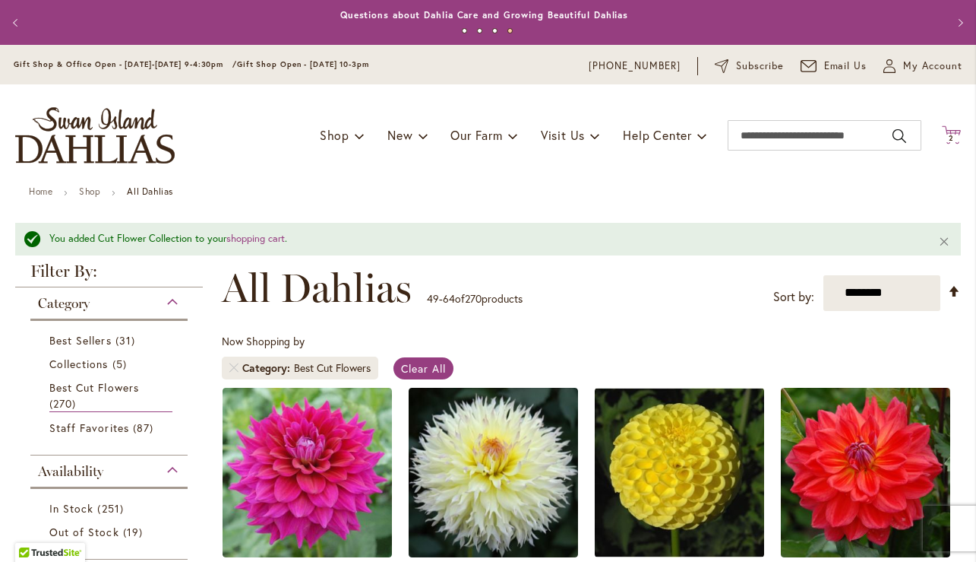
click at [942, 134] on icon "Cart .cls-1 { fill: #231f20; }" at bounding box center [951, 134] width 19 height 19
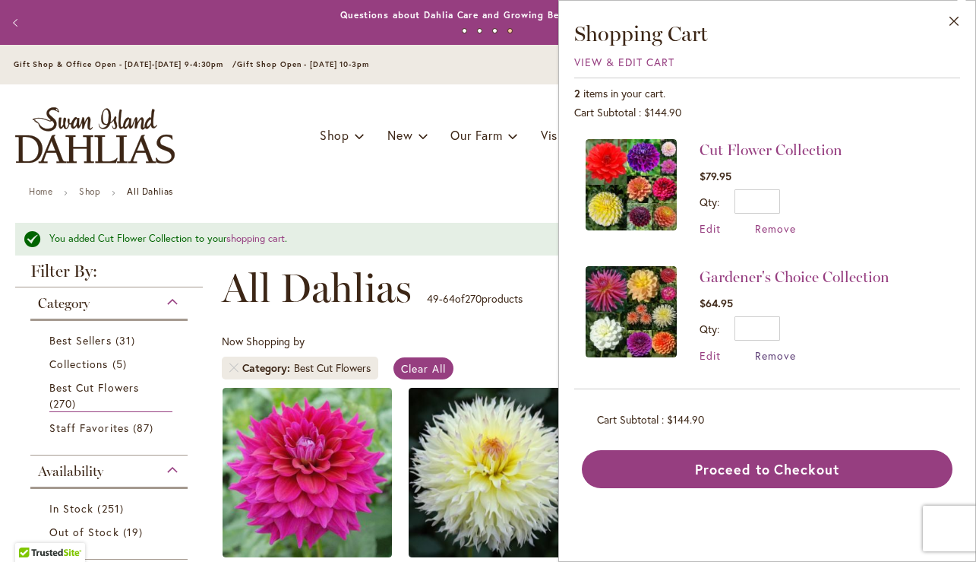
click at [779, 357] on span "Remove" at bounding box center [775, 355] width 41 height 14
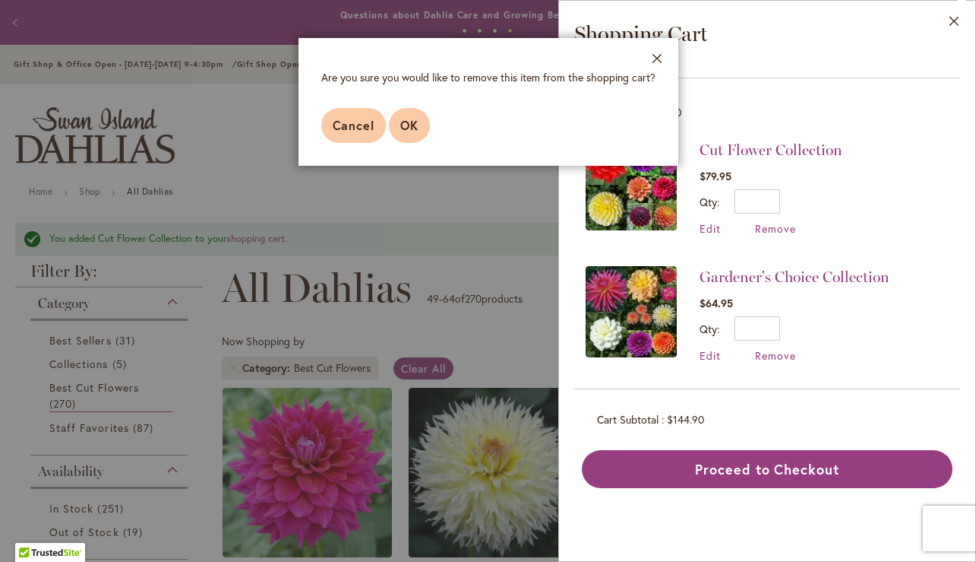
click at [401, 128] on span "OK" at bounding box center [409, 125] width 18 height 16
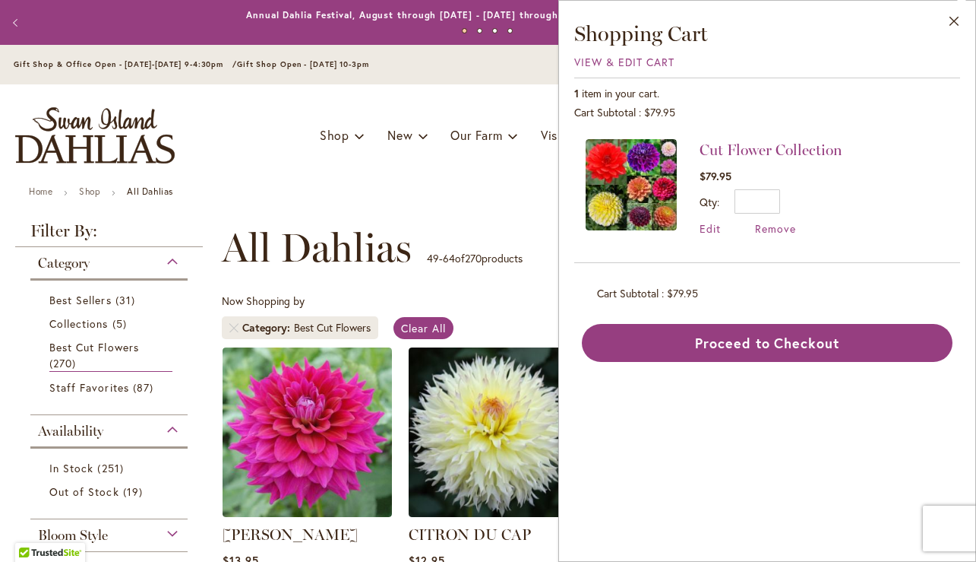
click at [636, 203] on img at bounding box center [631, 184] width 91 height 91
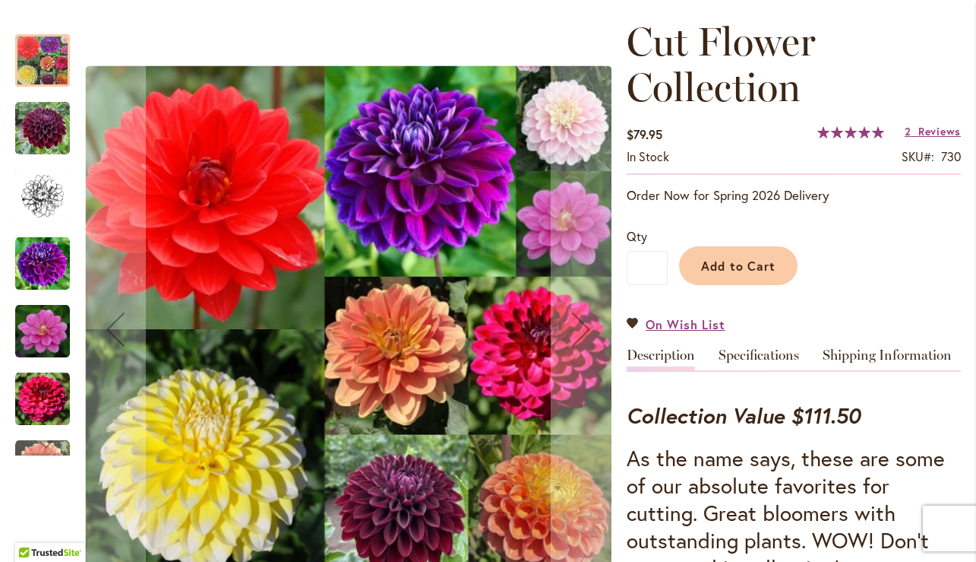
scroll to position [203, 0]
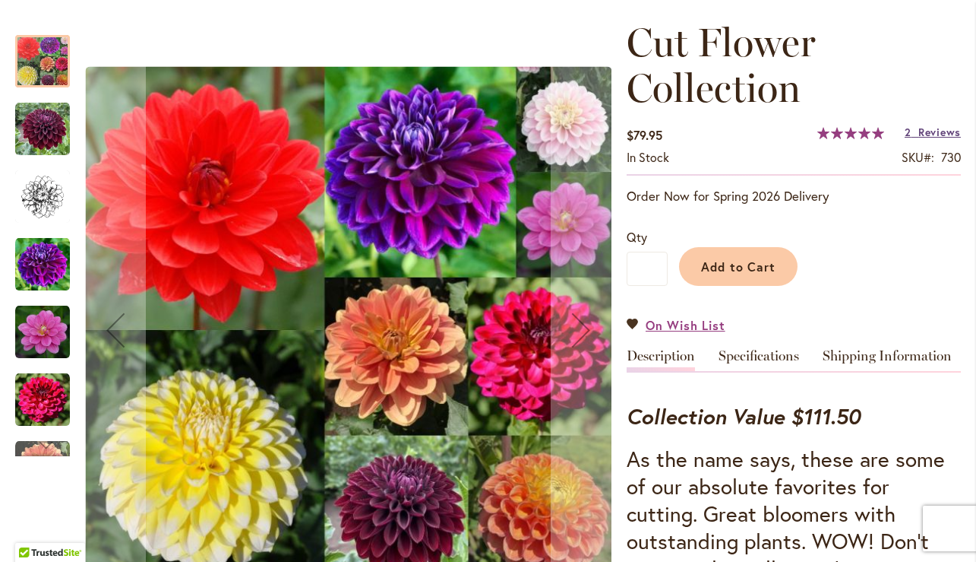
click at [937, 135] on span "Reviews" at bounding box center [940, 132] width 43 height 14
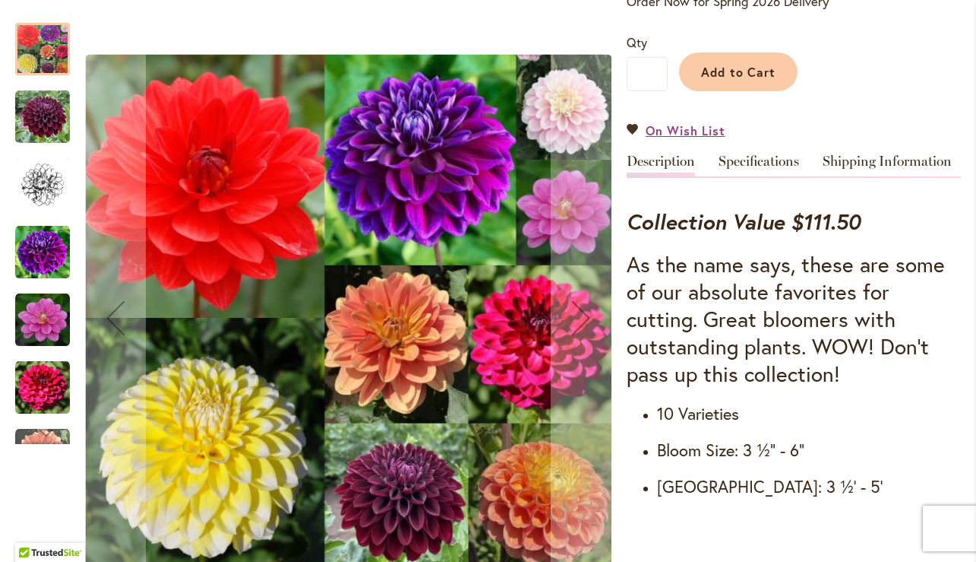
scroll to position [363, 0]
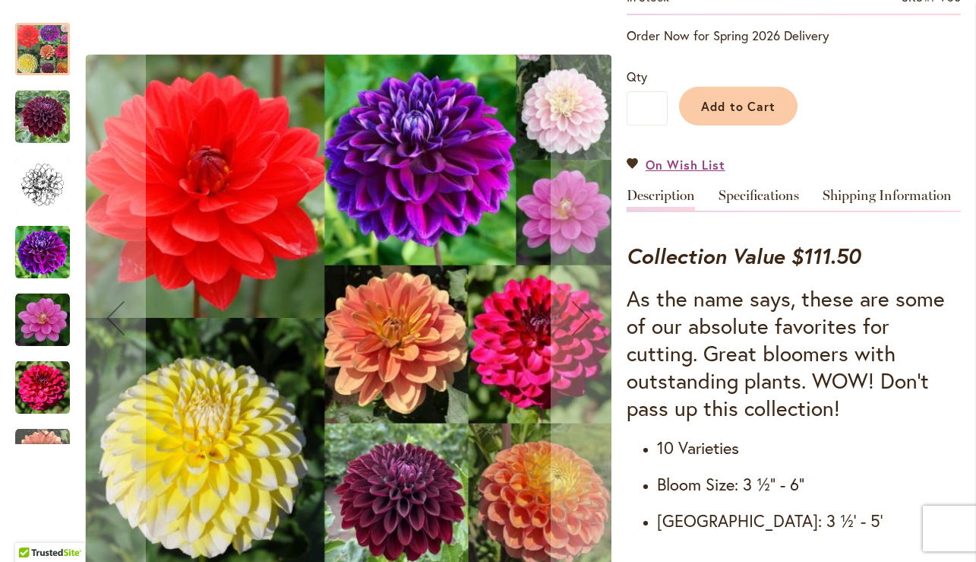
click at [50, 134] on img "Cut Flower Collection" at bounding box center [42, 117] width 55 height 55
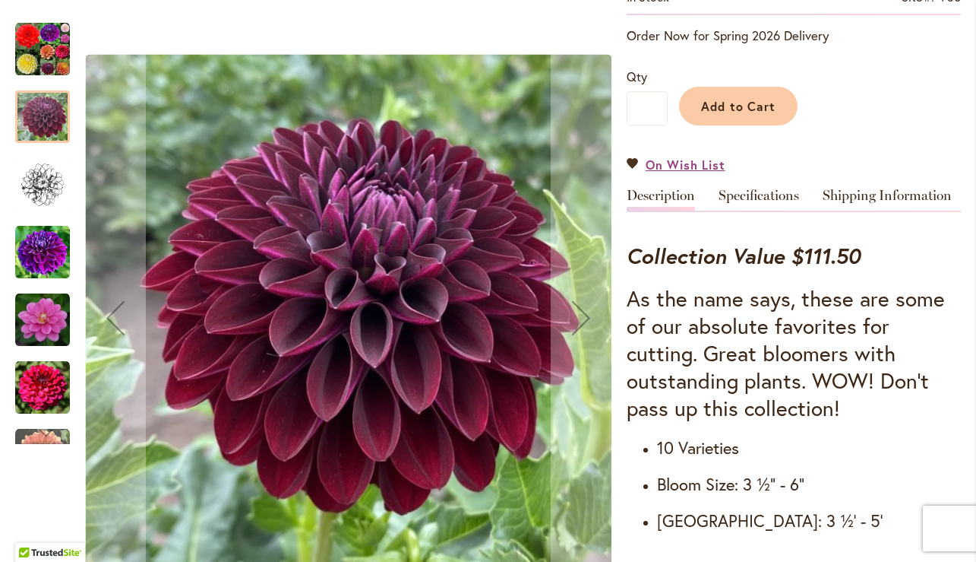
click at [43, 182] on img "Cut Flower Collection" at bounding box center [42, 184] width 55 height 55
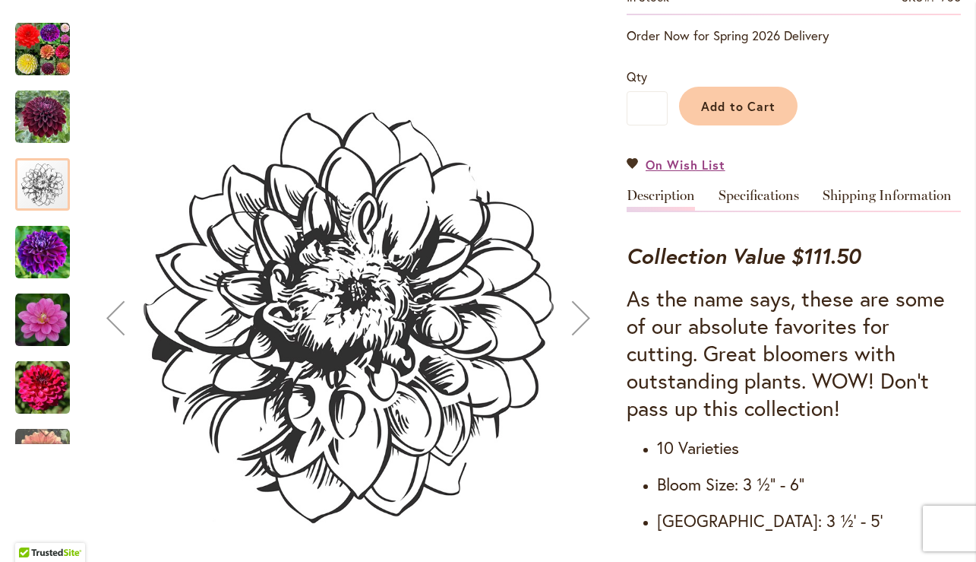
click at [43, 251] on img "Cut Flower Collection" at bounding box center [42, 252] width 55 height 55
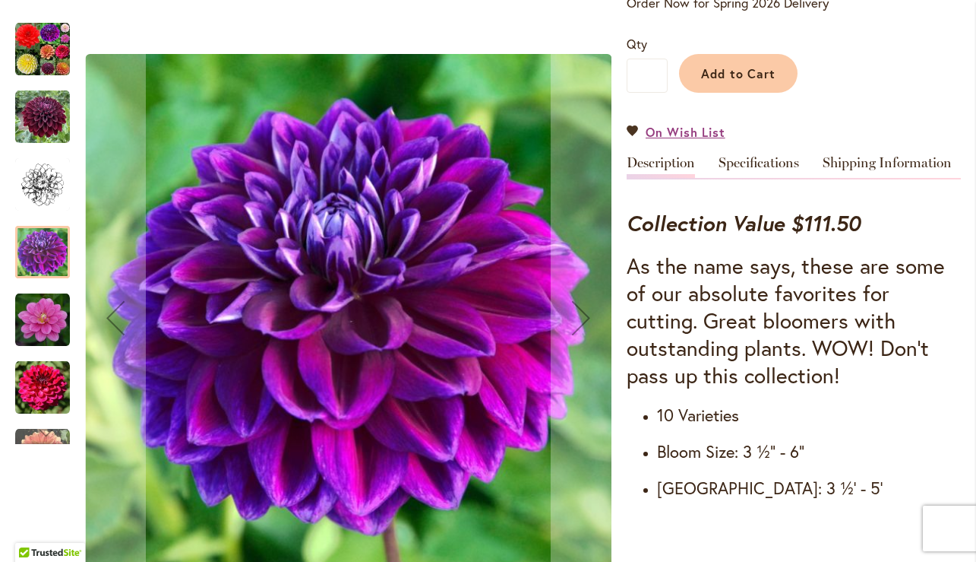
scroll to position [399, 0]
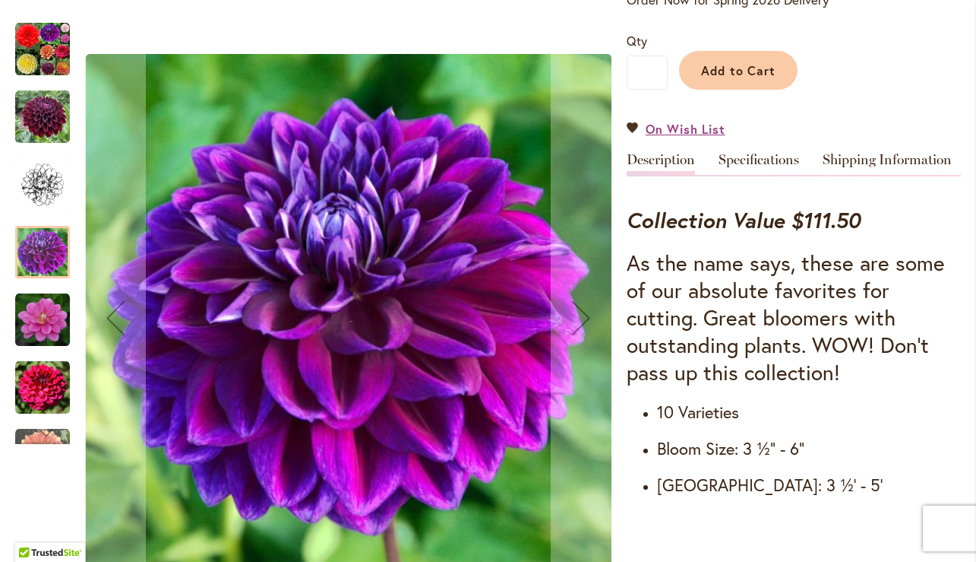
click at [43, 320] on img "Cut Flower Collection" at bounding box center [42, 320] width 55 height 55
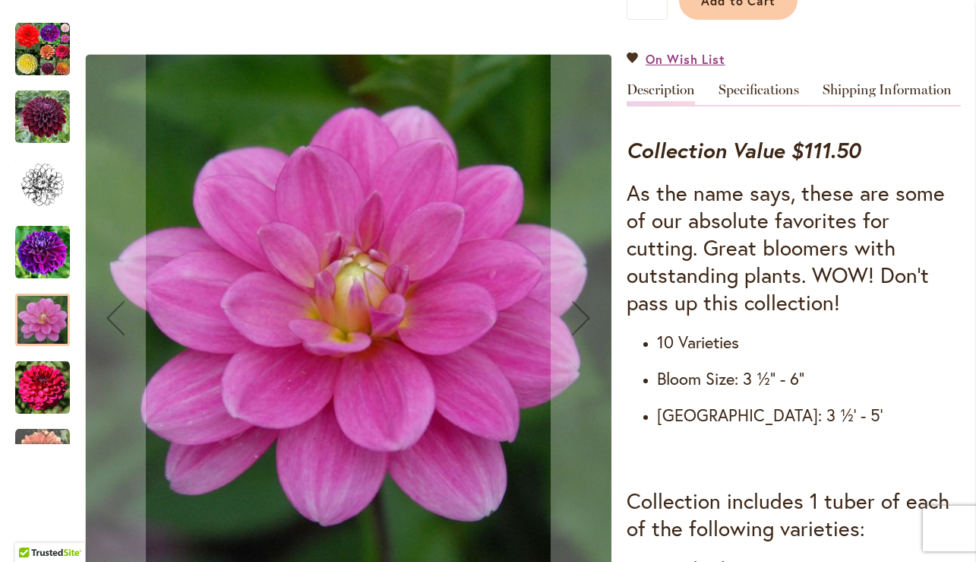
scroll to position [449, 0]
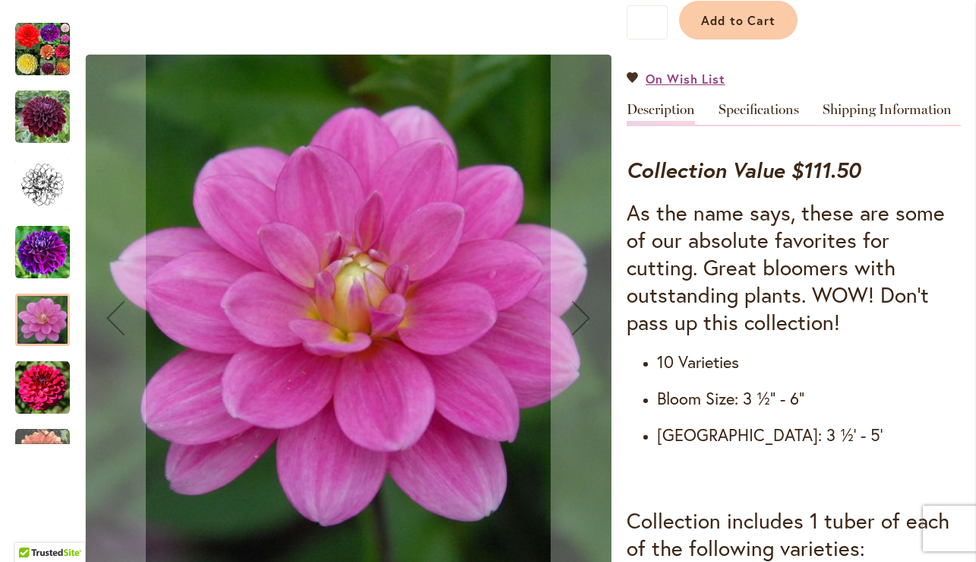
click at [40, 391] on img "Cut Flower Collection" at bounding box center [42, 387] width 55 height 55
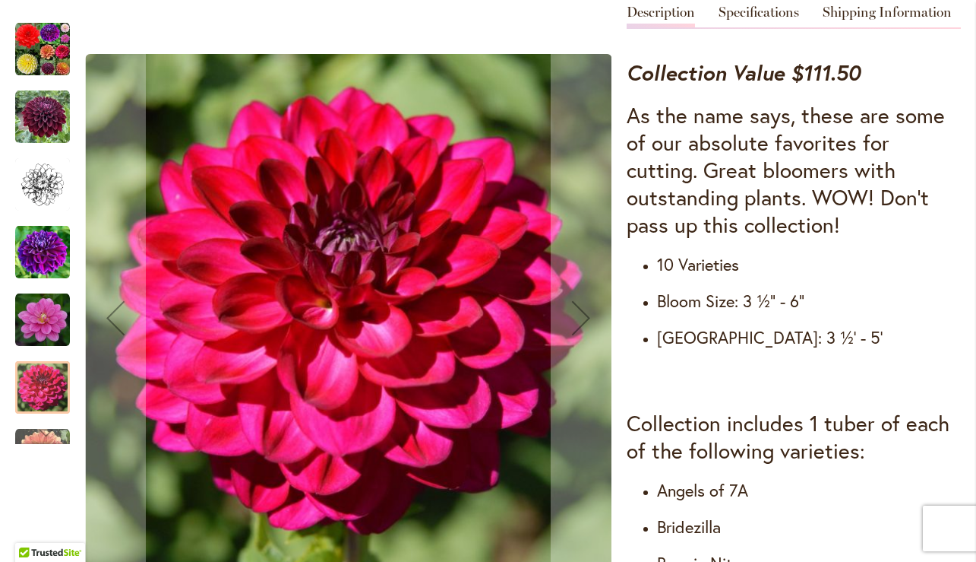
scroll to position [622, 0]
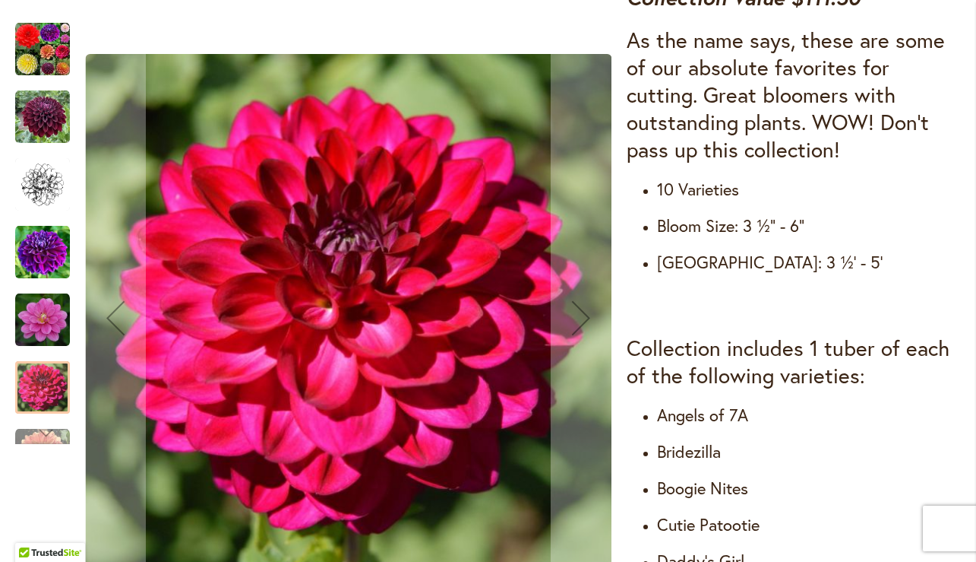
click at [40, 430] on div "Next" at bounding box center [42, 432] width 23 height 23
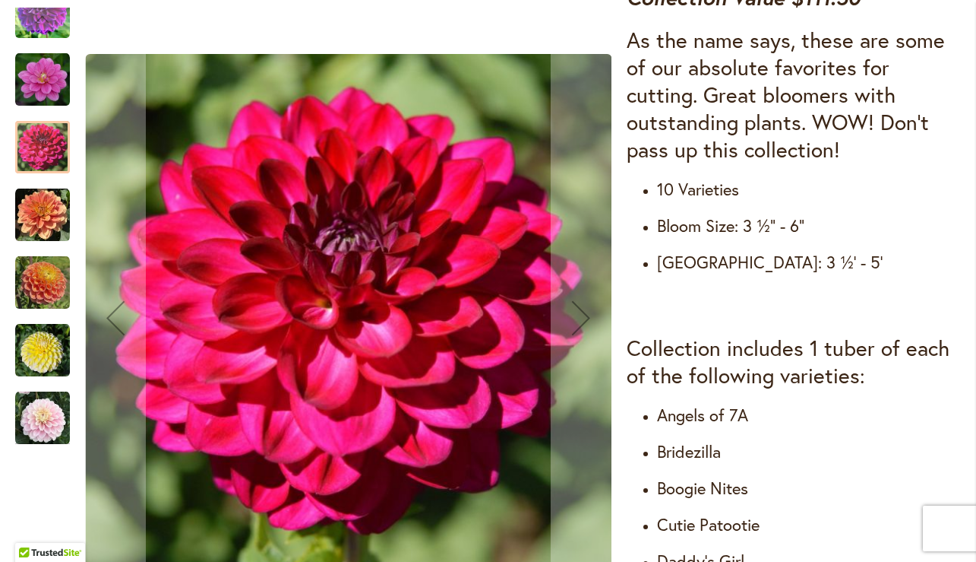
click at [46, 231] on img "Cut Flower Collection" at bounding box center [42, 215] width 55 height 55
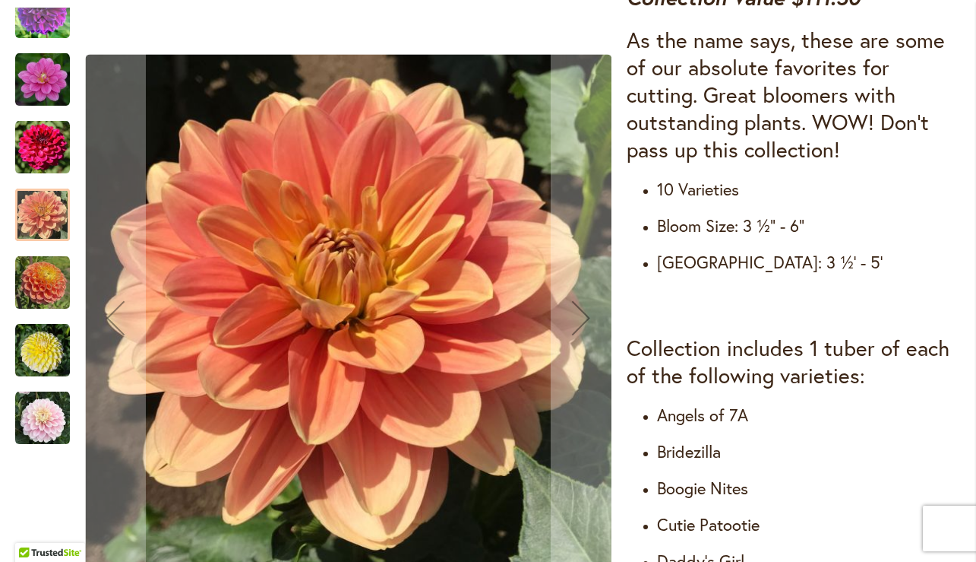
click at [49, 275] on img "Cut Flower Collection" at bounding box center [42, 282] width 55 height 55
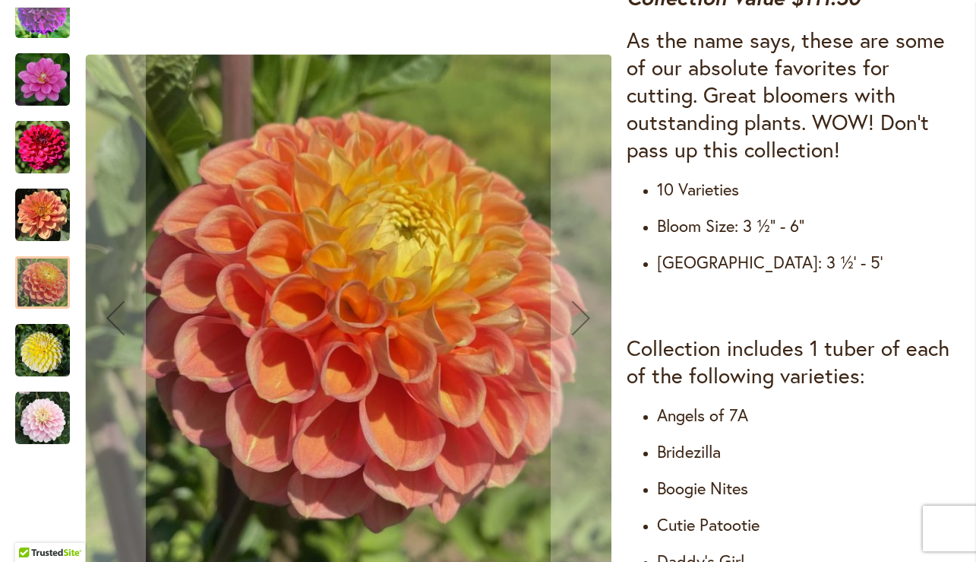
click at [49, 350] on img "Cut Flower Collection" at bounding box center [42, 350] width 55 height 55
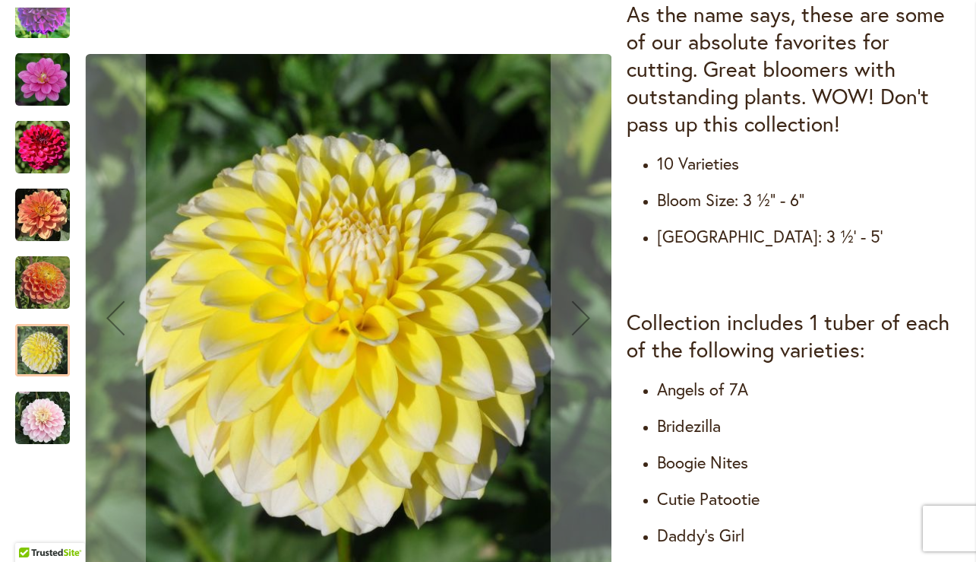
scroll to position [652, 0]
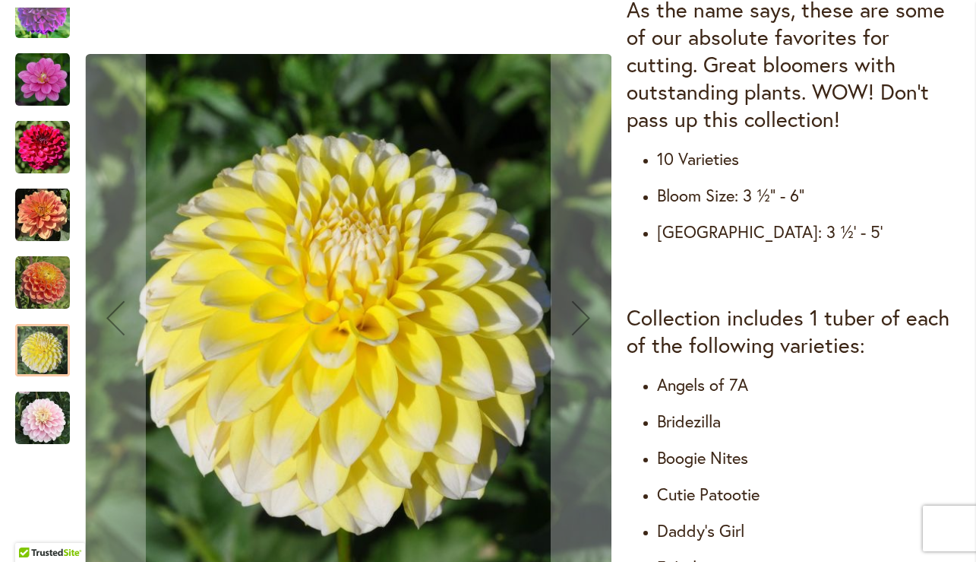
click at [43, 432] on img "Cut Flower Collection" at bounding box center [42, 418] width 55 height 55
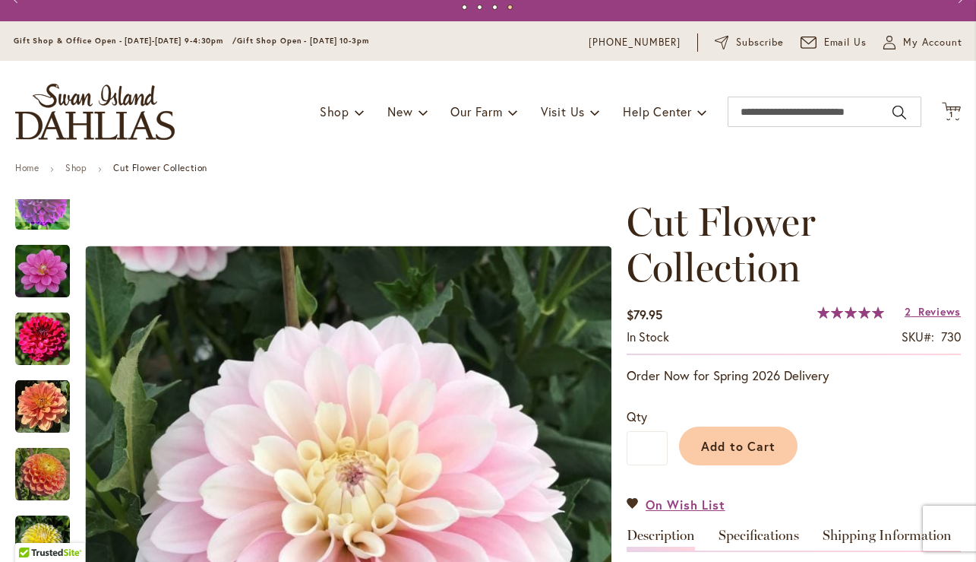
scroll to position [0, 0]
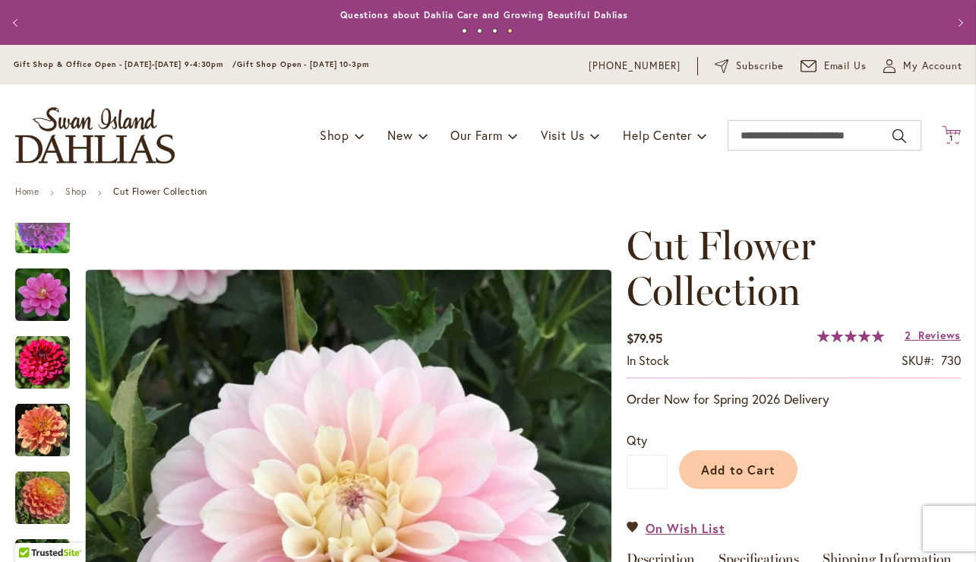
click at [945, 135] on span "1 1 items" at bounding box center [952, 139] width 15 height 8
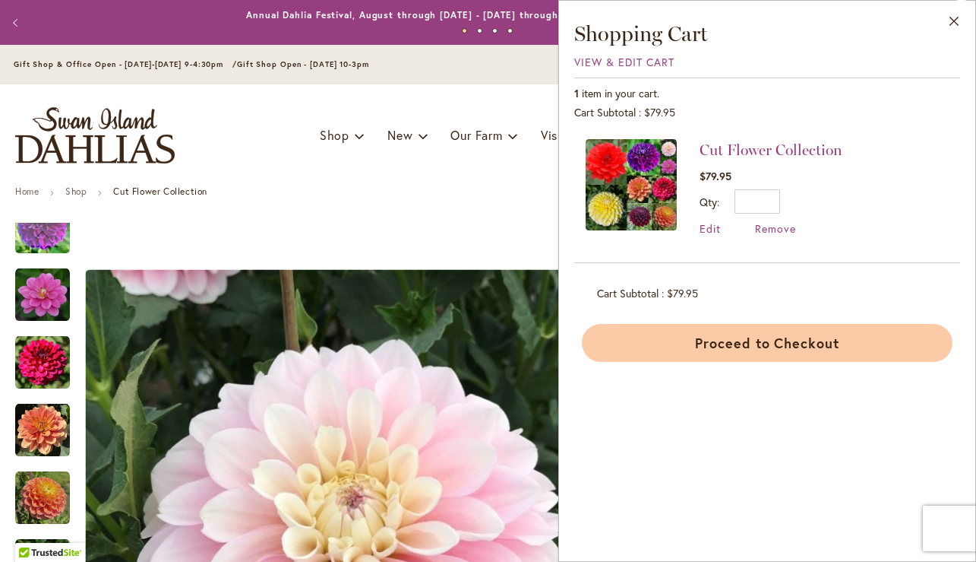
click at [790, 344] on button "Proceed to Checkout" at bounding box center [767, 343] width 371 height 38
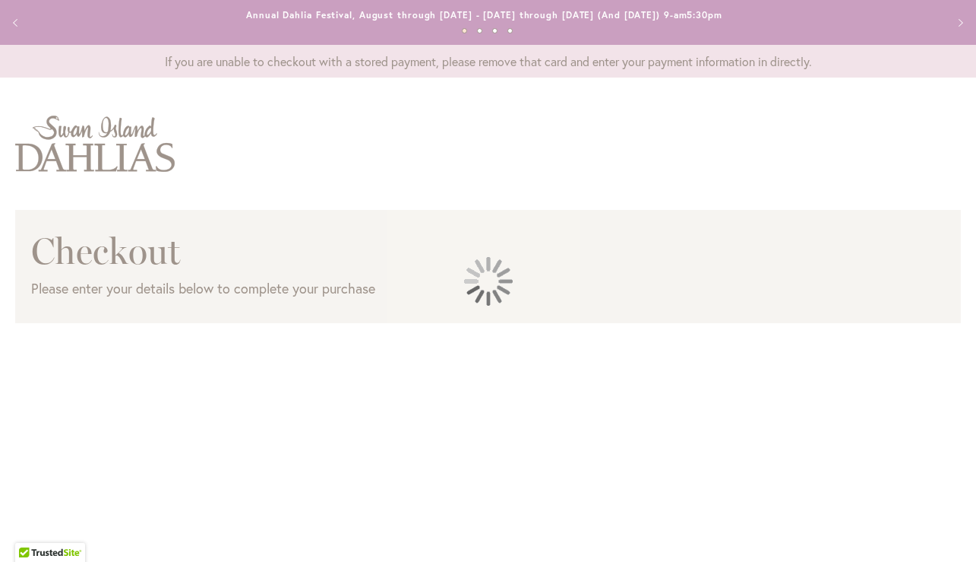
select select "**"
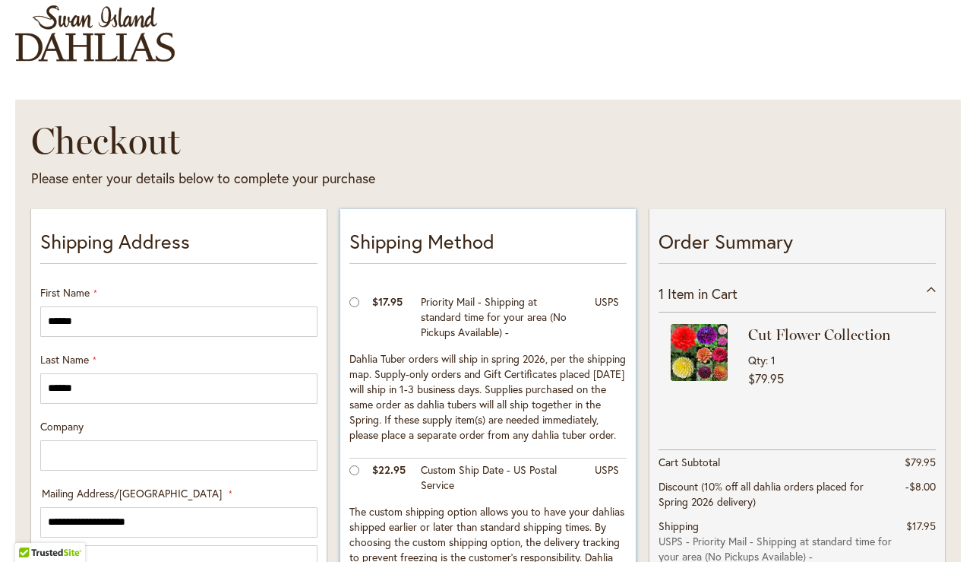
scroll to position [176, 0]
